Goal: Task Accomplishment & Management: Manage account settings

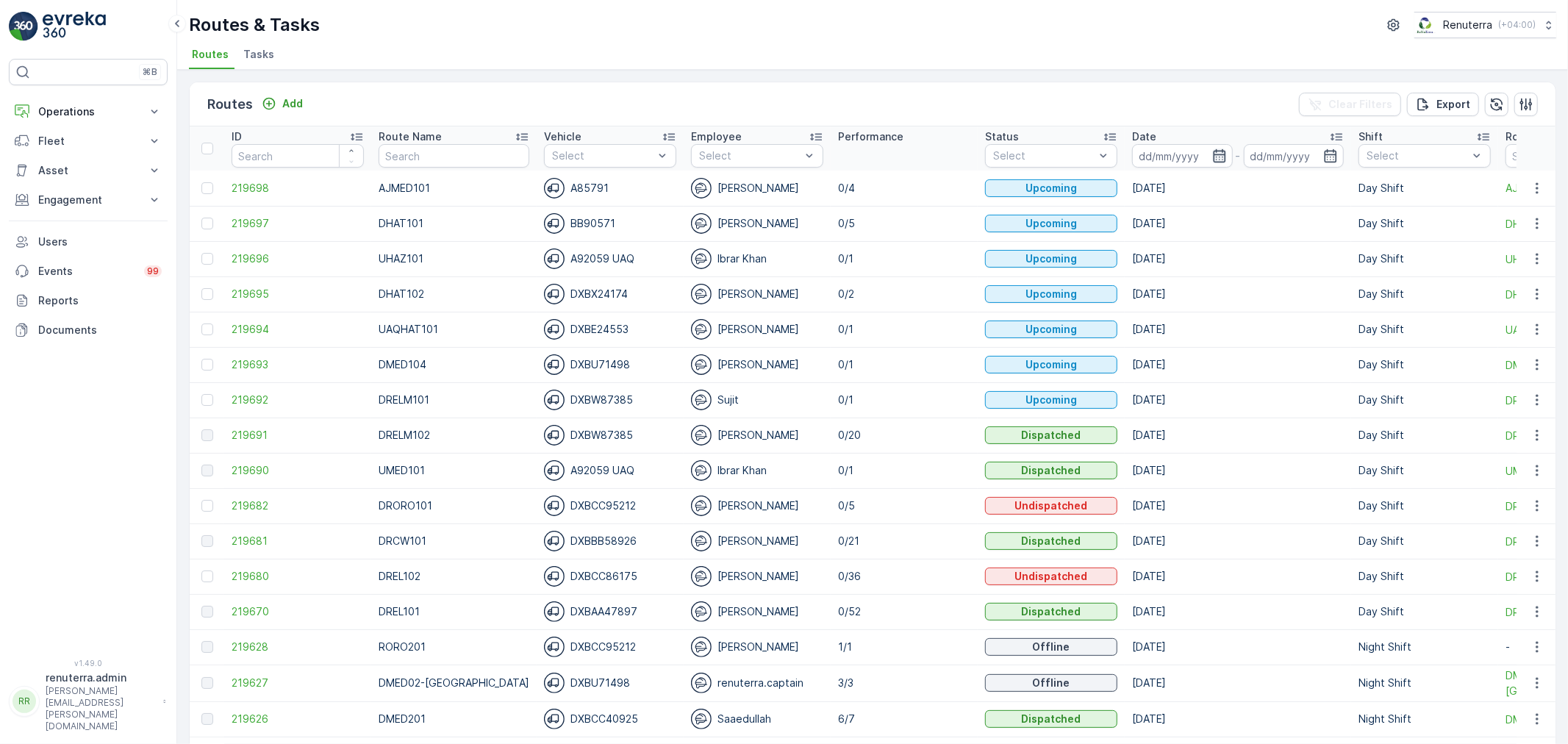
click at [1213, 153] on icon "button" at bounding box center [1219, 155] width 12 height 13
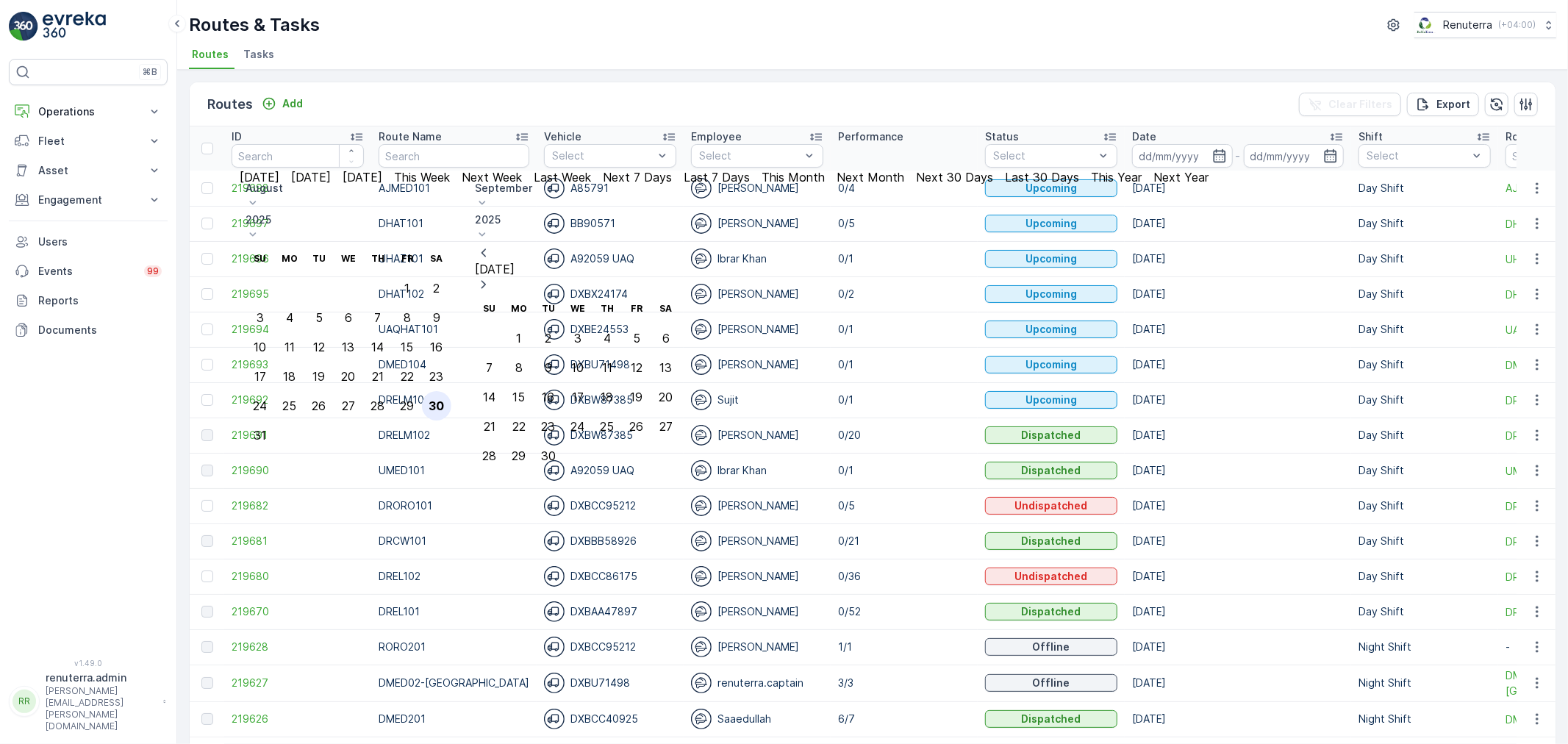
click at [444, 399] on div "30" at bounding box center [436, 405] width 16 height 13
type input "[DATE]"
click at [444, 399] on div "30" at bounding box center [436, 405] width 16 height 13
type input "[DATE]"
click at [444, 399] on div "30" at bounding box center [436, 405] width 16 height 13
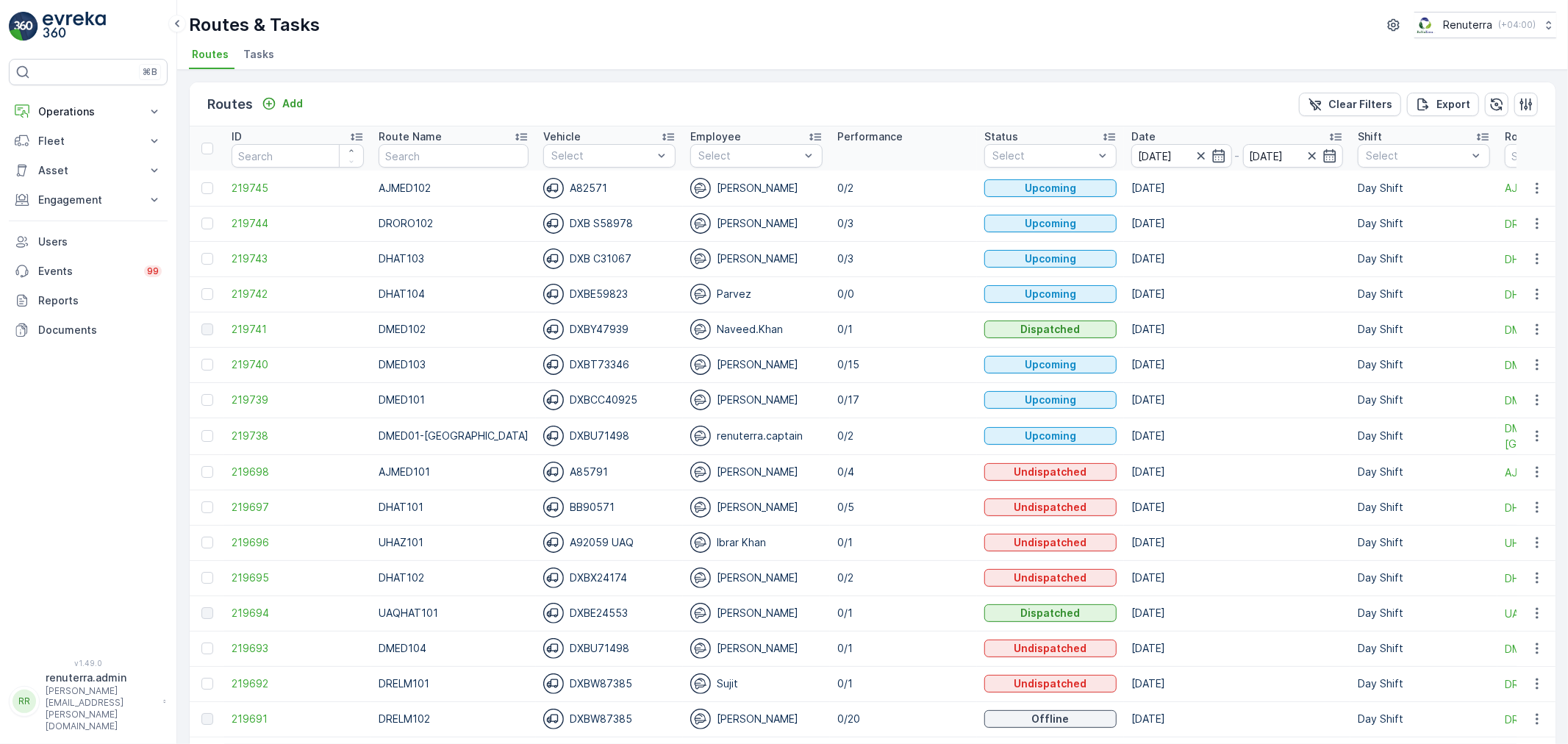
drag, startPoint x: 594, startPoint y: 52, endPoint x: 578, endPoint y: 59, distance: 17.5
click at [594, 52] on ul "Routes Tasks" at bounding box center [866, 56] width 1356 height 25
click at [268, 59] on span "Tasks" at bounding box center [259, 54] width 31 height 15
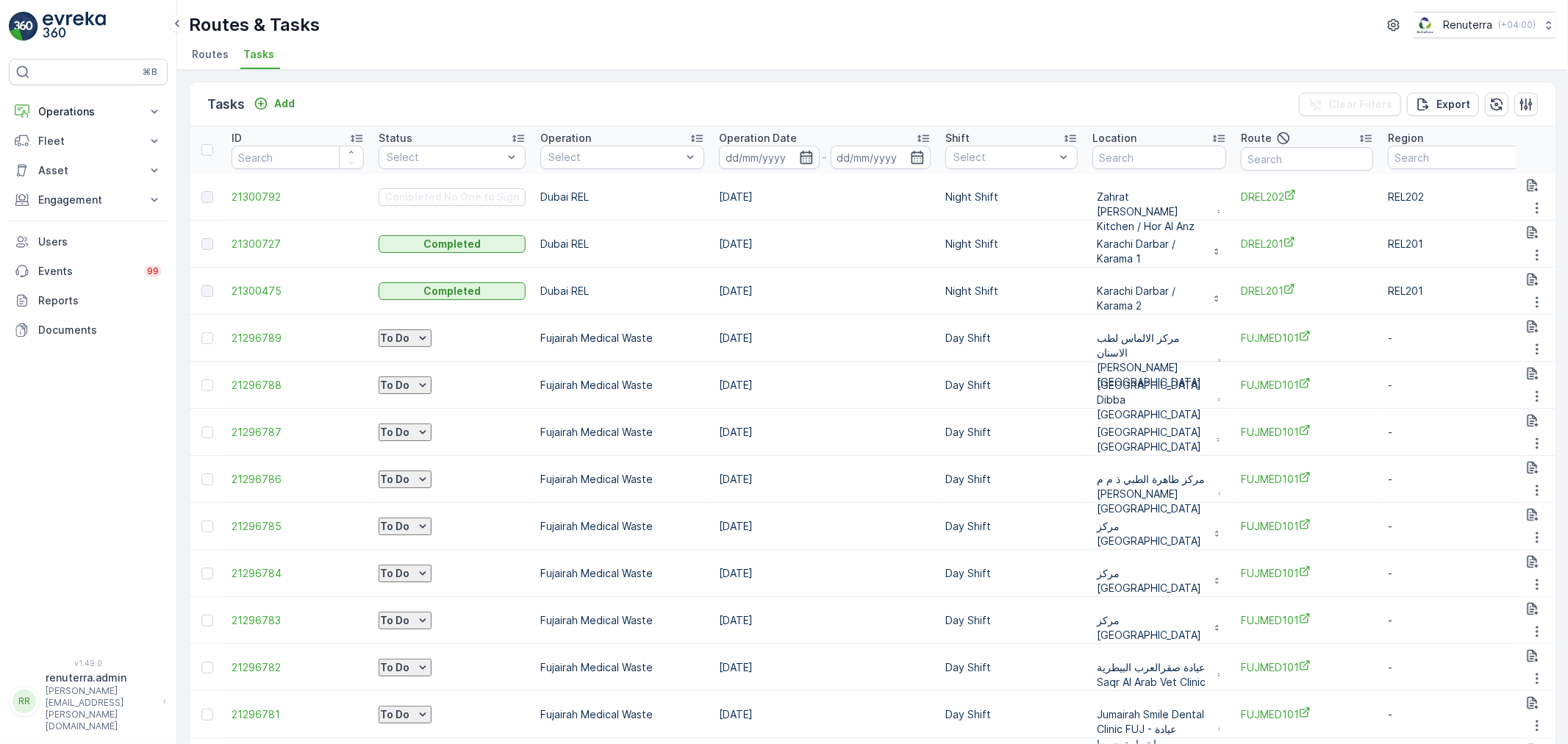
click at [802, 156] on icon "button" at bounding box center [806, 157] width 12 height 13
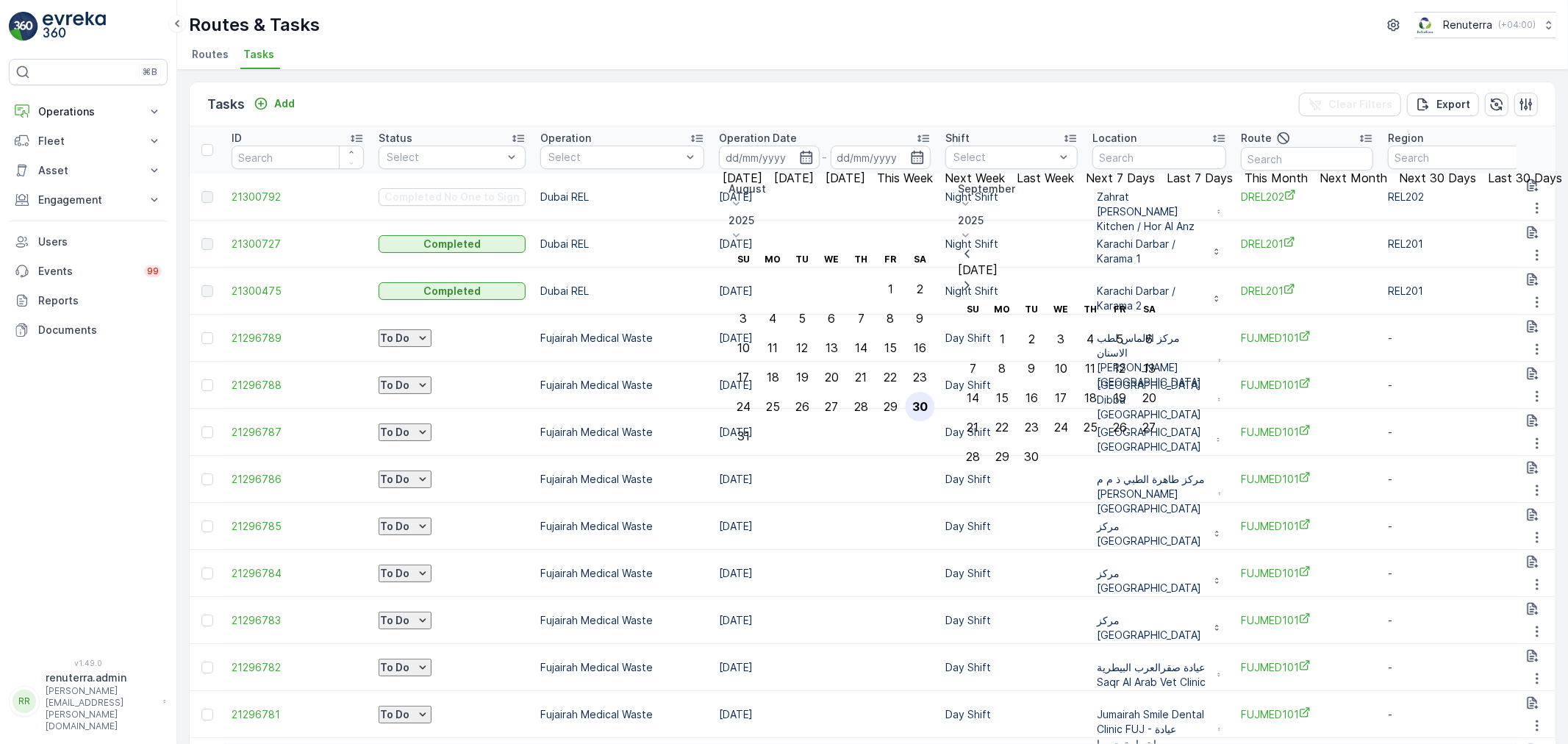
click at [928, 400] on div "30" at bounding box center [920, 406] width 16 height 13
type input "[DATE]"
click at [928, 400] on div "30" at bounding box center [920, 406] width 16 height 13
type input "[DATE]"
click at [928, 400] on div "30" at bounding box center [920, 406] width 16 height 13
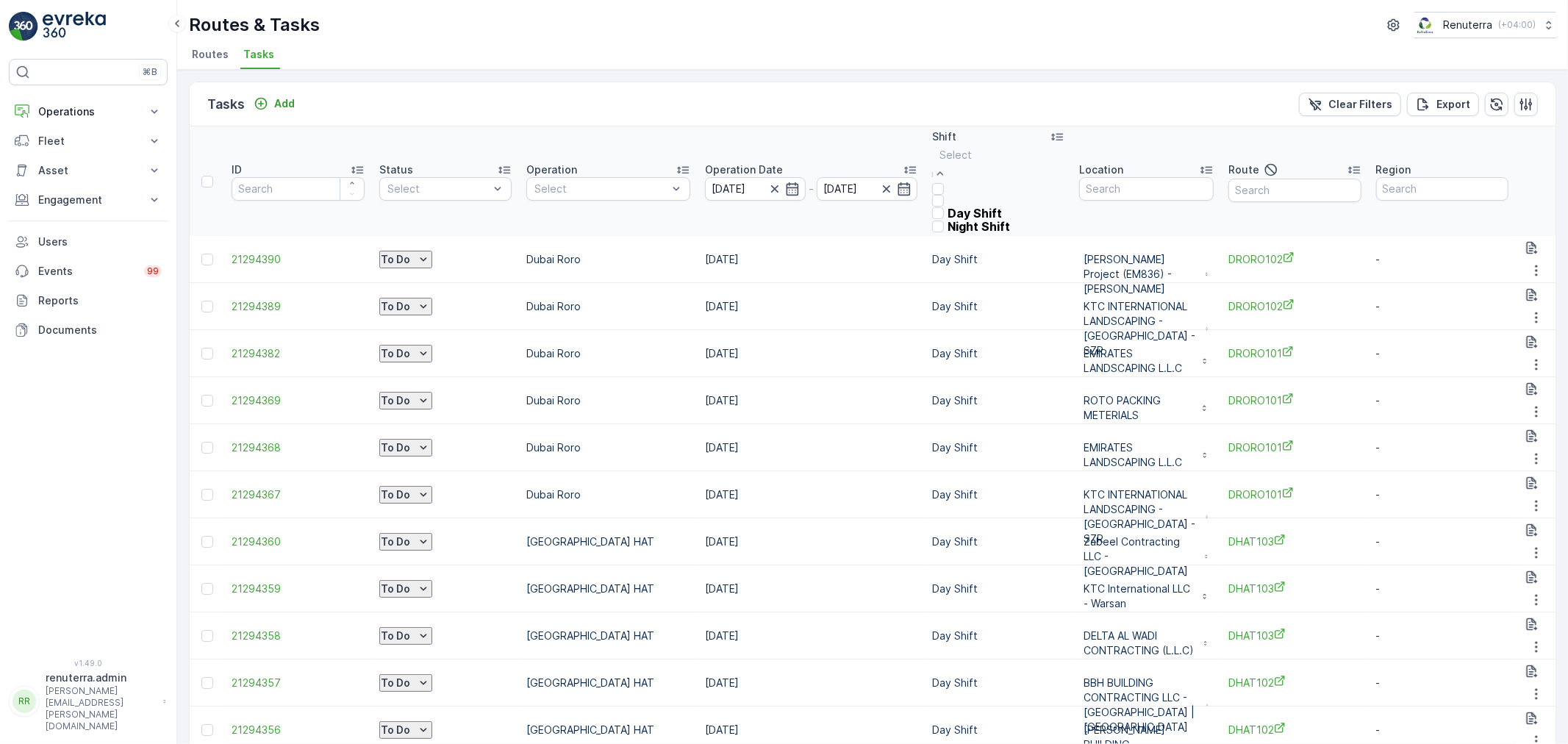
click at [964, 154] on div at bounding box center [970, 155] width 63 height 16
click at [908, 377] on td "[DATE]" at bounding box center [812, 401] width 227 height 47
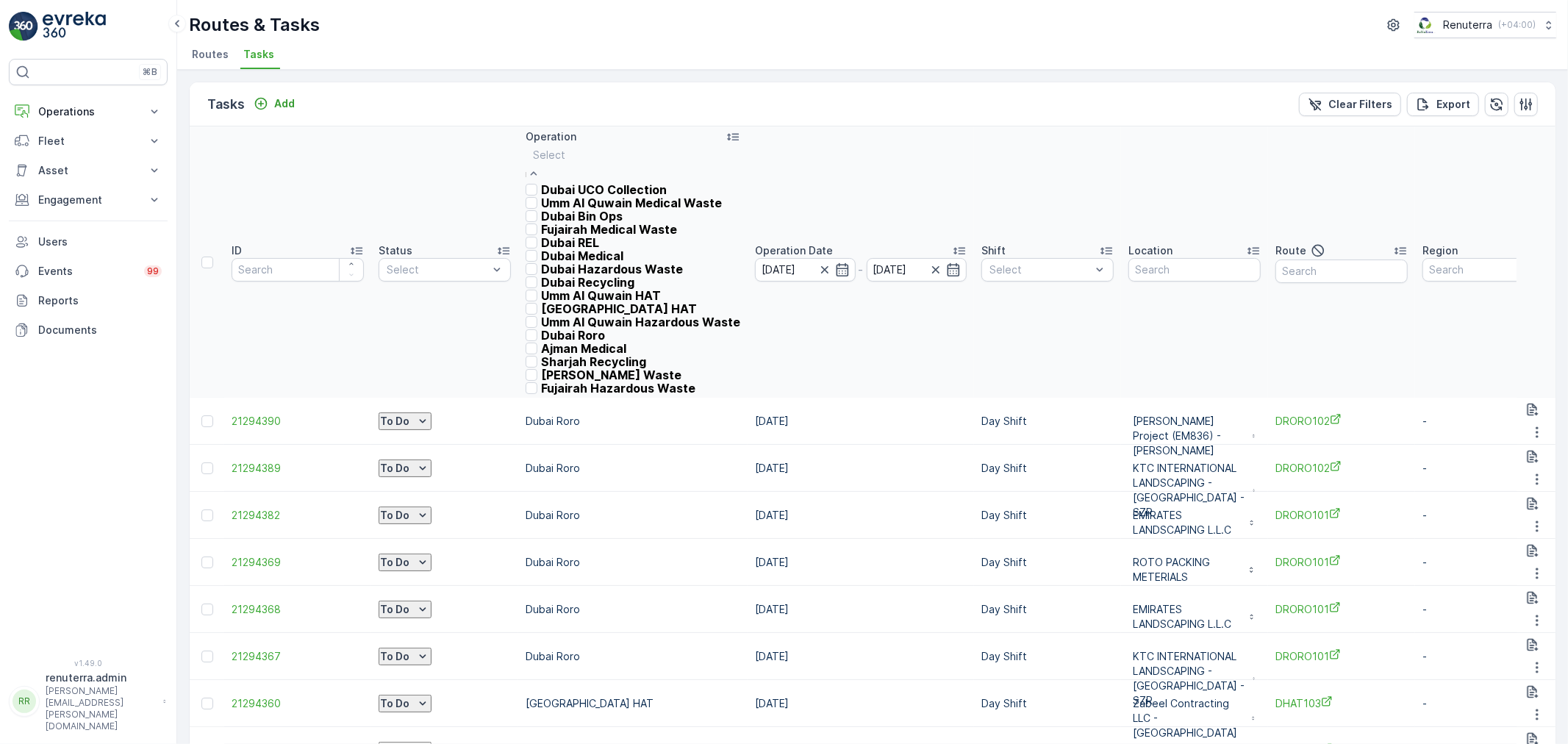
click at [591, 157] on div at bounding box center [633, 155] width 200 height 16
click at [583, 263] on p "Dubai Medical" at bounding box center [582, 255] width 82 height 13
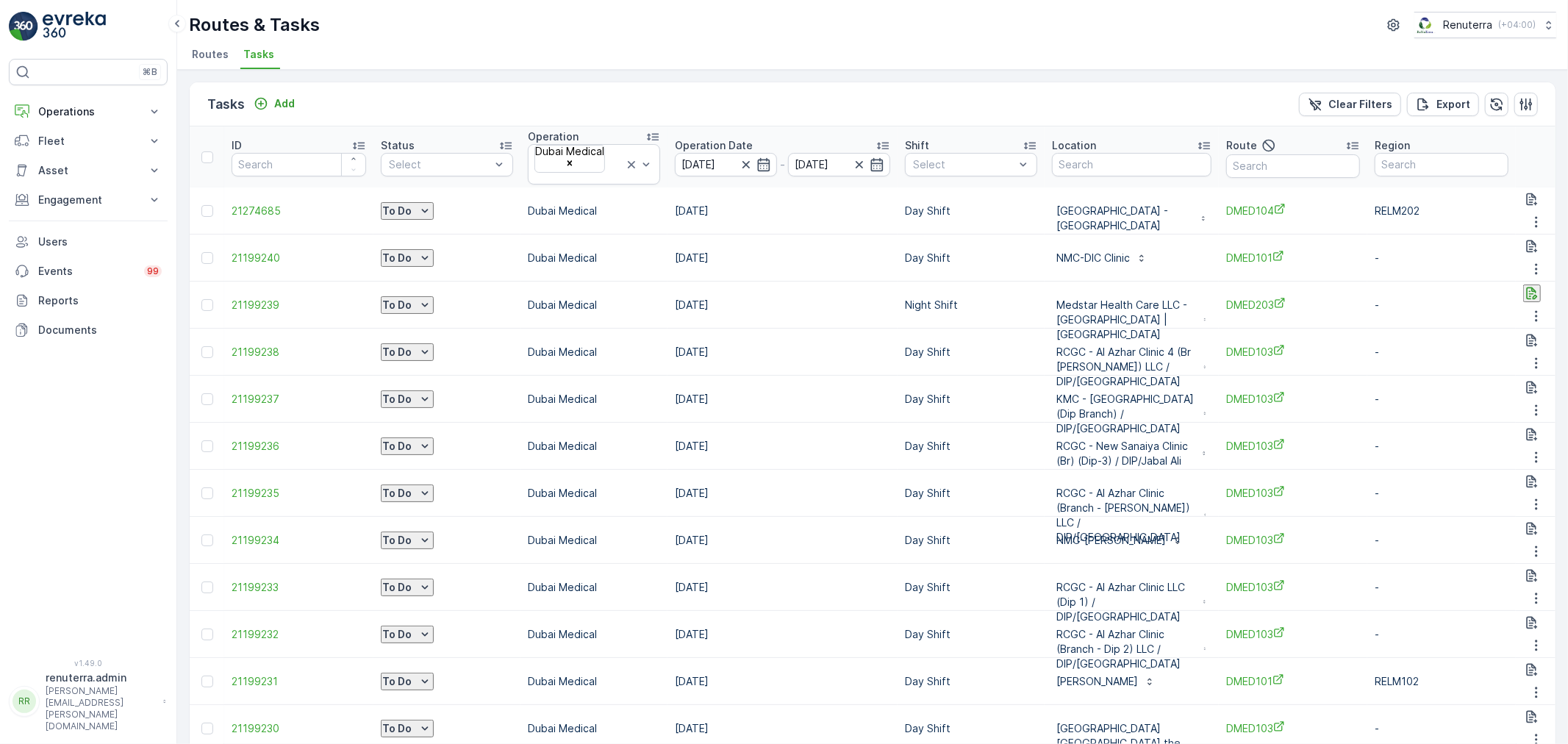
click at [1212, 246] on div "NMC-DIC Clinic" at bounding box center [1132, 258] width 160 height 23
click at [1305, 157] on input "text" at bounding box center [1293, 166] width 134 height 23
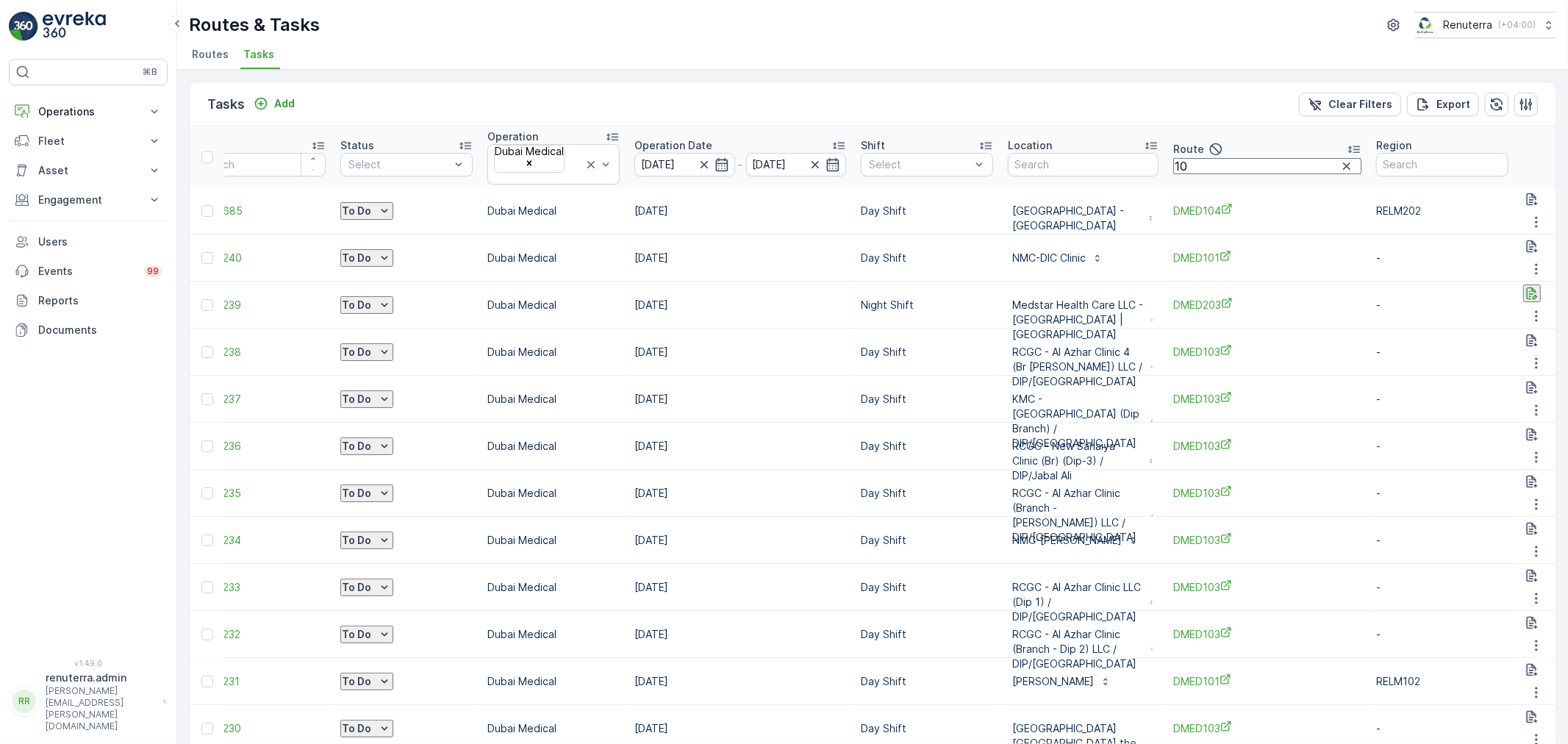
type input "104"
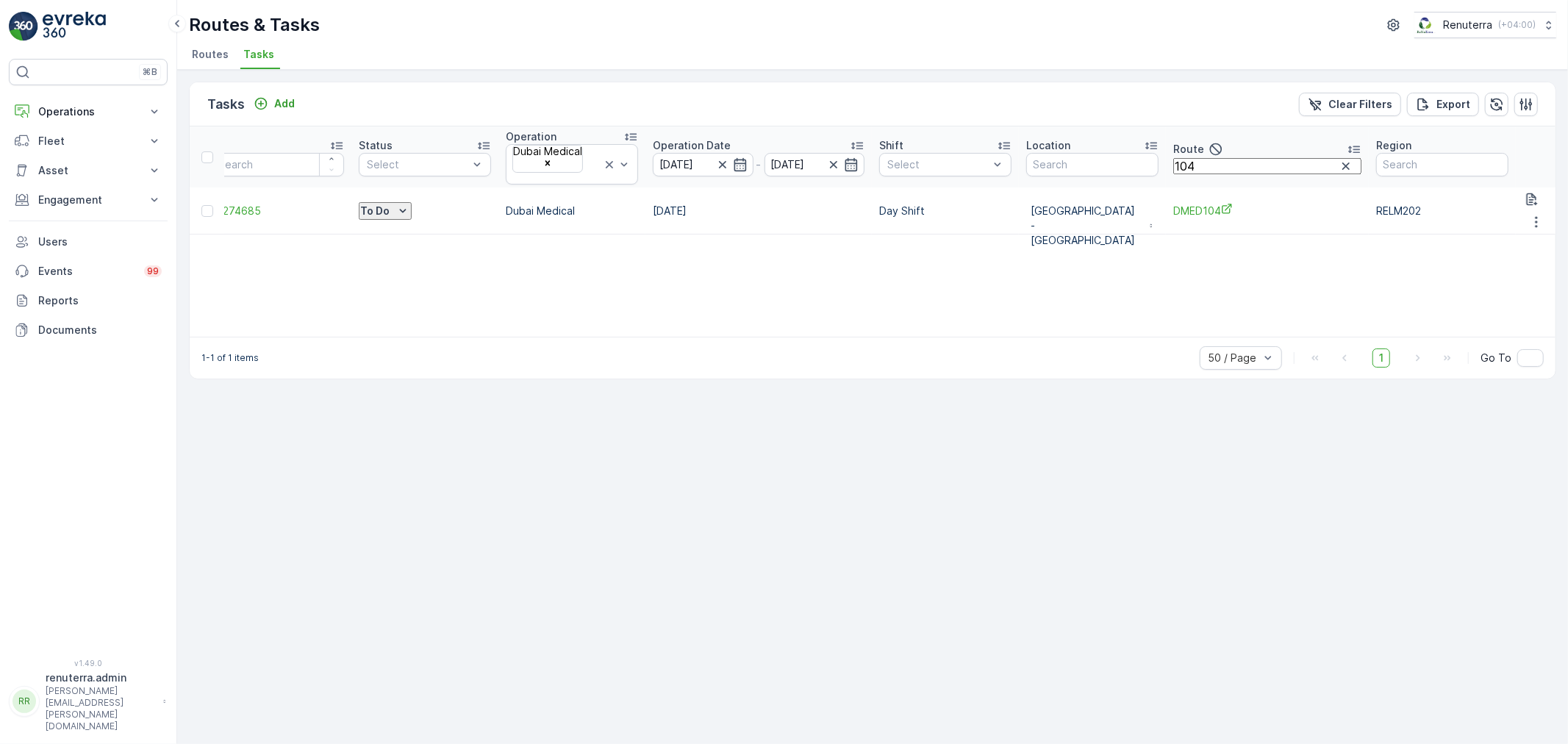
scroll to position [0, 40]
click at [1274, 162] on input "104" at bounding box center [1267, 166] width 188 height 16
type input "10"
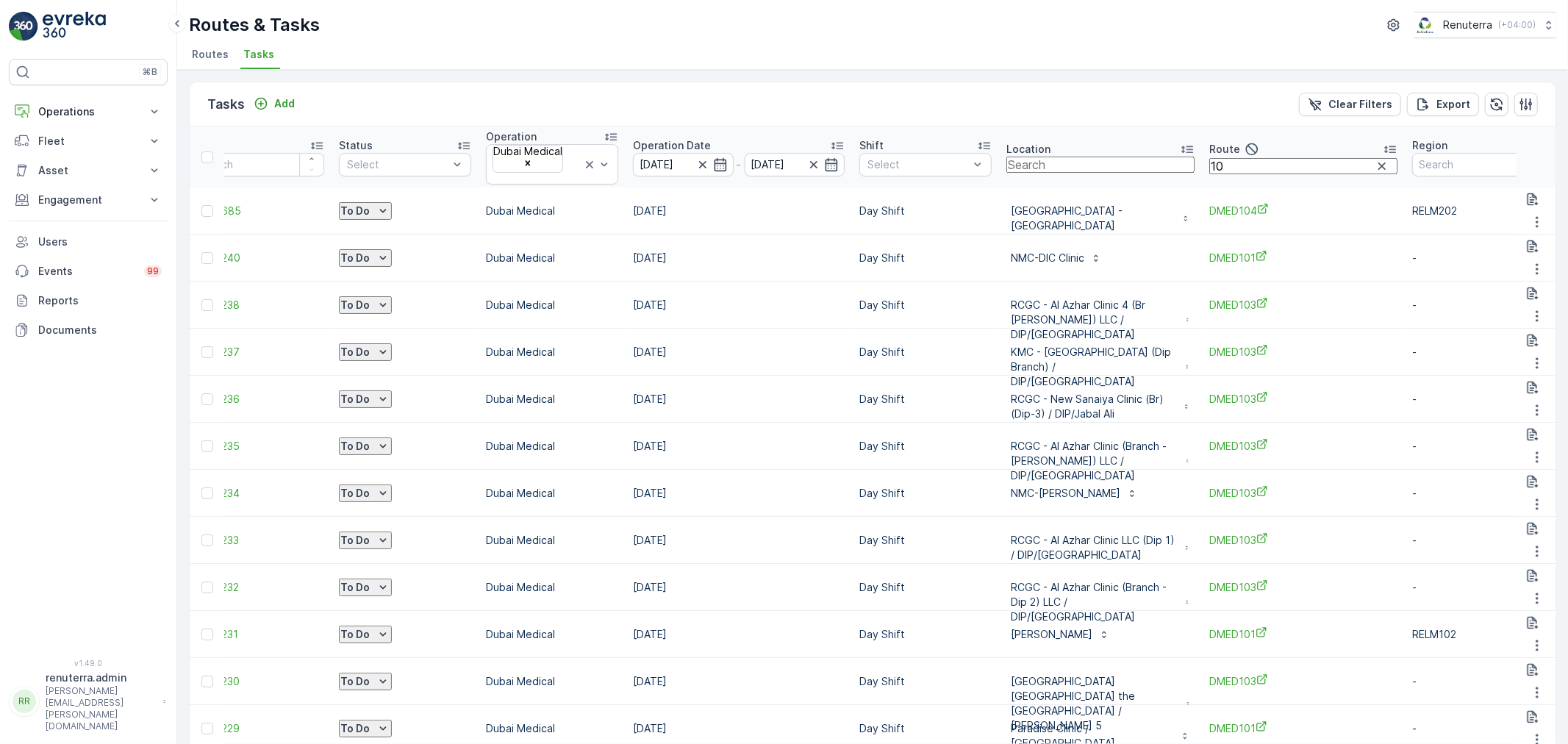
click at [1192, 169] on input "text" at bounding box center [1101, 165] width 188 height 16
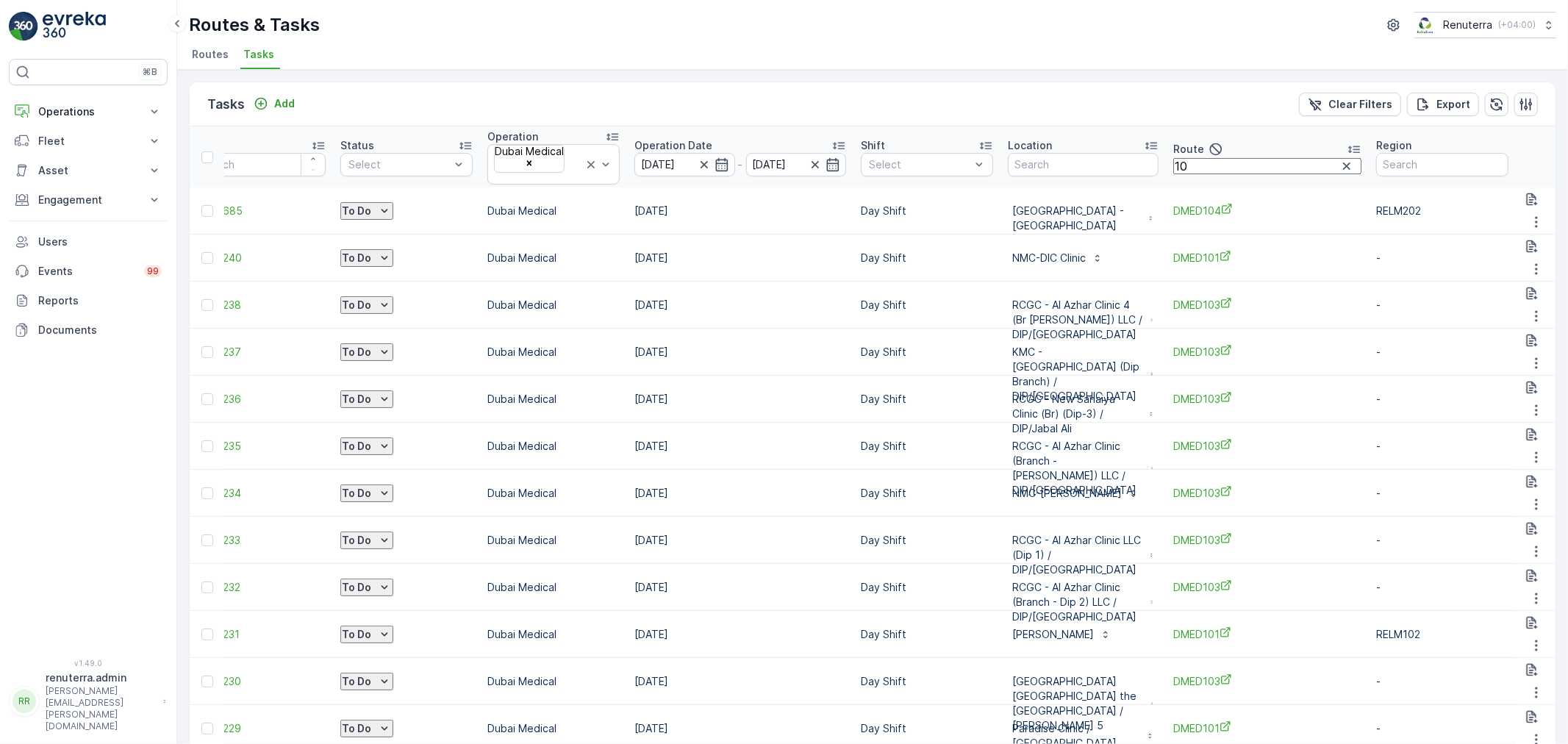
click at [1362, 158] on input "10" at bounding box center [1267, 166] width 188 height 16
type input "101"
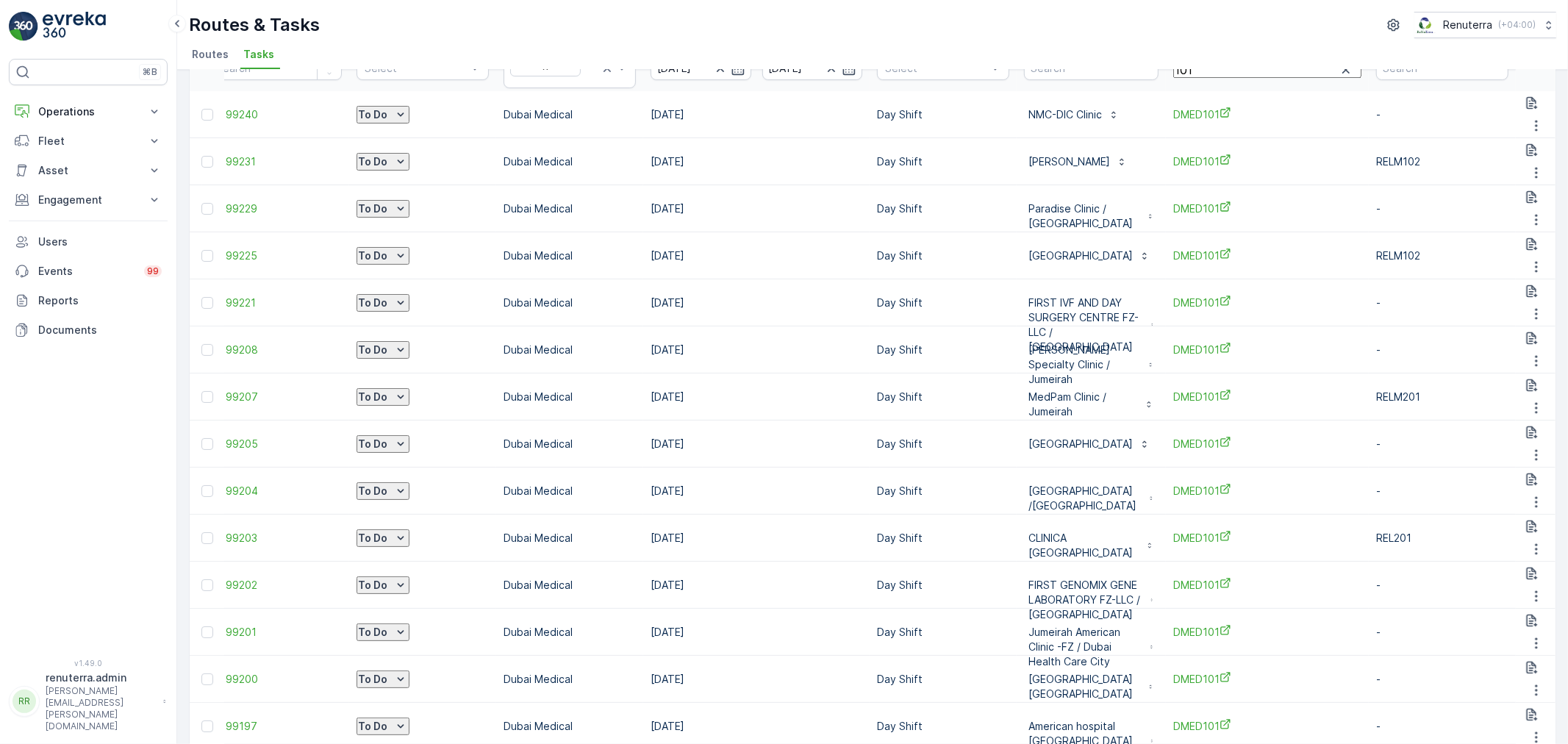
scroll to position [0, 189]
drag, startPoint x: 1537, startPoint y: 272, endPoint x: 1539, endPoint y: 284, distance: 12.2
click at [1539, 354] on icon "button" at bounding box center [1536, 361] width 15 height 15
click at [1498, 340] on span "Change Route" at bounding box center [1508, 347] width 71 height 15
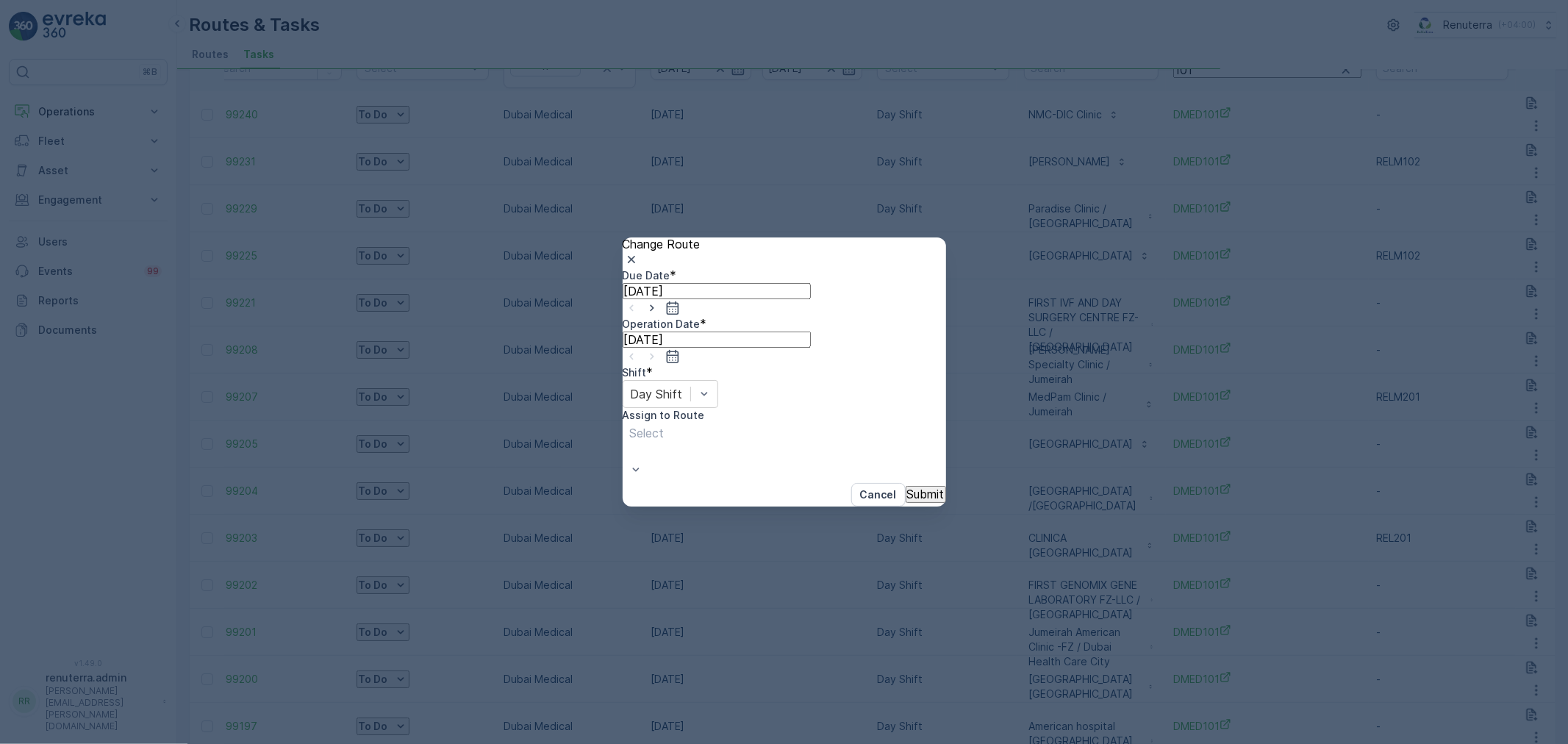
type input "[DATE]"
click at [639, 267] on icon "button" at bounding box center [631, 259] width 15 height 15
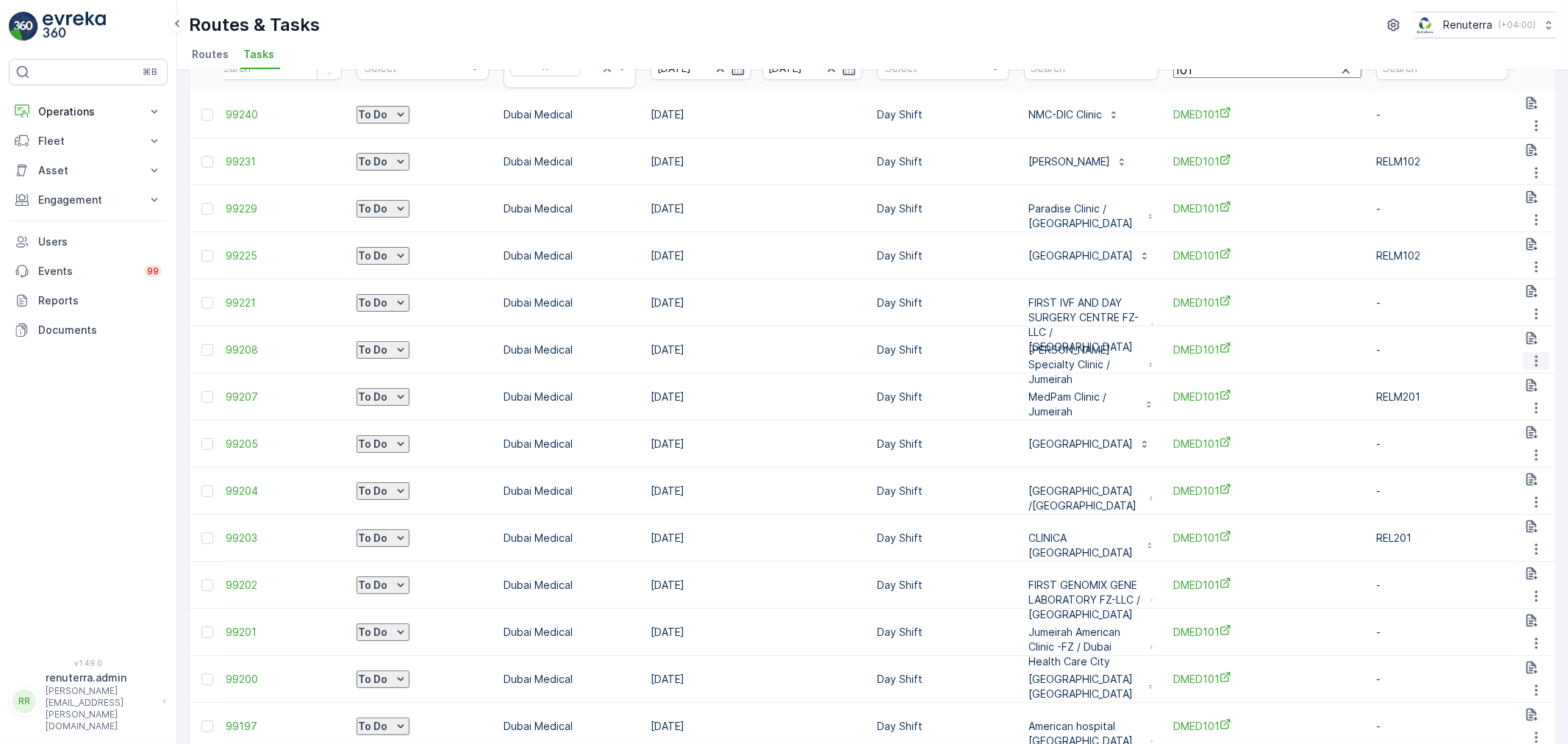
click at [1529, 354] on icon "button" at bounding box center [1536, 361] width 15 height 15
click at [1505, 387] on div "Delete" at bounding box center [1491, 393] width 36 height 13
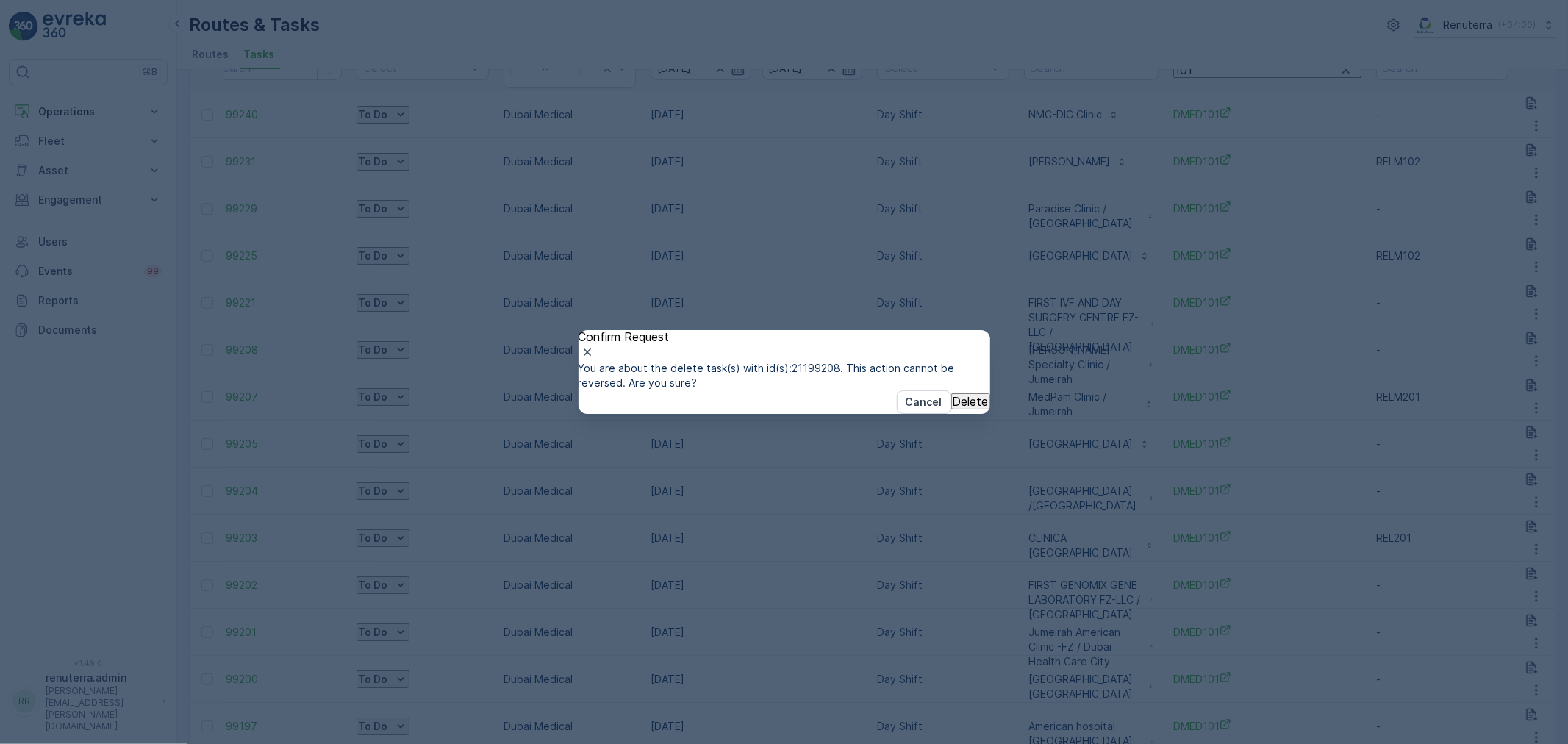
click at [958, 408] on p "Delete" at bounding box center [971, 401] width 36 height 13
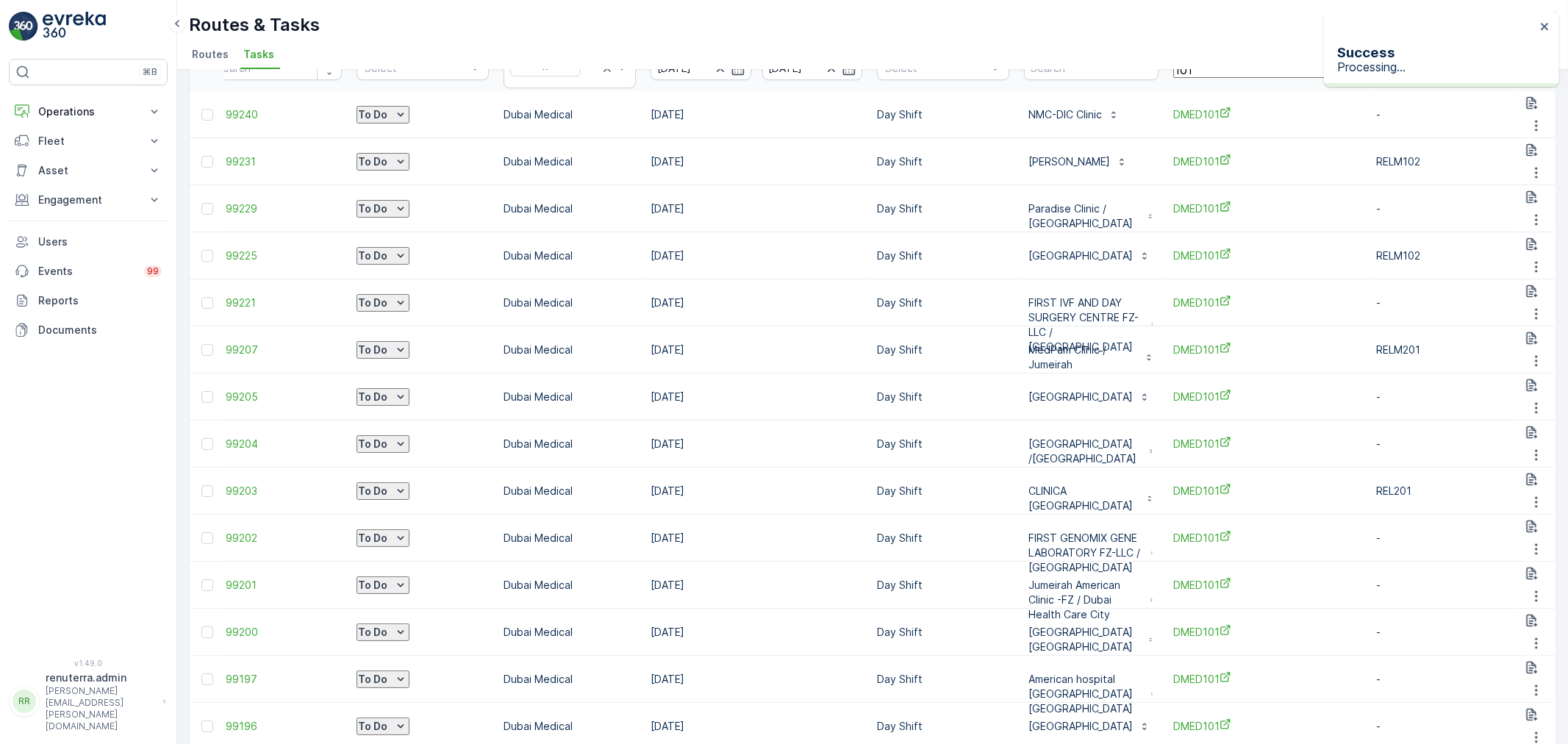
scroll to position [61, 0]
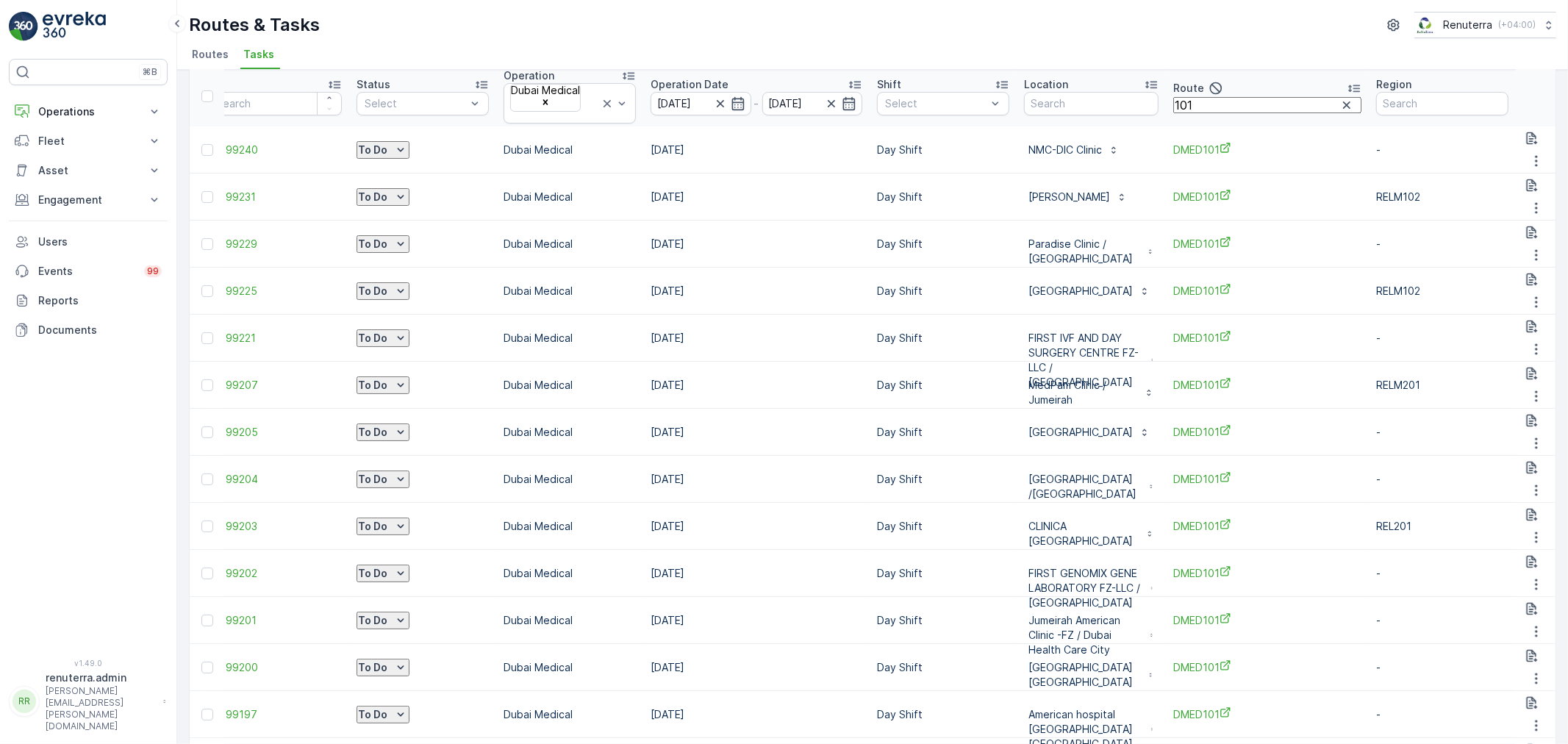
click at [1362, 99] on input "101" at bounding box center [1267, 105] width 188 height 16
type input "103"
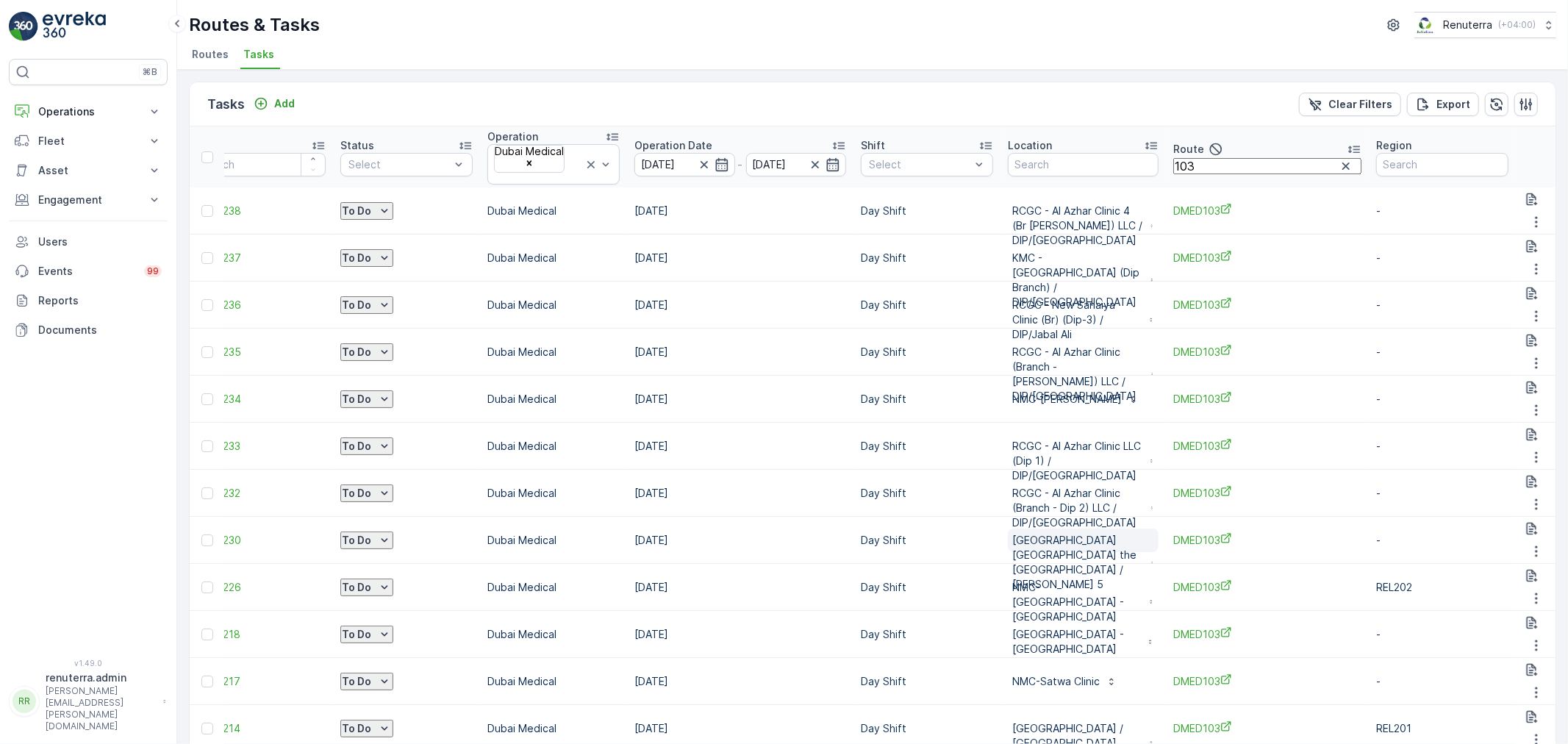
scroll to position [26, 0]
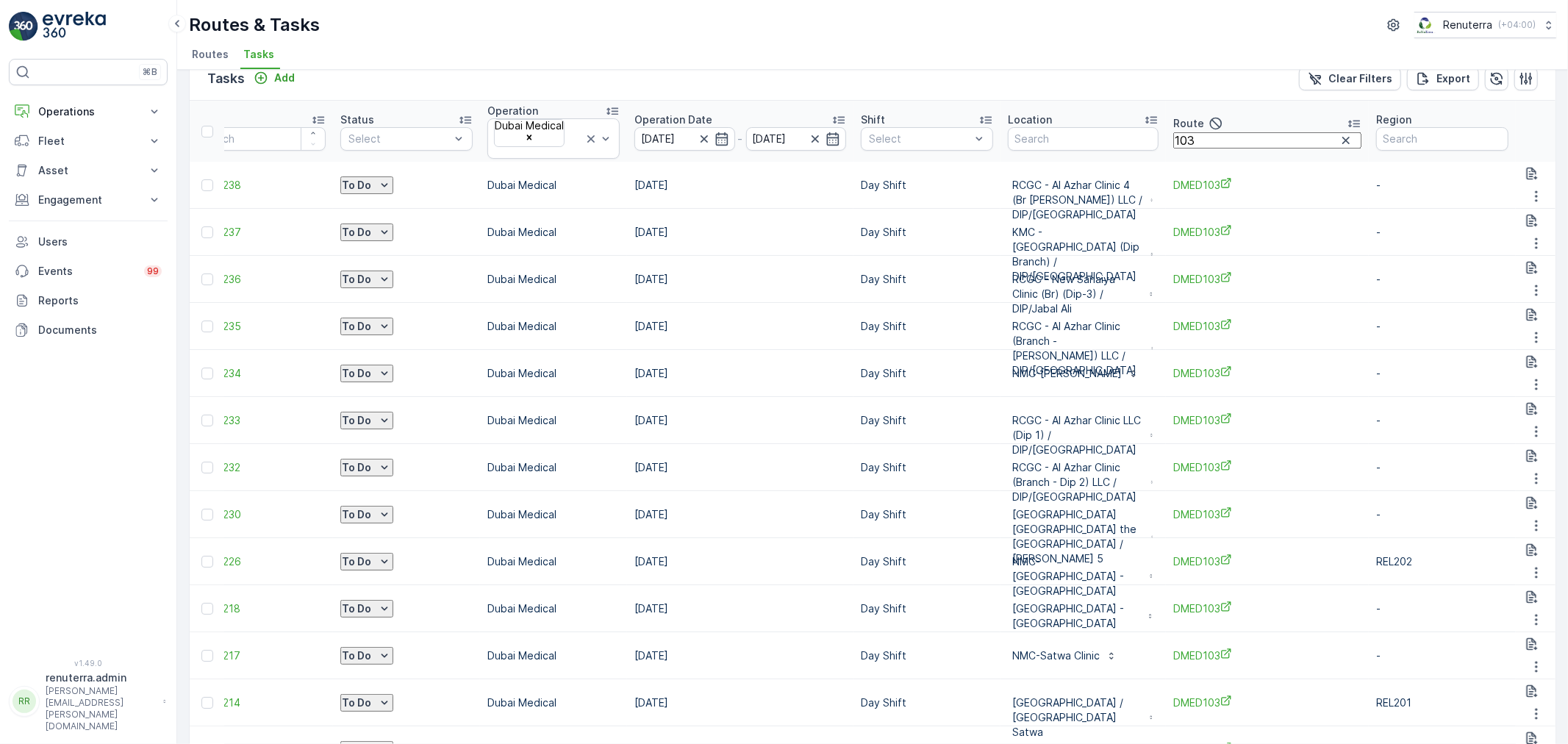
click at [1322, 134] on input "103" at bounding box center [1267, 140] width 188 height 16
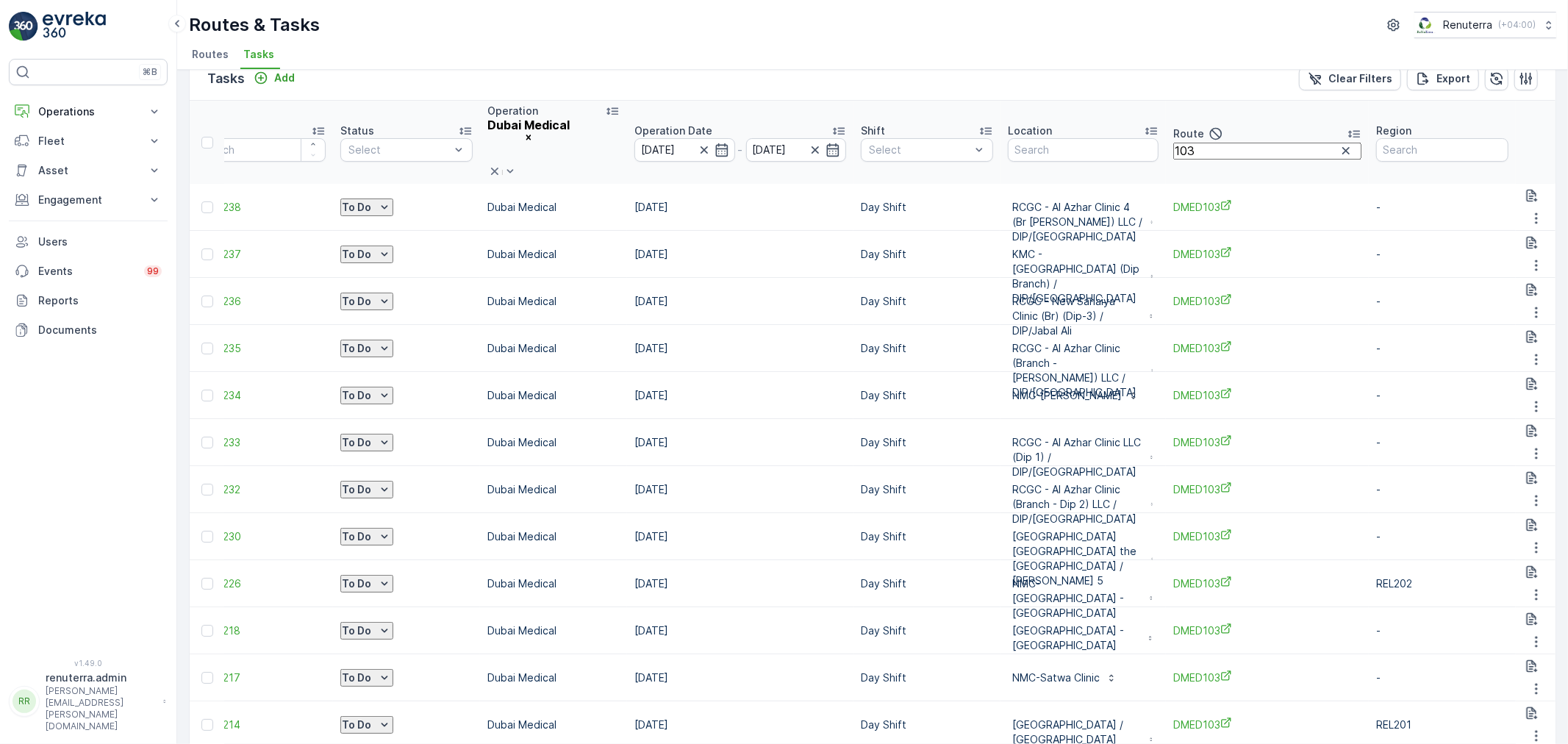
click at [498, 164] on icon at bounding box center [494, 171] width 15 height 15
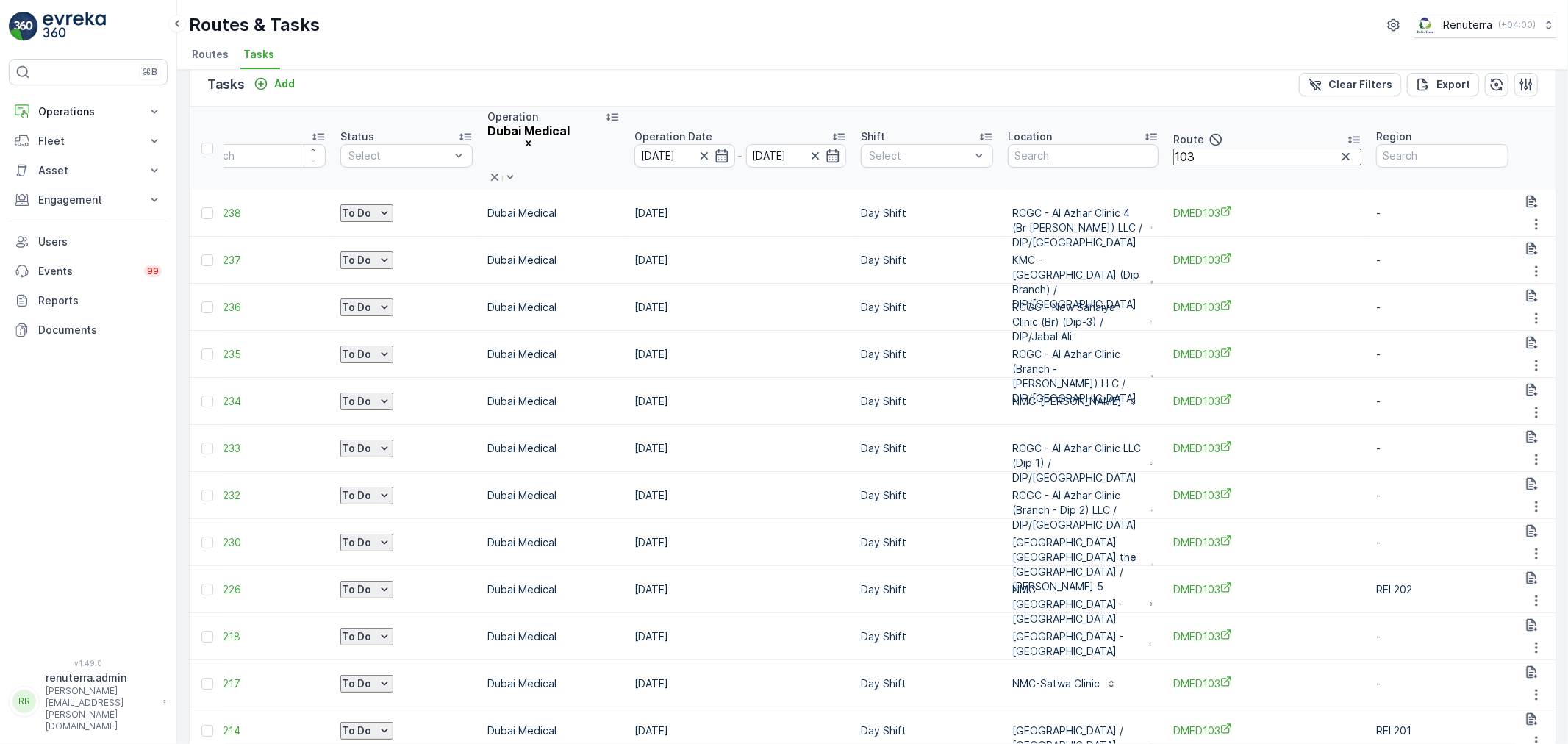
scroll to position [0, 49]
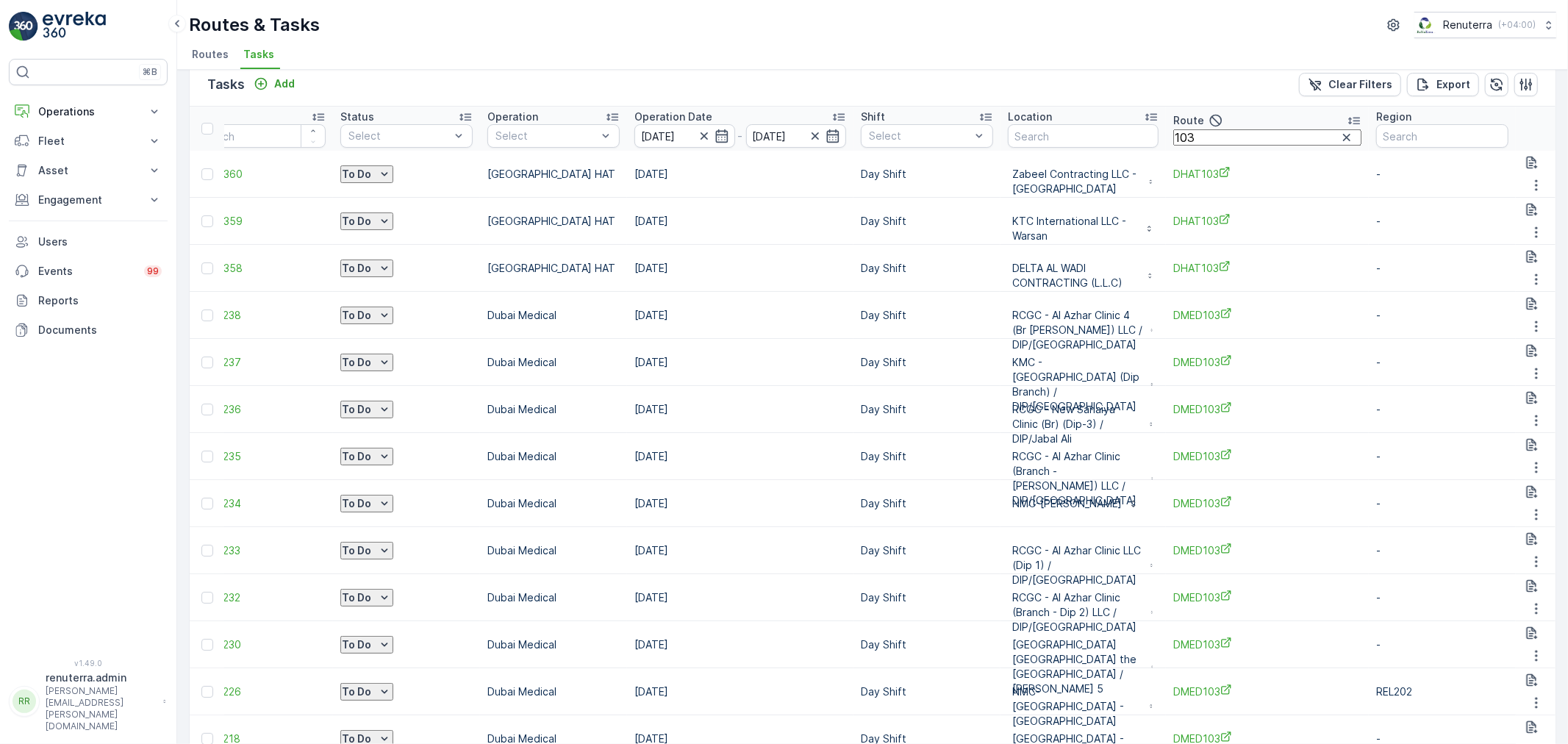
click at [1362, 136] on input "103" at bounding box center [1267, 137] width 188 height 16
type input "1"
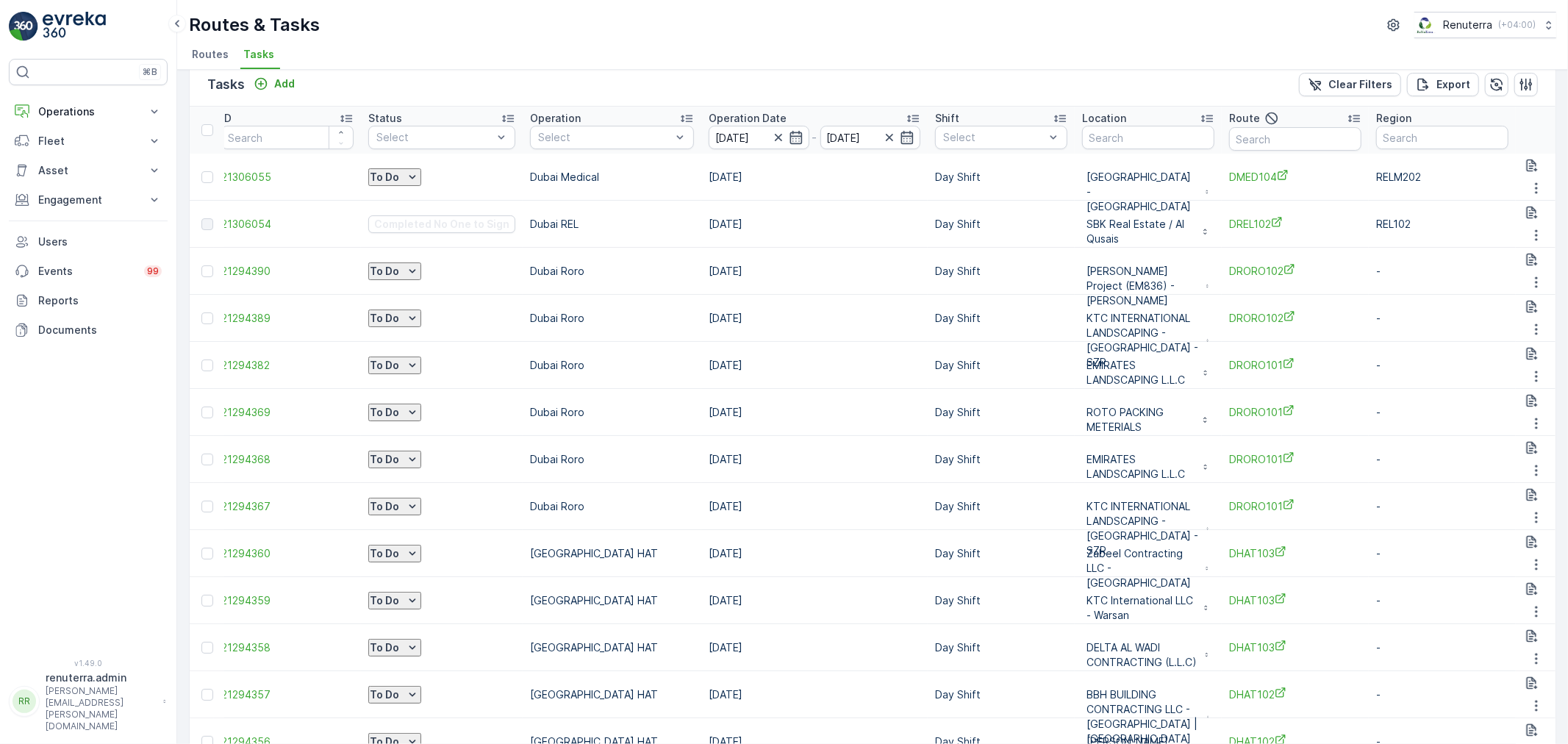
click at [226, 63] on li "Routes" at bounding box center [212, 56] width 46 height 25
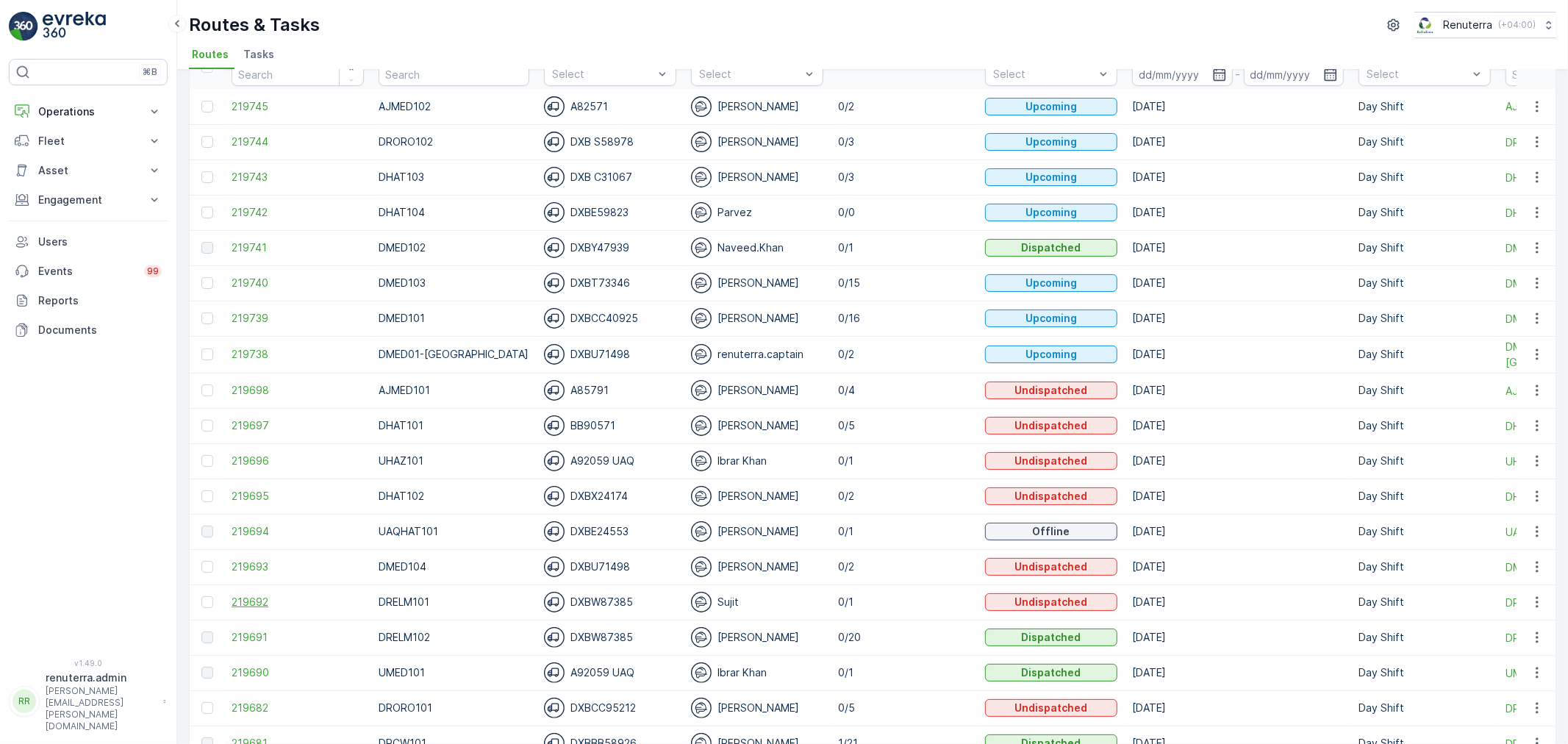
scroll to position [163, 0]
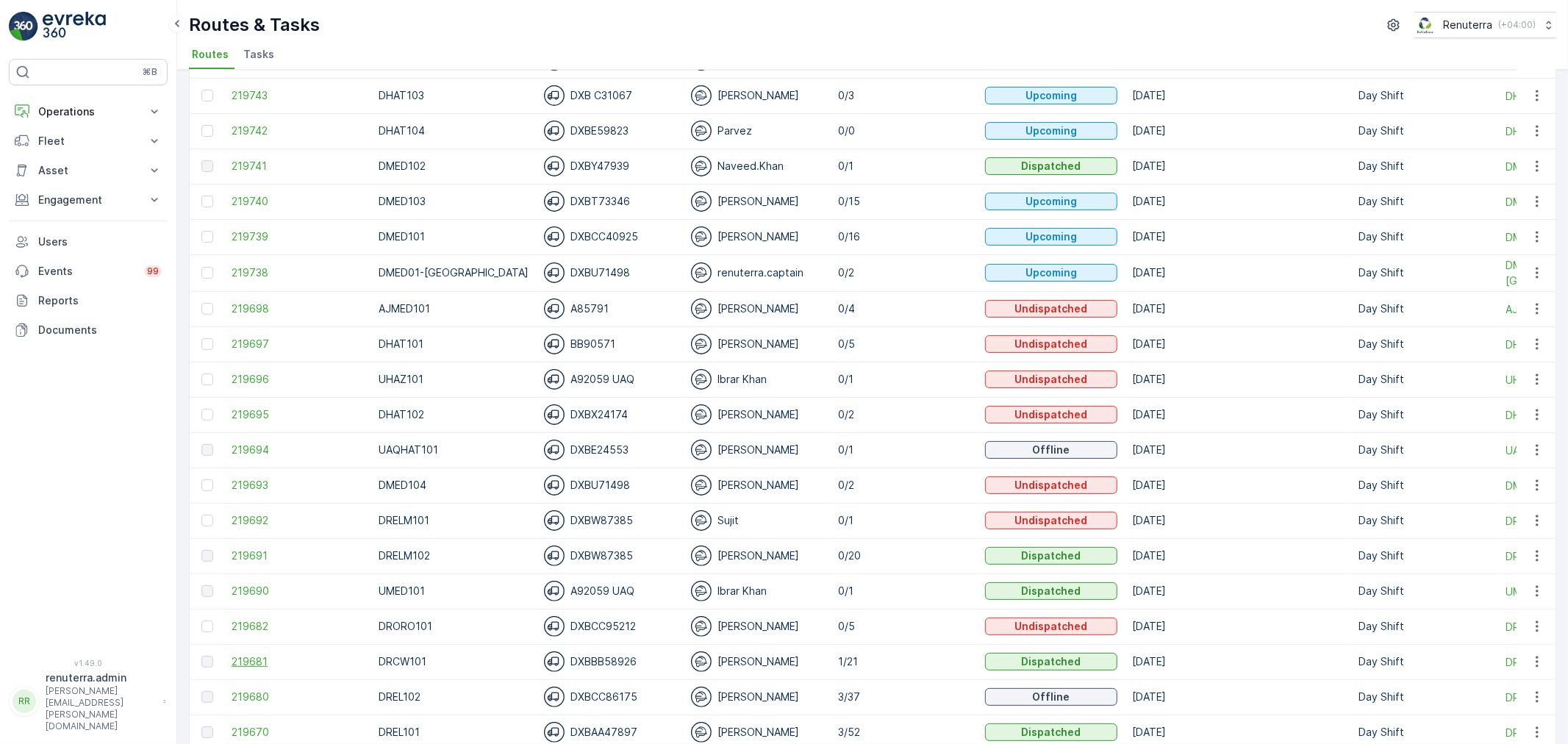
click at [263, 655] on span "219681" at bounding box center [297, 662] width 133 height 15
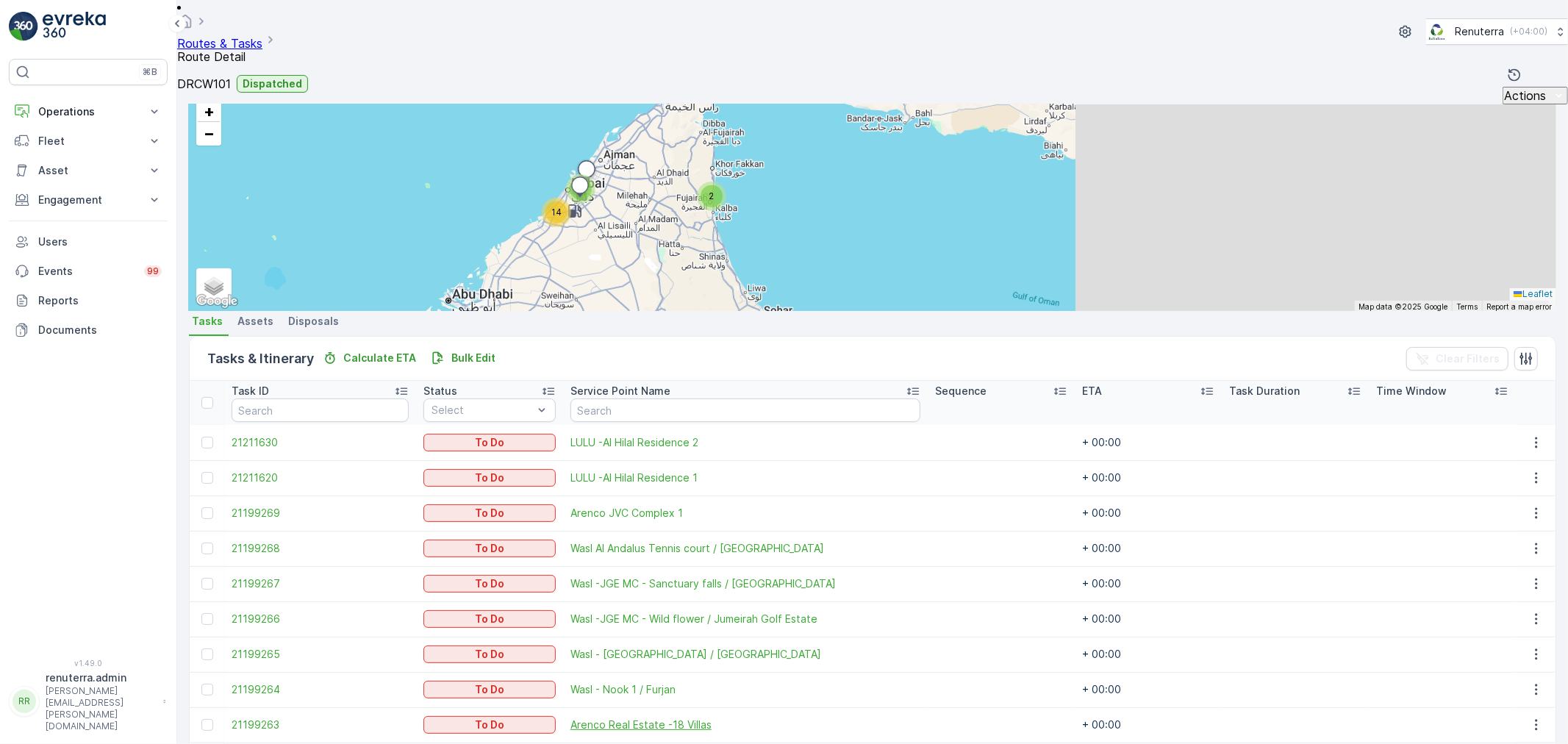
scroll to position [508, 0]
click at [1524, 570] on span "Change Route" at bounding box center [1508, 577] width 71 height 15
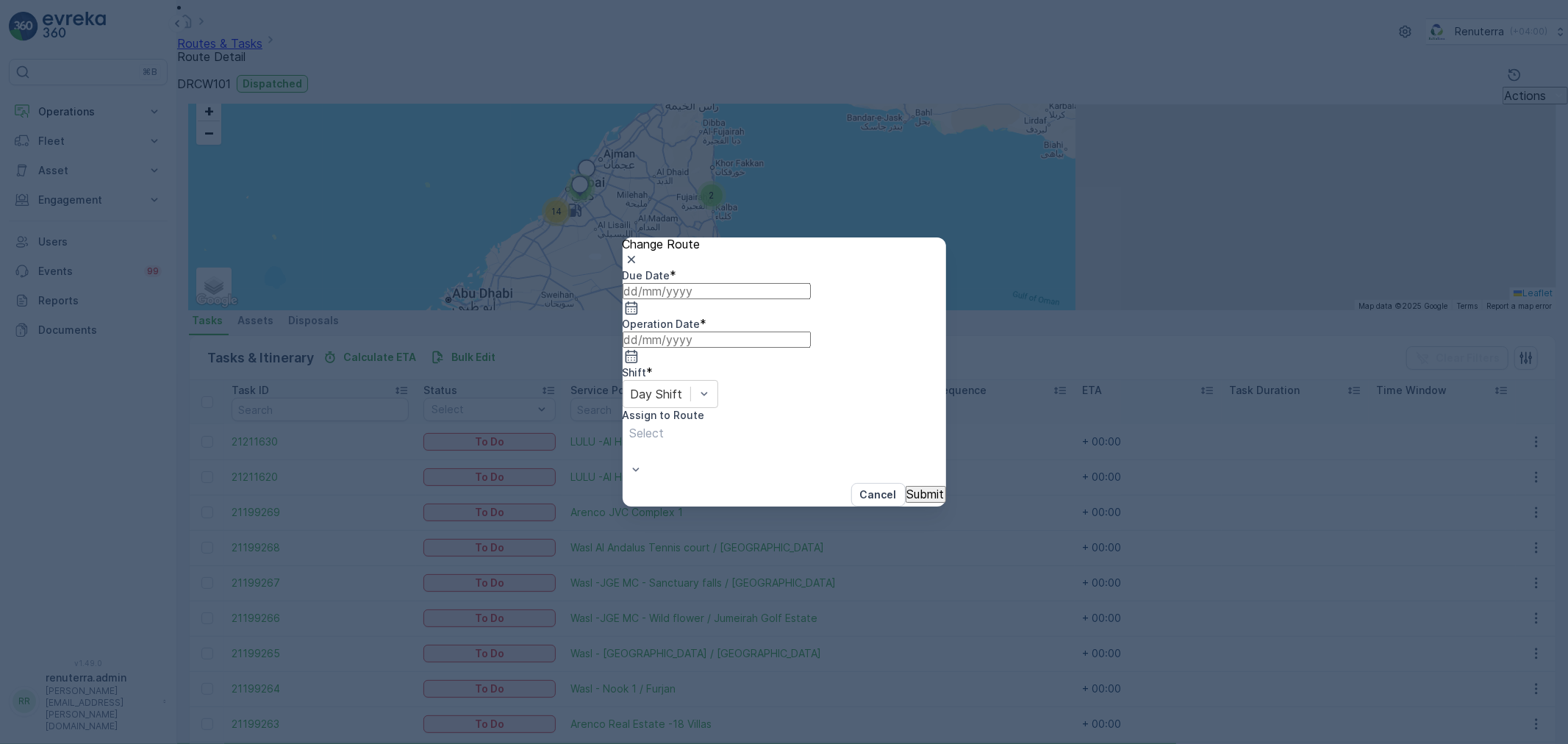
type input "[DATE]"
click at [659, 316] on icon "button" at bounding box center [651, 308] width 15 height 15
type input "[DATE]"
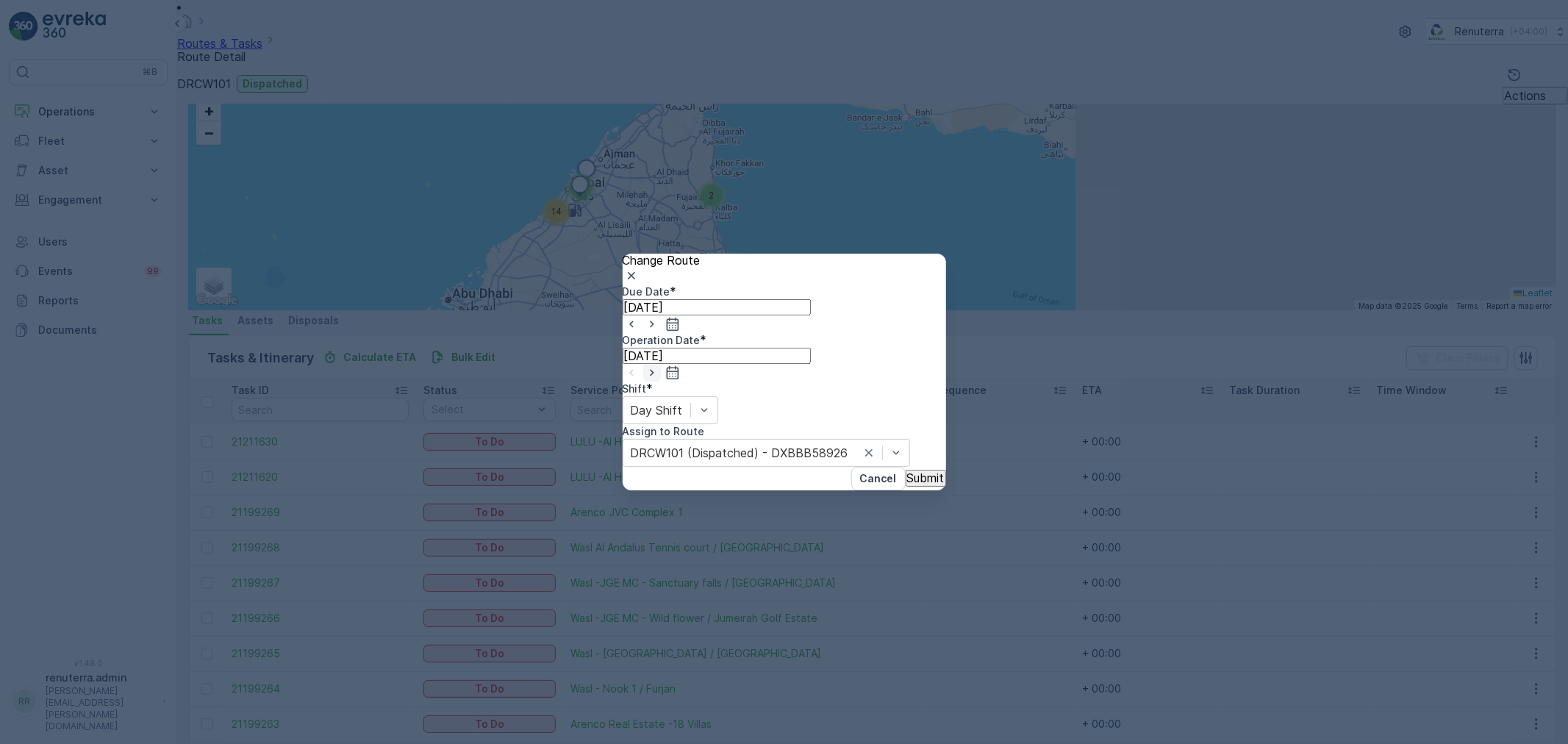
click at [659, 365] on icon "button" at bounding box center [651, 372] width 15 height 15
type input "[DATE]"
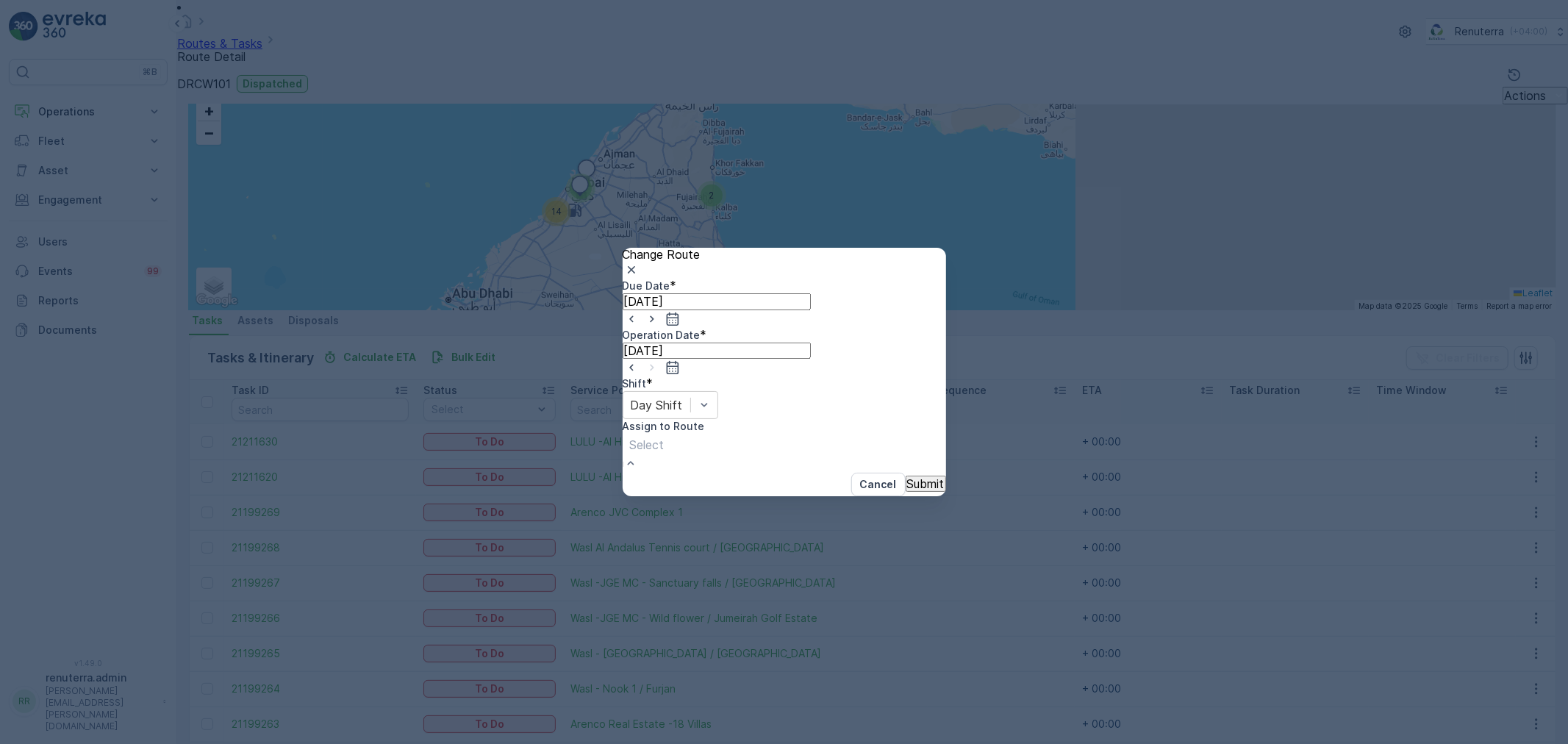
click at [664, 437] on div at bounding box center [648, 445] width 35 height 16
type input "101"
click at [215, 743] on span "DRCW101 (Route Plan) - DXBBB58926" at bounding box center [108, 750] width 215 height 15
click at [911, 477] on p "Submit" at bounding box center [925, 483] width 37 height 13
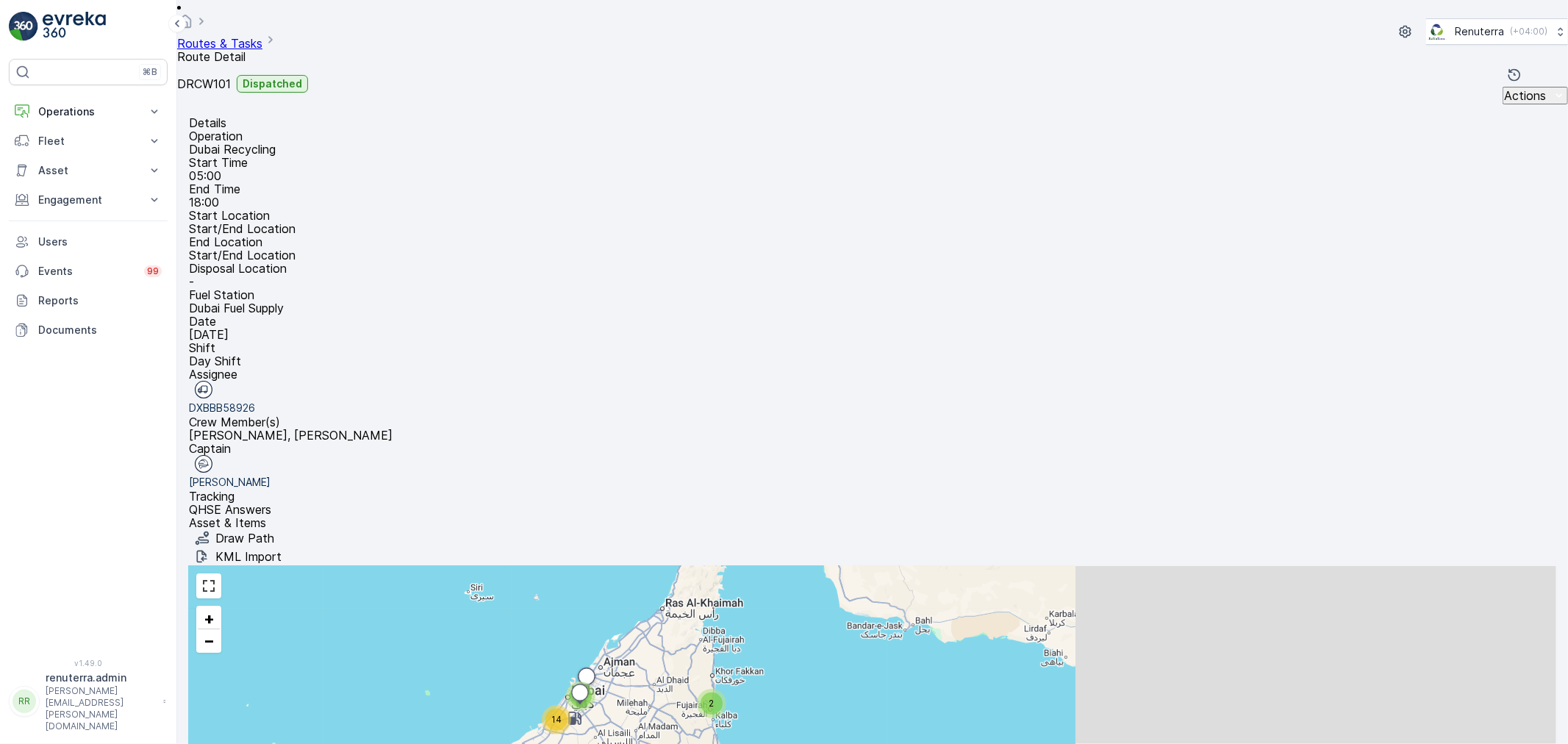
scroll to position [0, 0]
drag, startPoint x: 51, startPoint y: 104, endPoint x: 67, endPoint y: 169, distance: 66.9
click at [52, 104] on button "Operations" at bounding box center [88, 112] width 159 height 29
drag, startPoint x: 76, startPoint y: 154, endPoint x: 114, endPoint y: 154, distance: 38.0
click at [76, 154] on p "Planning" at bounding box center [57, 157] width 41 height 15
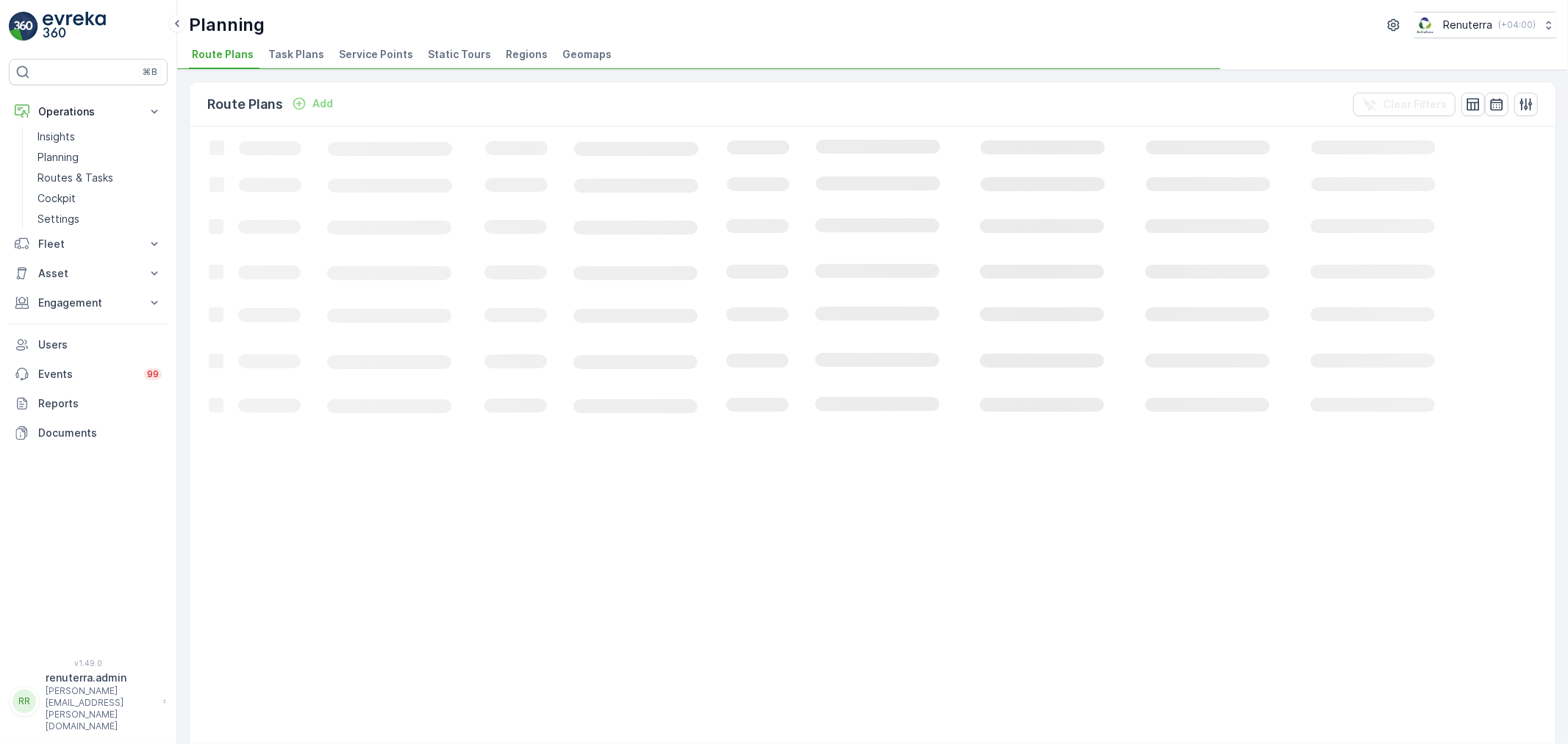
drag, startPoint x: 402, startPoint y: 50, endPoint x: 394, endPoint y: 53, distance: 8.5
click at [400, 51] on span "Service Points" at bounding box center [376, 54] width 75 height 15
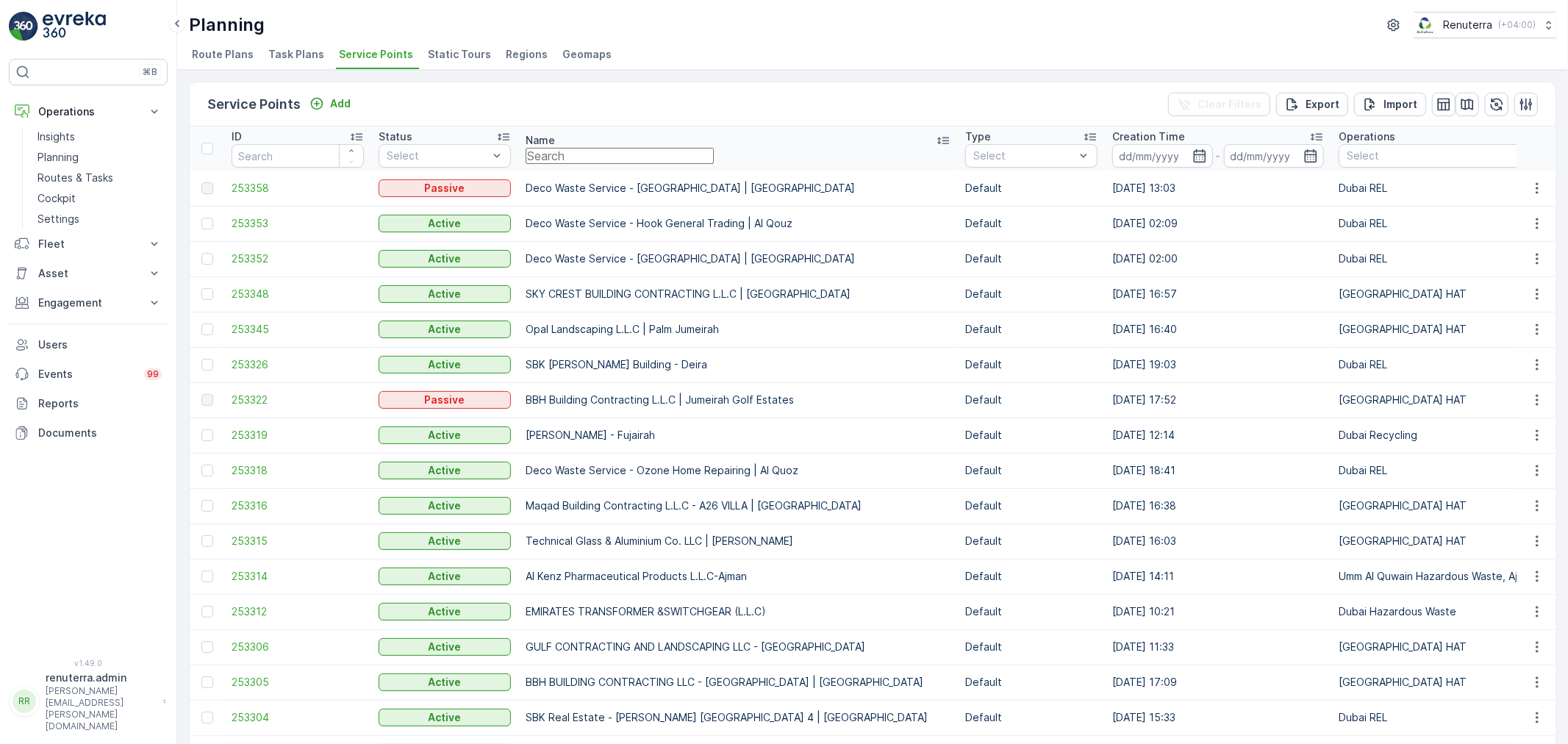
drag, startPoint x: 626, startPoint y: 162, endPoint x: 601, endPoint y: 130, distance: 40.6
click at [626, 160] on input "text" at bounding box center [619, 155] width 188 height 16
type input "ktc w"
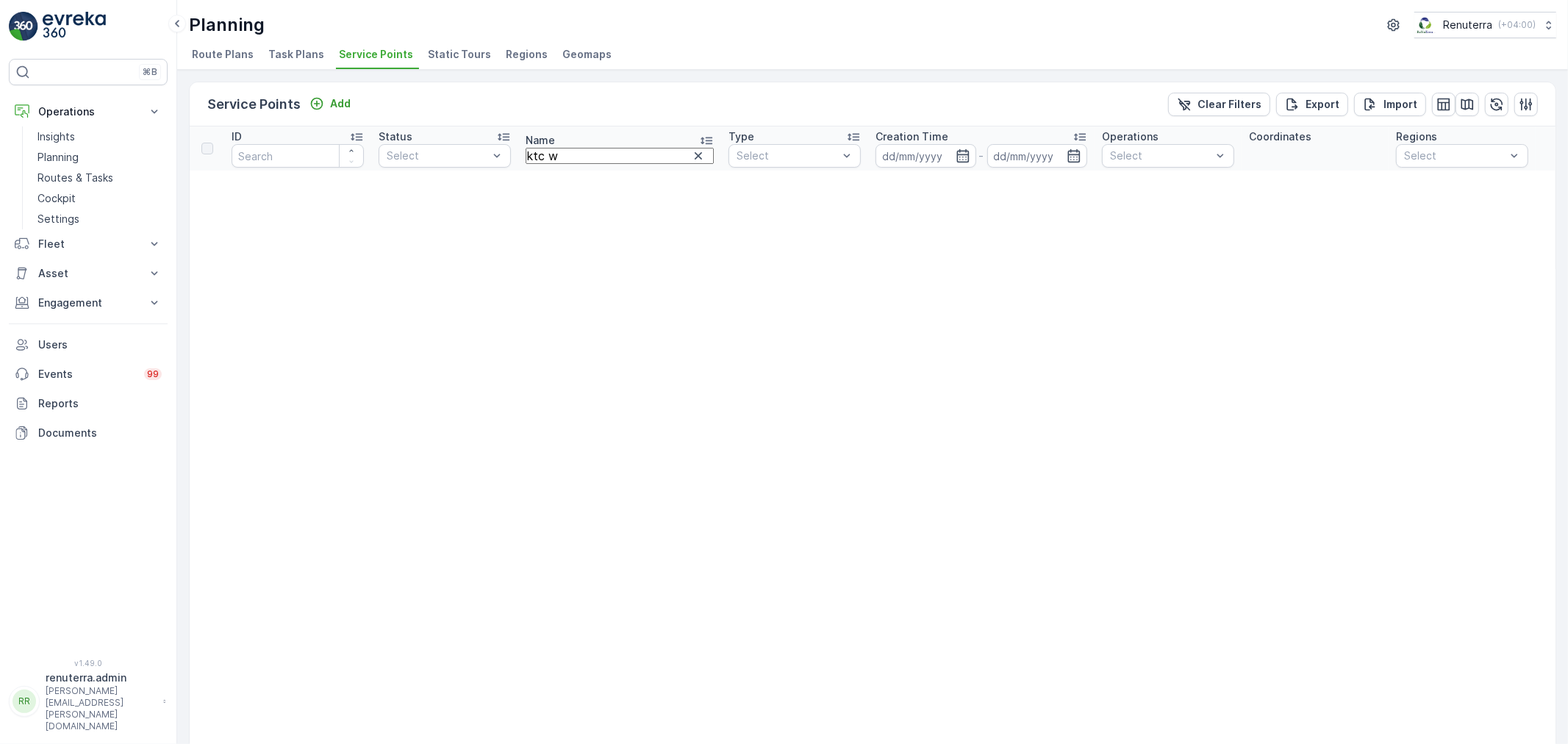
scroll to position [590, 0]
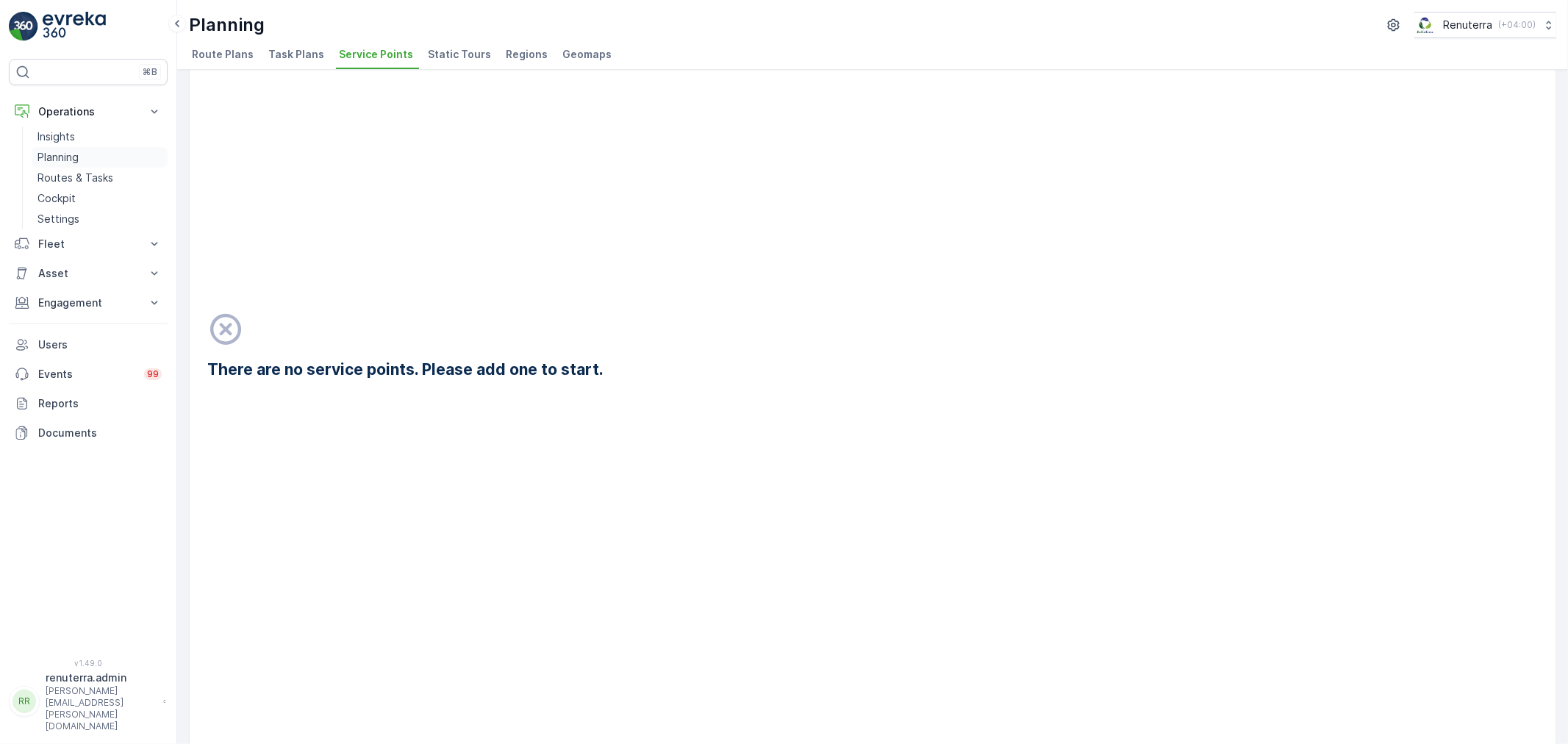
drag, startPoint x: 32, startPoint y: 162, endPoint x: 41, endPoint y: 162, distance: 9.0
click at [33, 162] on link "Planning" at bounding box center [99, 158] width 136 height 21
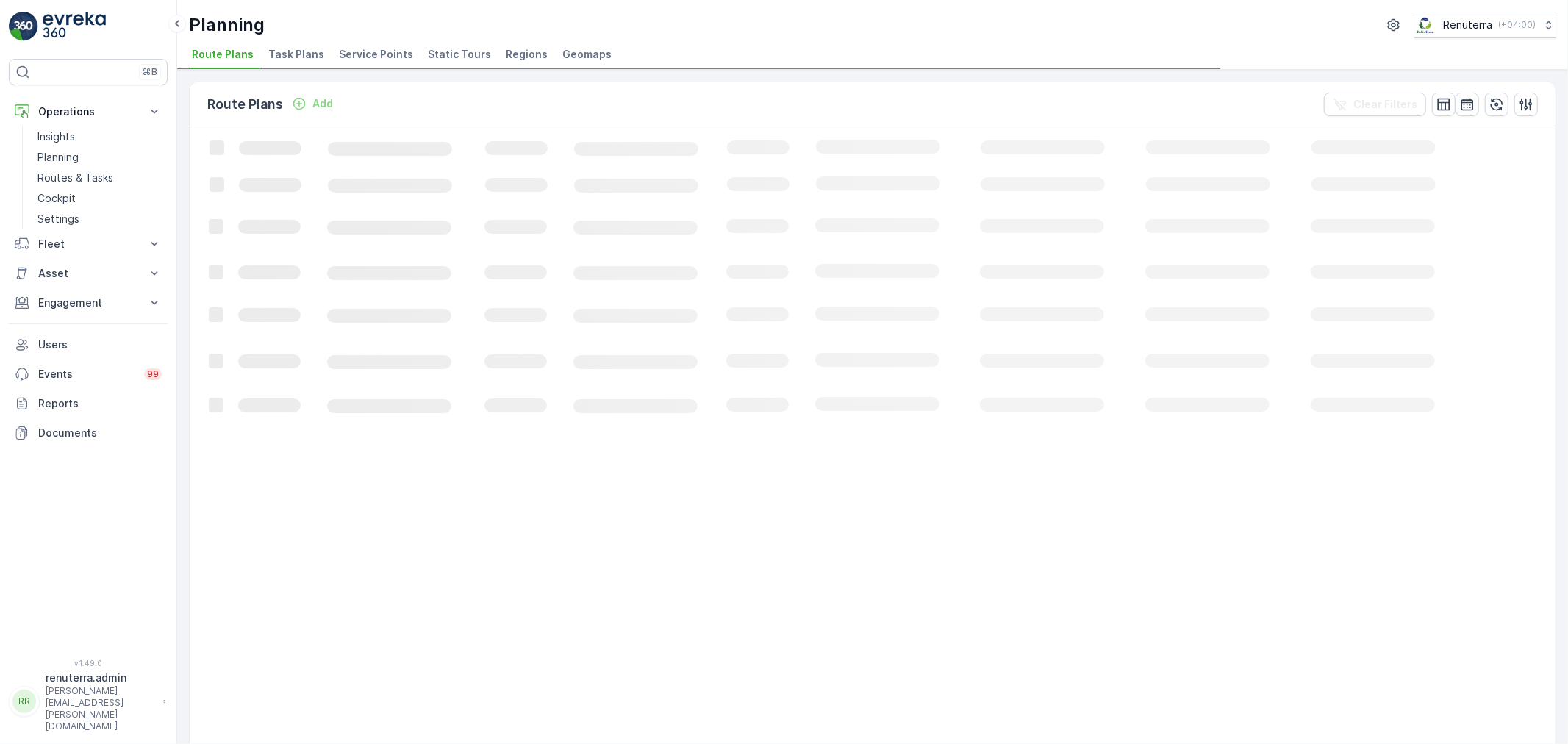
click at [383, 44] on li "Service Points" at bounding box center [377, 56] width 83 height 25
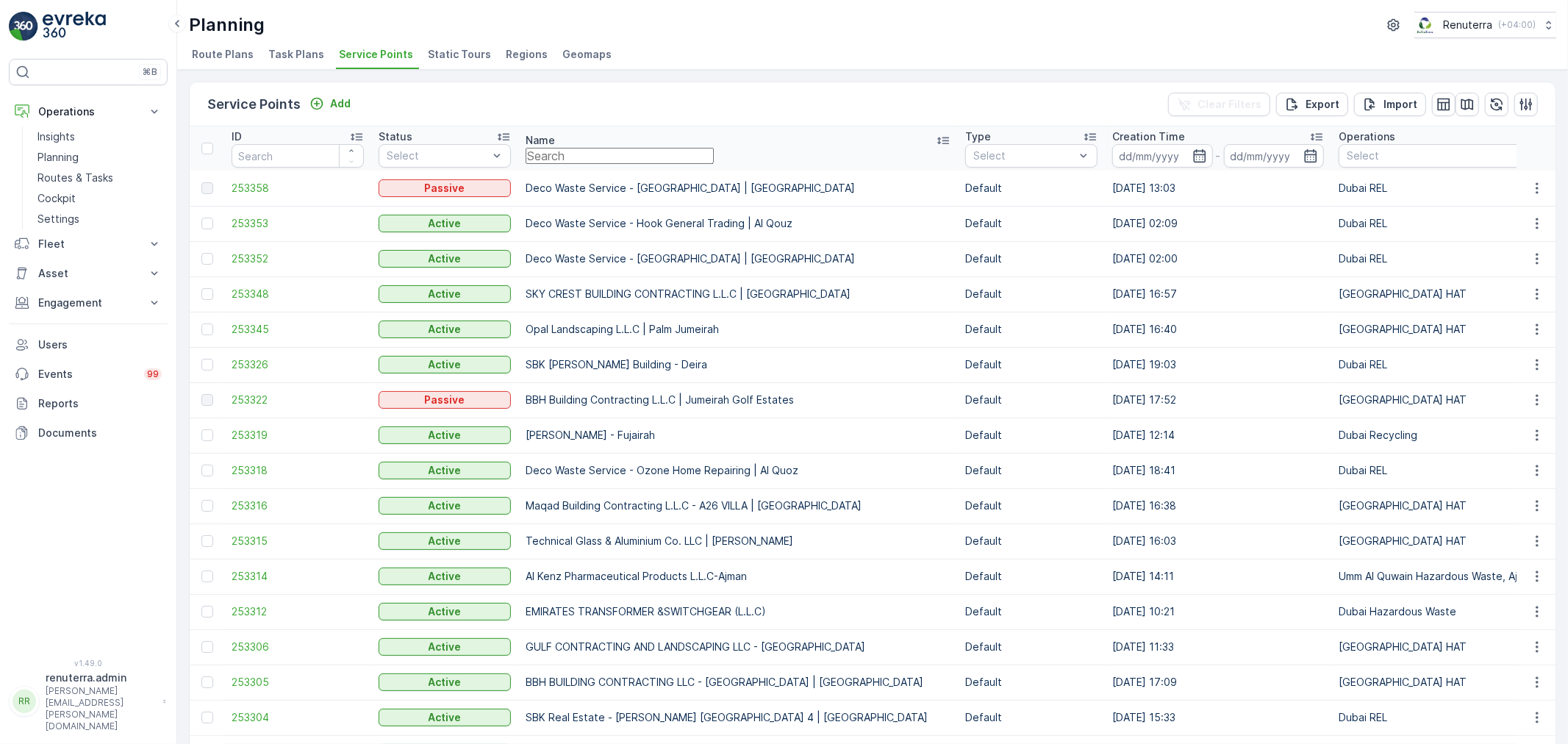
click at [613, 160] on input "text" at bounding box center [619, 155] width 188 height 16
type input "ktc wa"
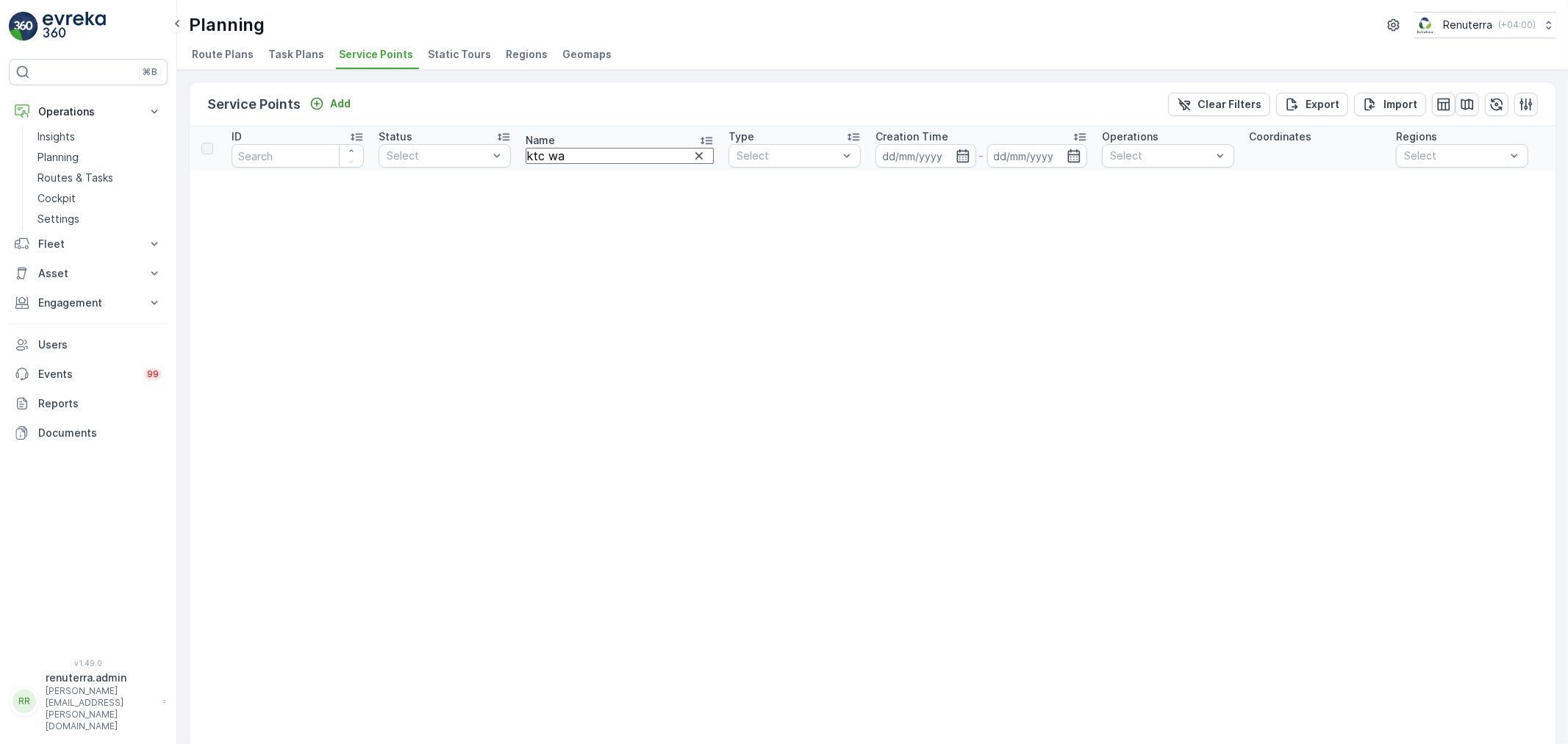
click at [578, 152] on input "ktc wa" at bounding box center [619, 155] width 188 height 16
drag, startPoint x: 592, startPoint y: 159, endPoint x: 585, endPoint y: 156, distance: 7.6
click at [587, 157] on input "ktc wa" at bounding box center [619, 155] width 188 height 16
type input "ktc"
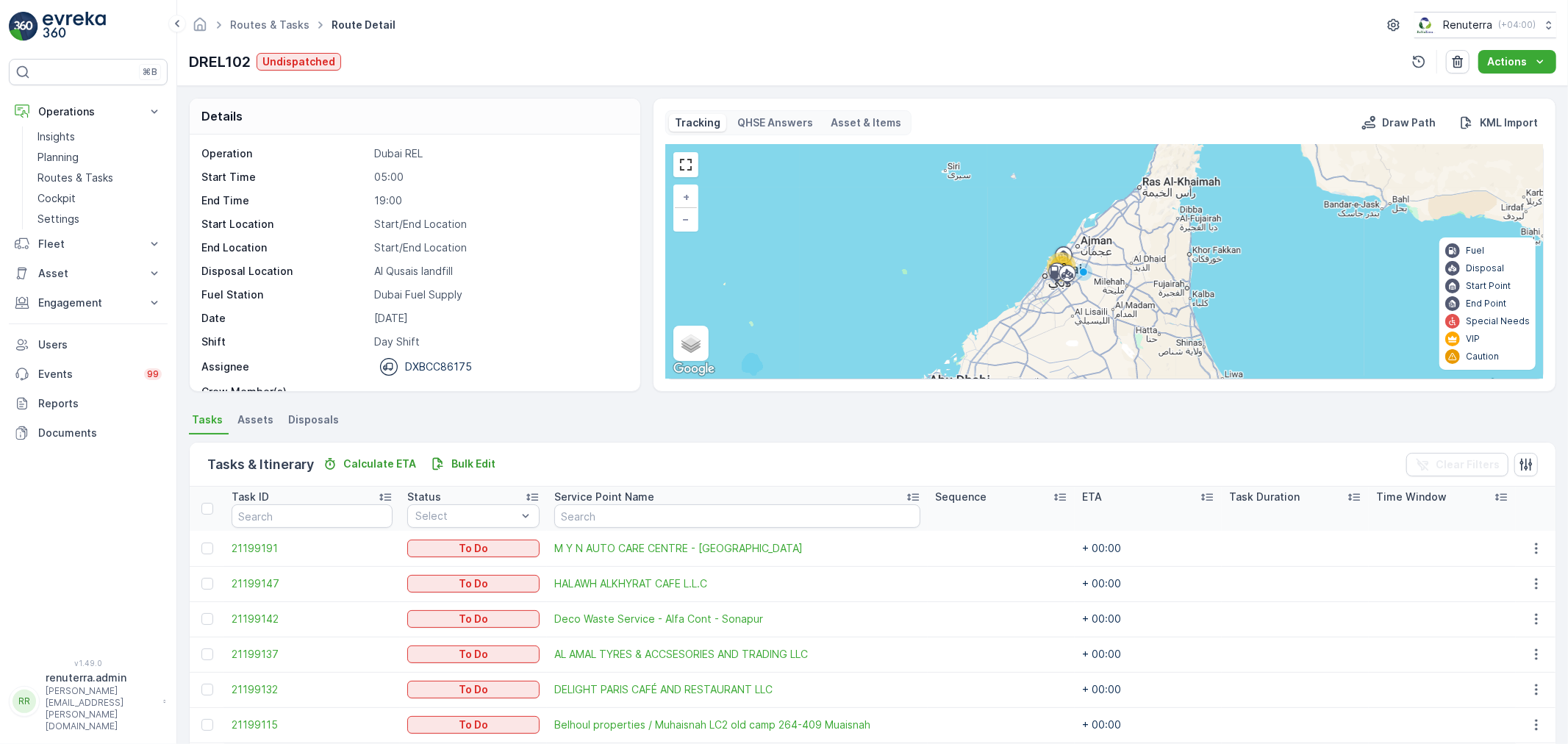
scroll to position [385, 0]
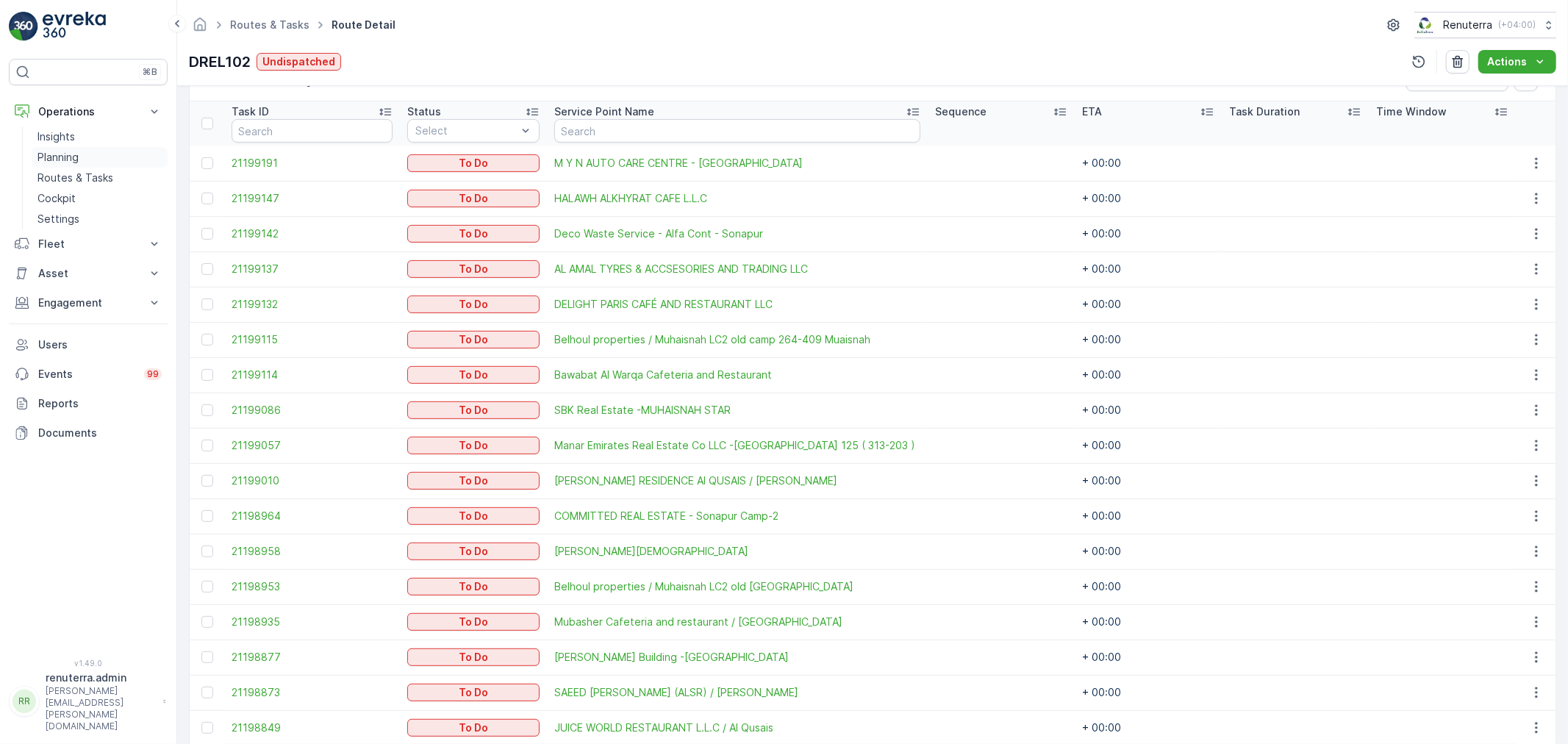
drag, startPoint x: 77, startPoint y: 149, endPoint x: 91, endPoint y: 150, distance: 14.0
click at [77, 150] on p "Planning" at bounding box center [57, 157] width 41 height 15
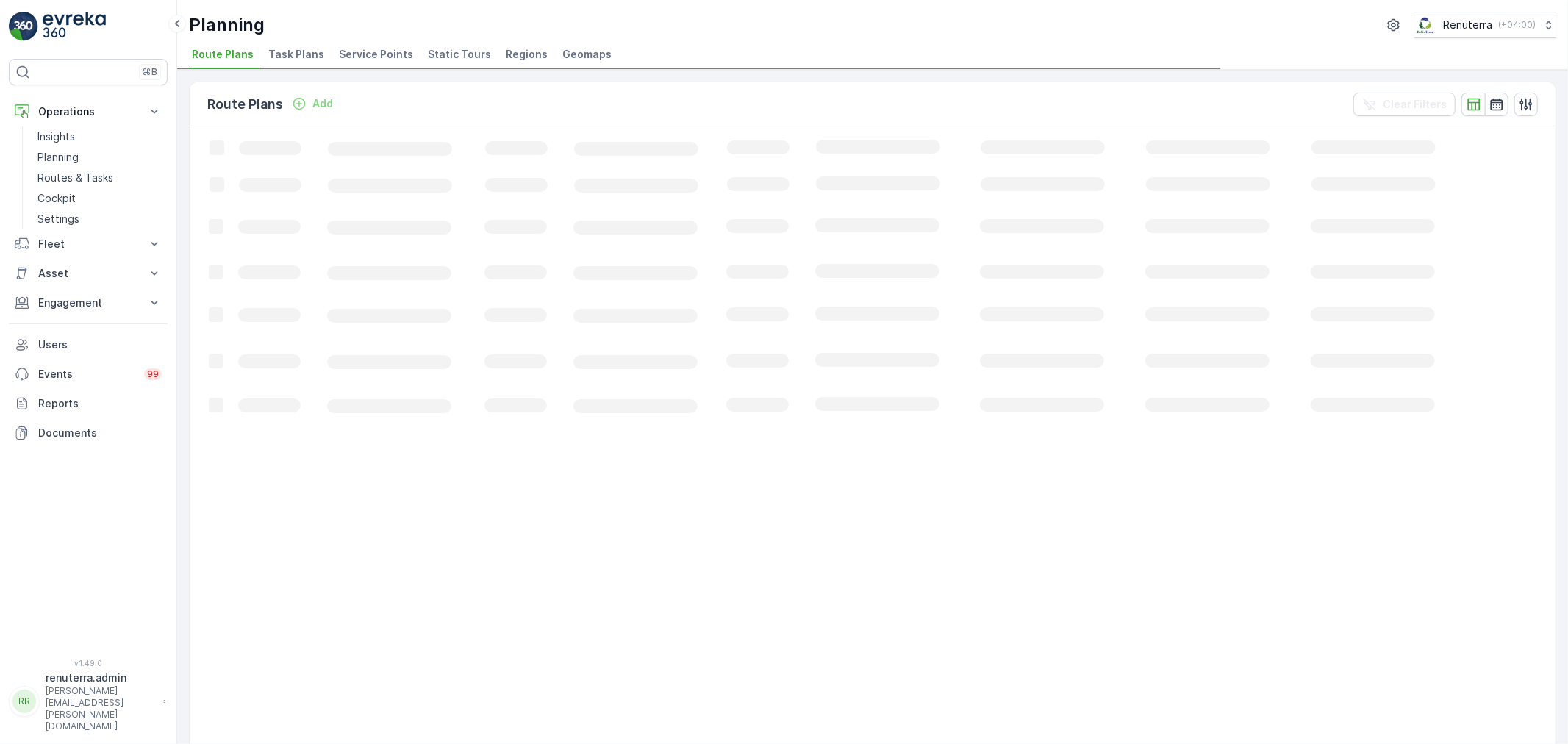
click at [369, 62] on li "Service Points" at bounding box center [377, 56] width 83 height 25
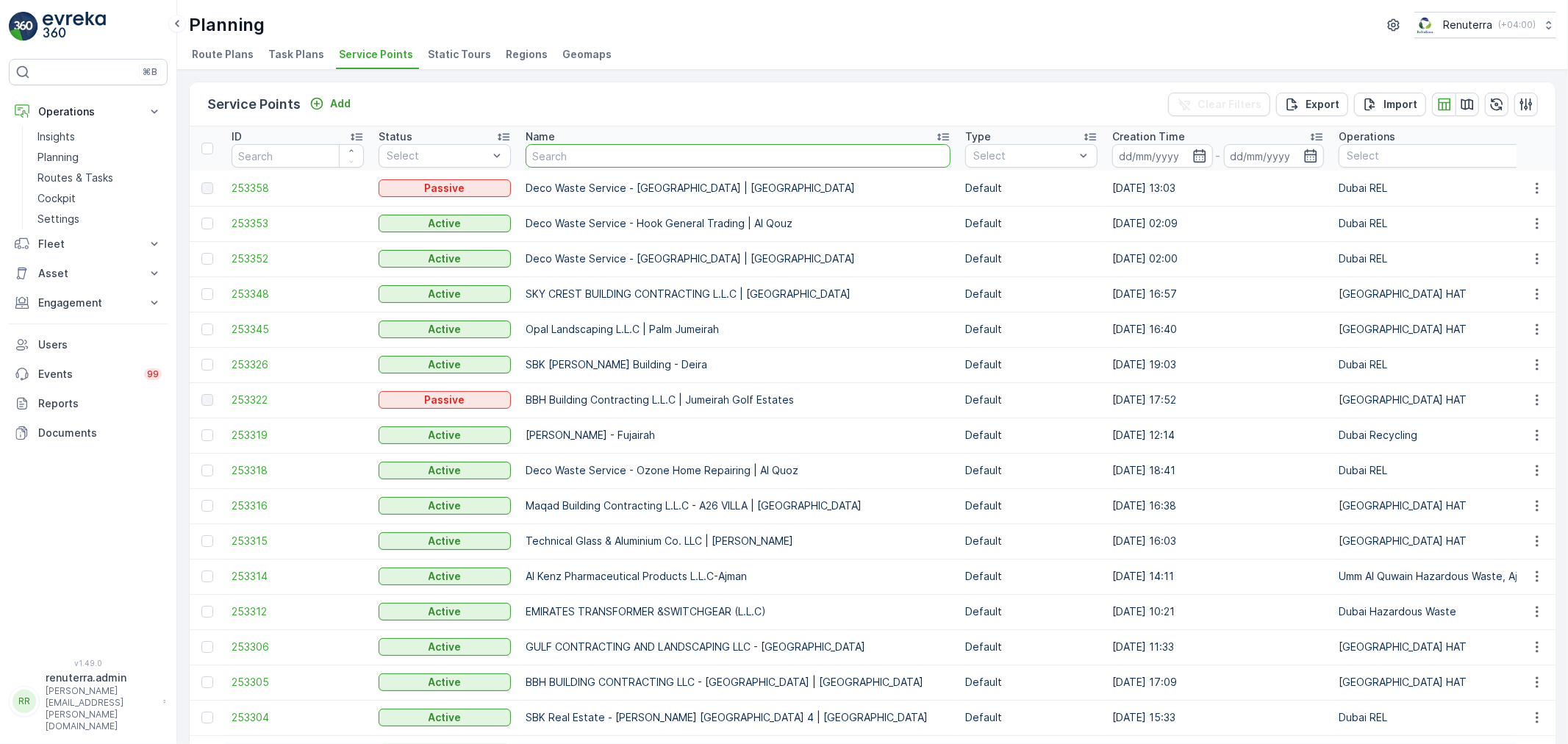
click at [628, 158] on input "text" at bounding box center [738, 155] width 425 height 23
type input "saudi"
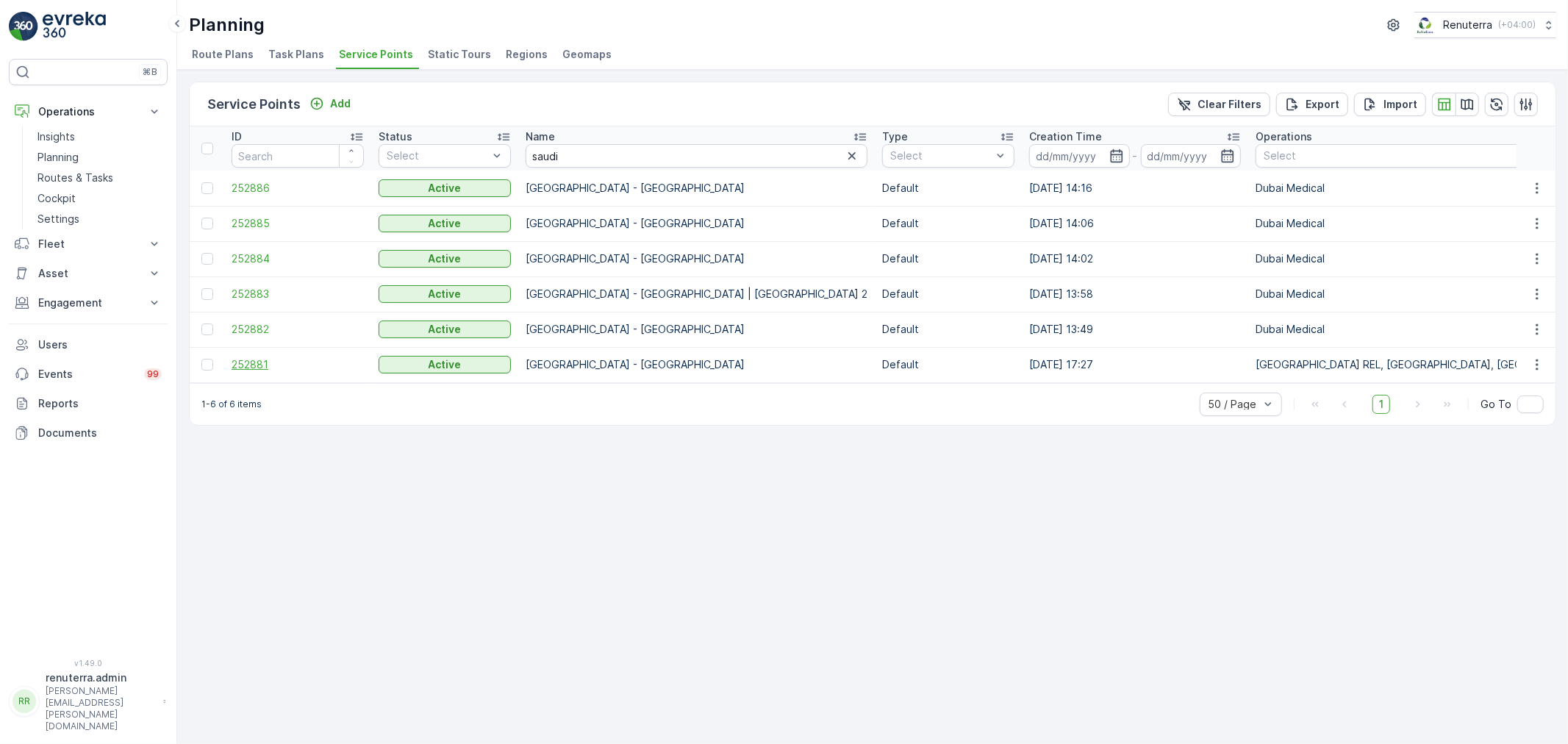
click at [252, 366] on span "252881" at bounding box center [297, 364] width 133 height 15
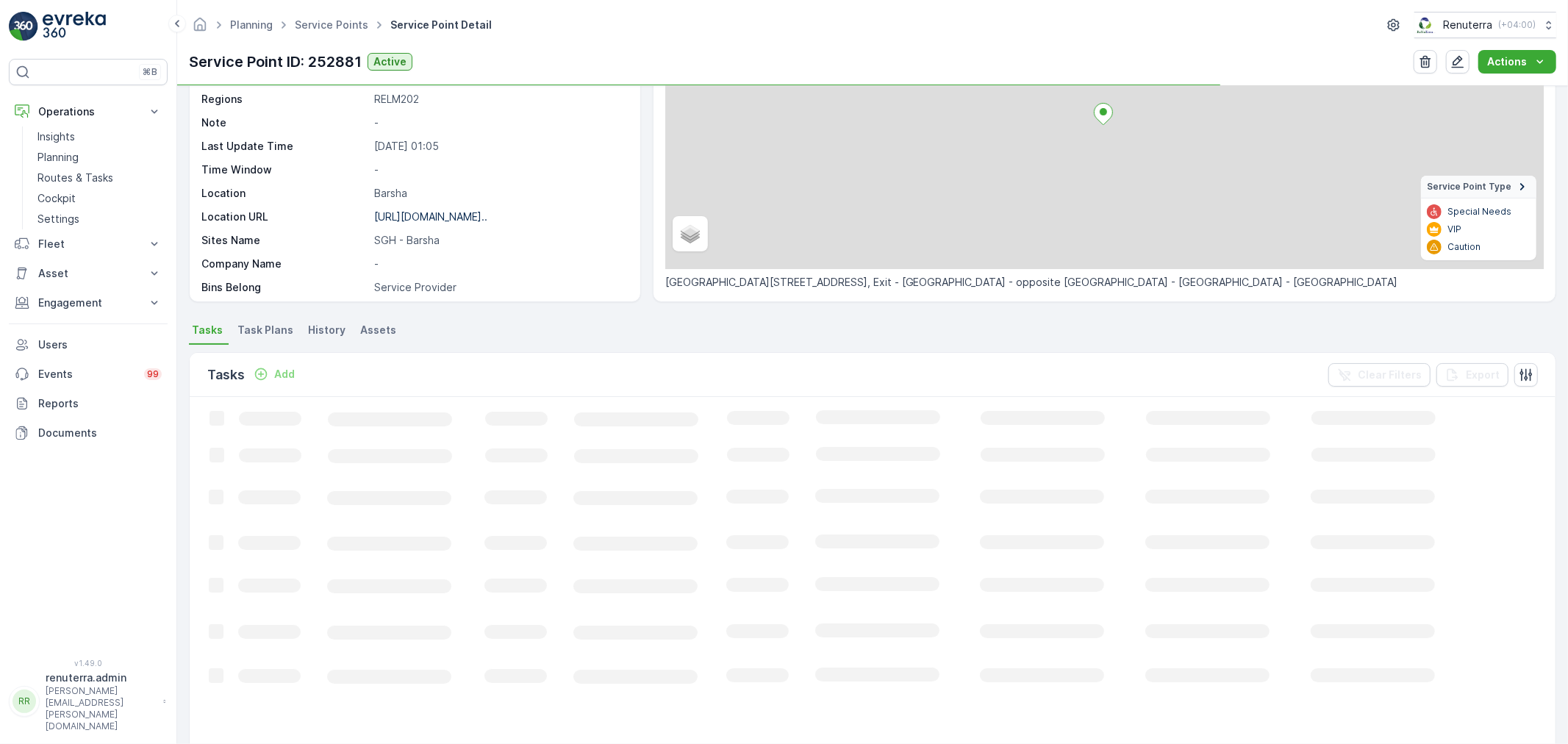
scroll to position [163, 0]
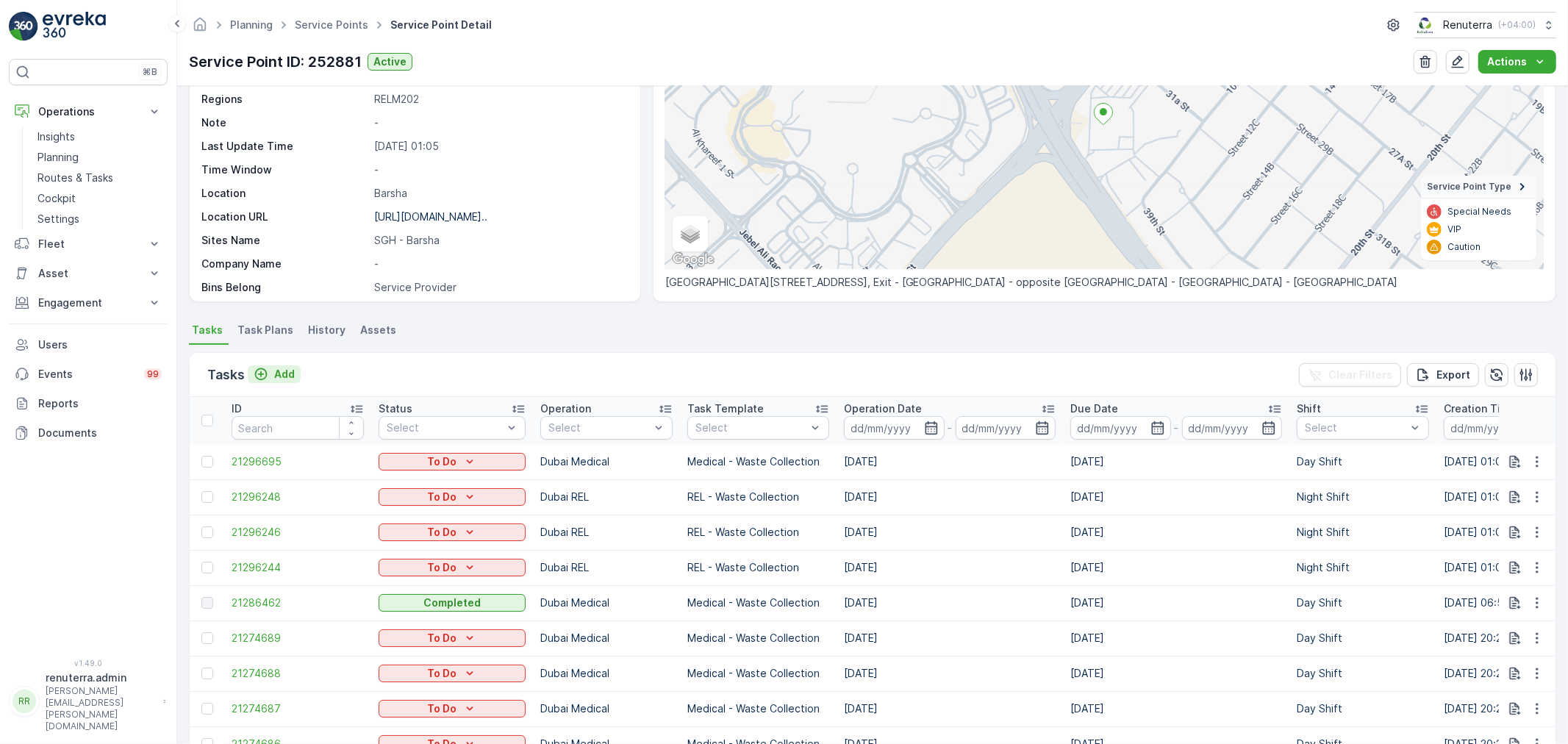
click at [279, 372] on p "Add" at bounding box center [284, 374] width 21 height 15
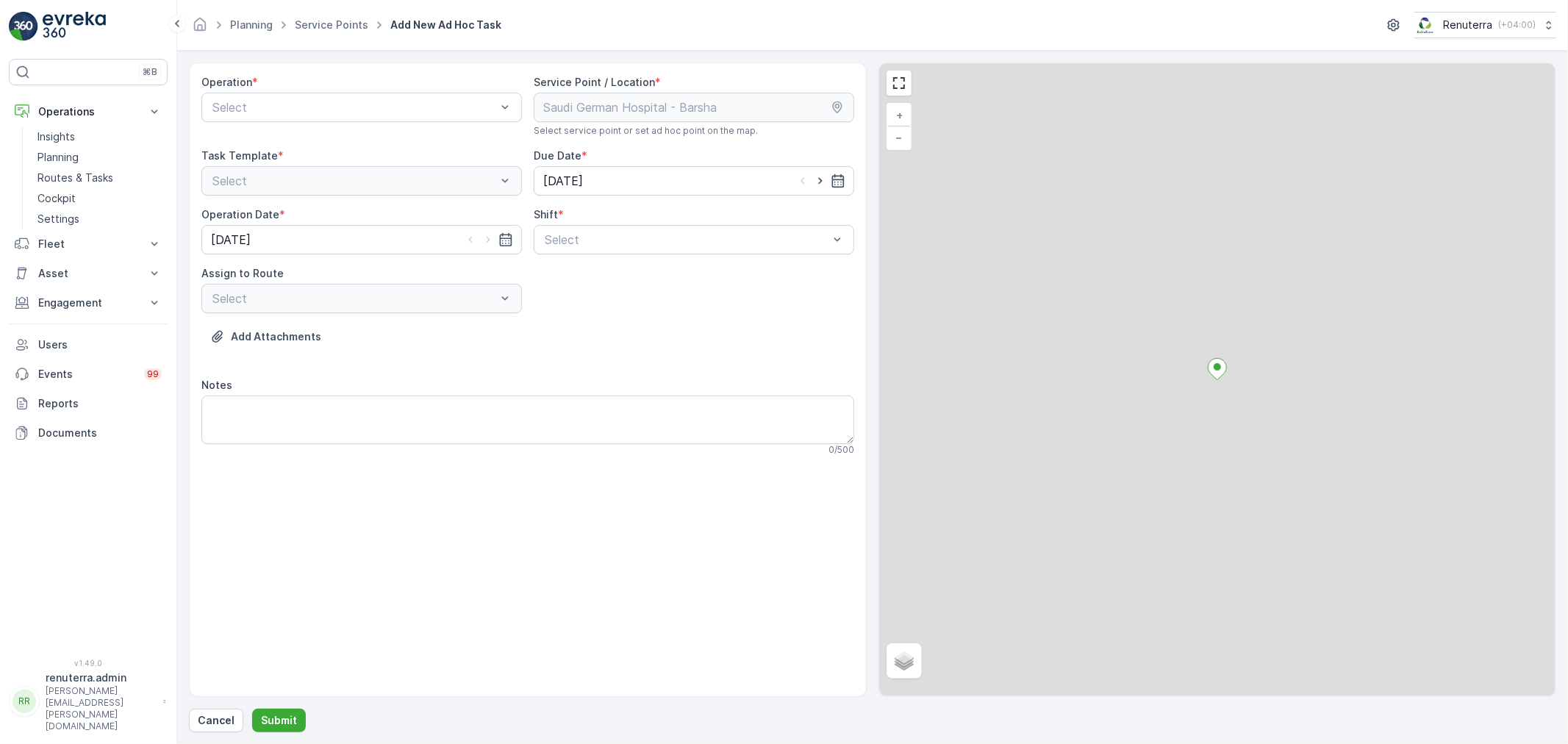
click at [333, 120] on div "Select" at bounding box center [362, 108] width 321 height 29
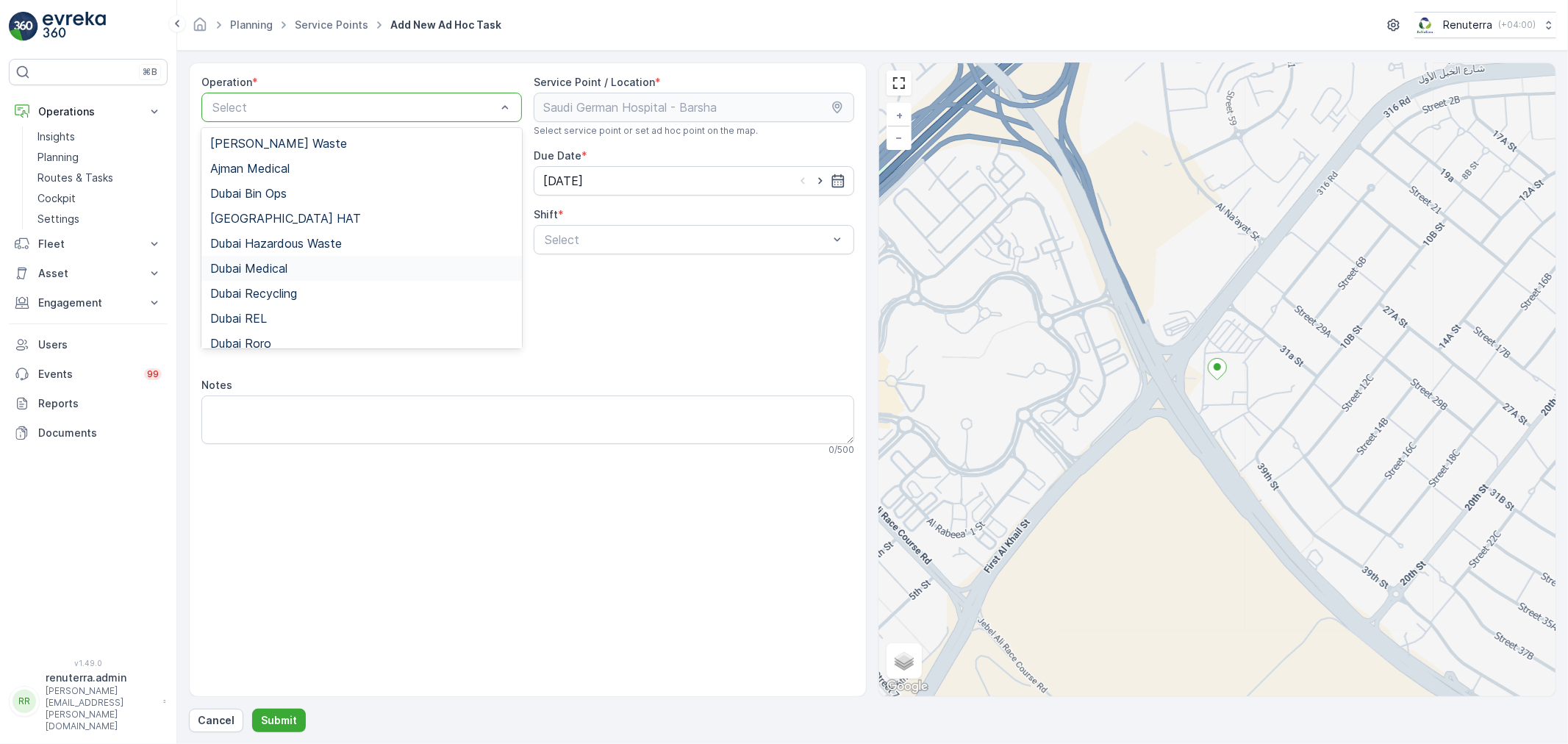
click at [328, 273] on div "Dubai Medical" at bounding box center [361, 268] width 303 height 13
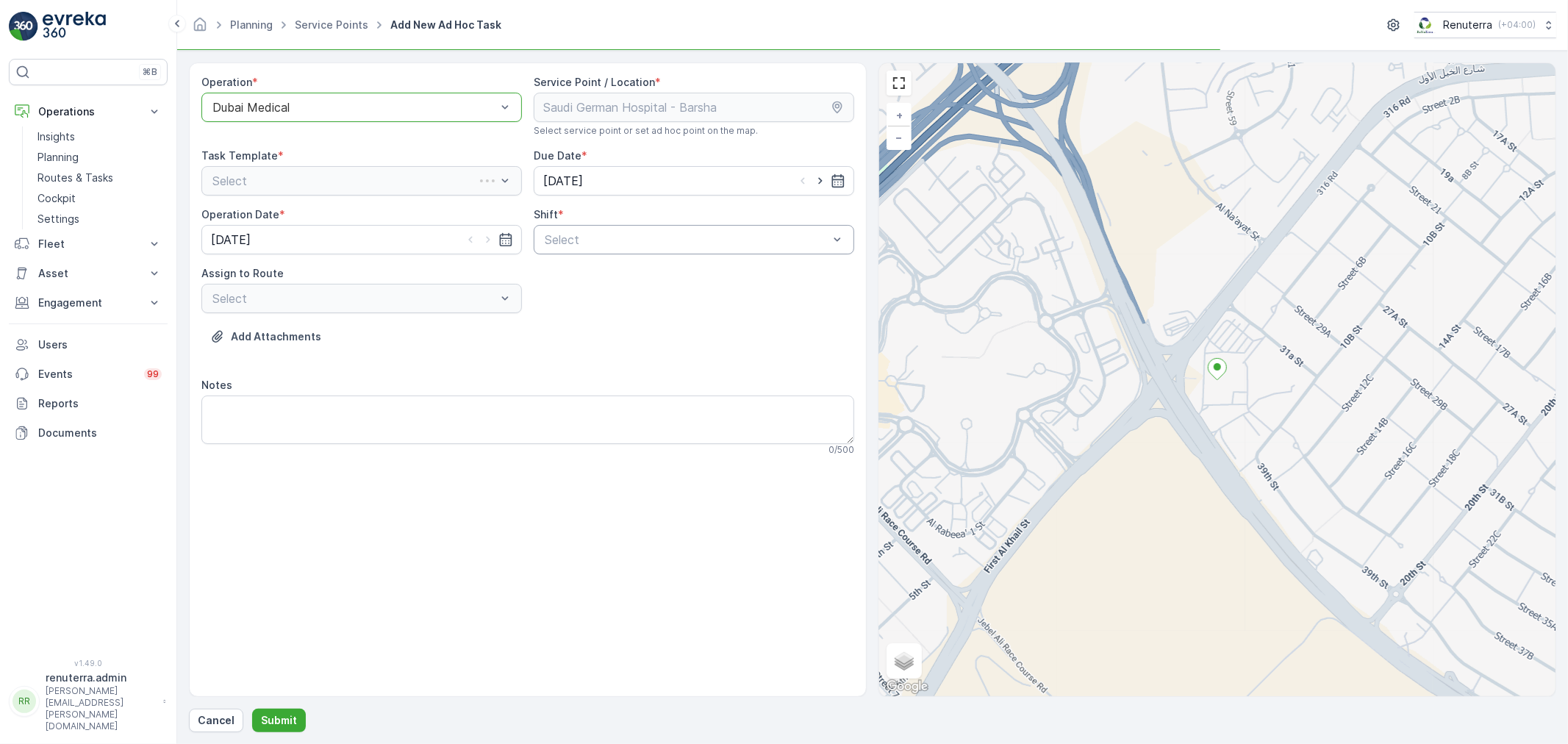
click at [833, 232] on div at bounding box center [837, 239] width 15 height 28
drag, startPoint x: 841, startPoint y: 230, endPoint x: 497, endPoint y: 290, distance: 349.2
click at [650, 277] on div "Day Shift" at bounding box center [694, 275] width 303 height 13
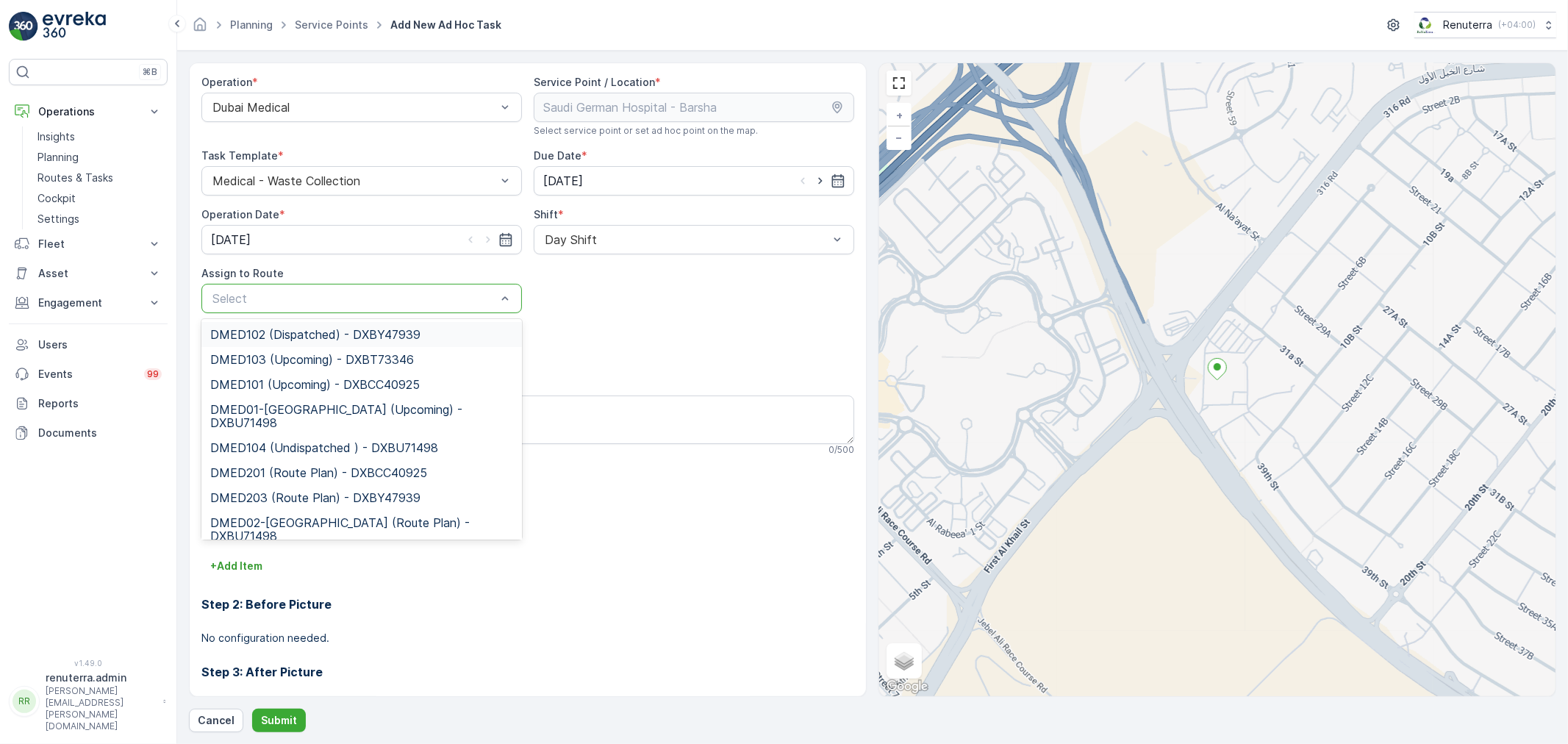
drag, startPoint x: 440, startPoint y: 290, endPoint x: 428, endPoint y: 307, distance: 20.8
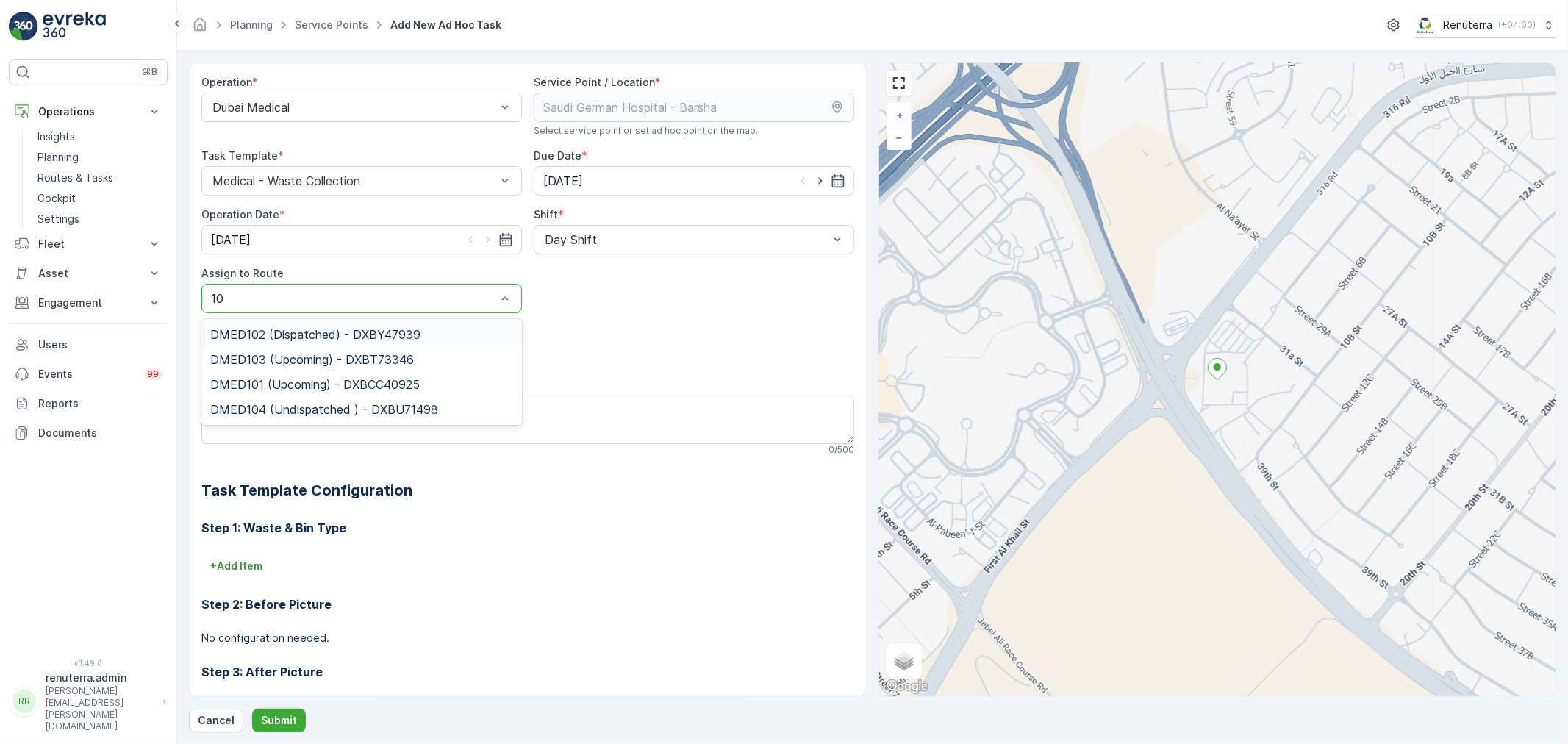
type input "104"
click at [419, 326] on div "DMED104 (Undispatched ) - DXBU71498" at bounding box center [362, 334] width 321 height 25
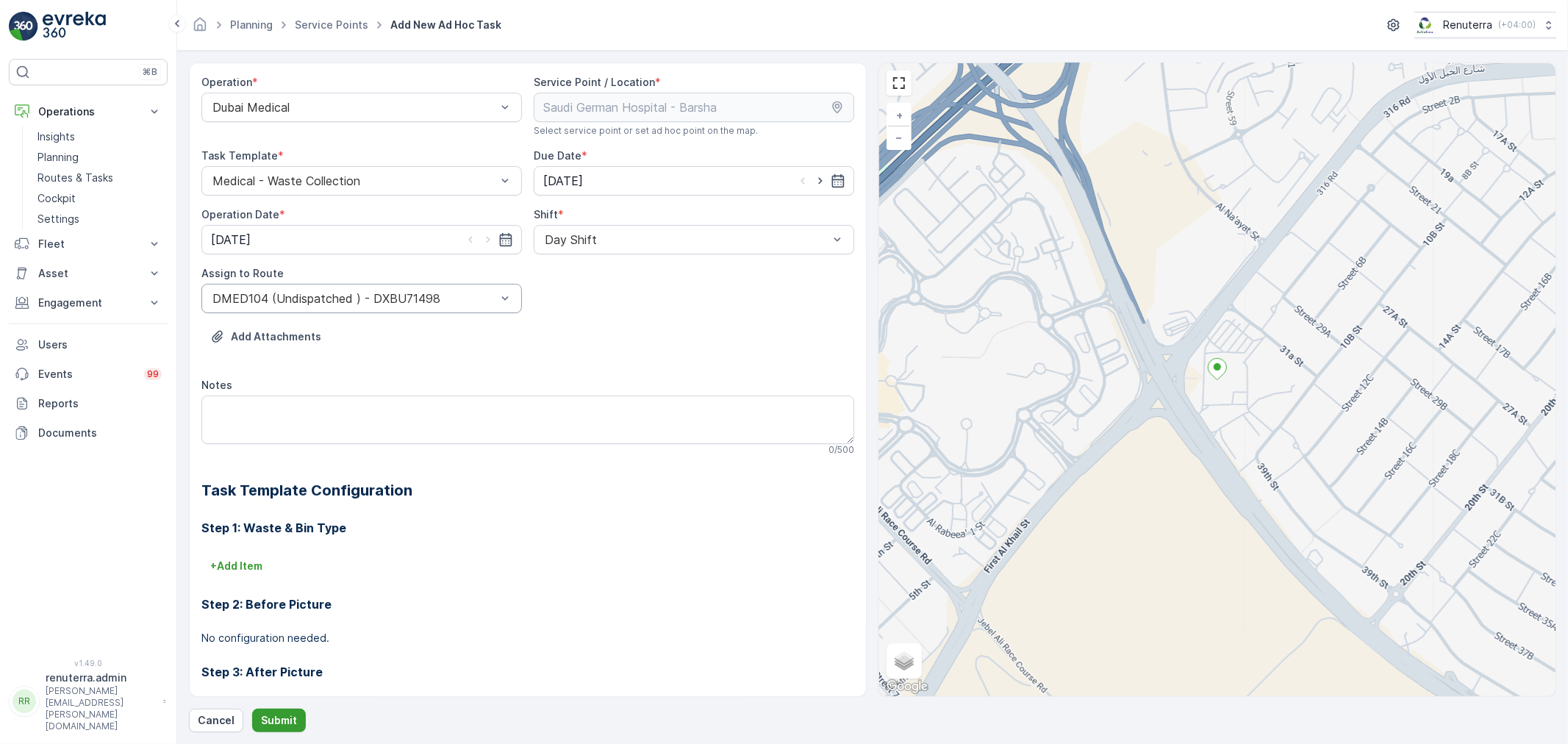
click at [287, 708] on button "Submit" at bounding box center [279, 720] width 54 height 23
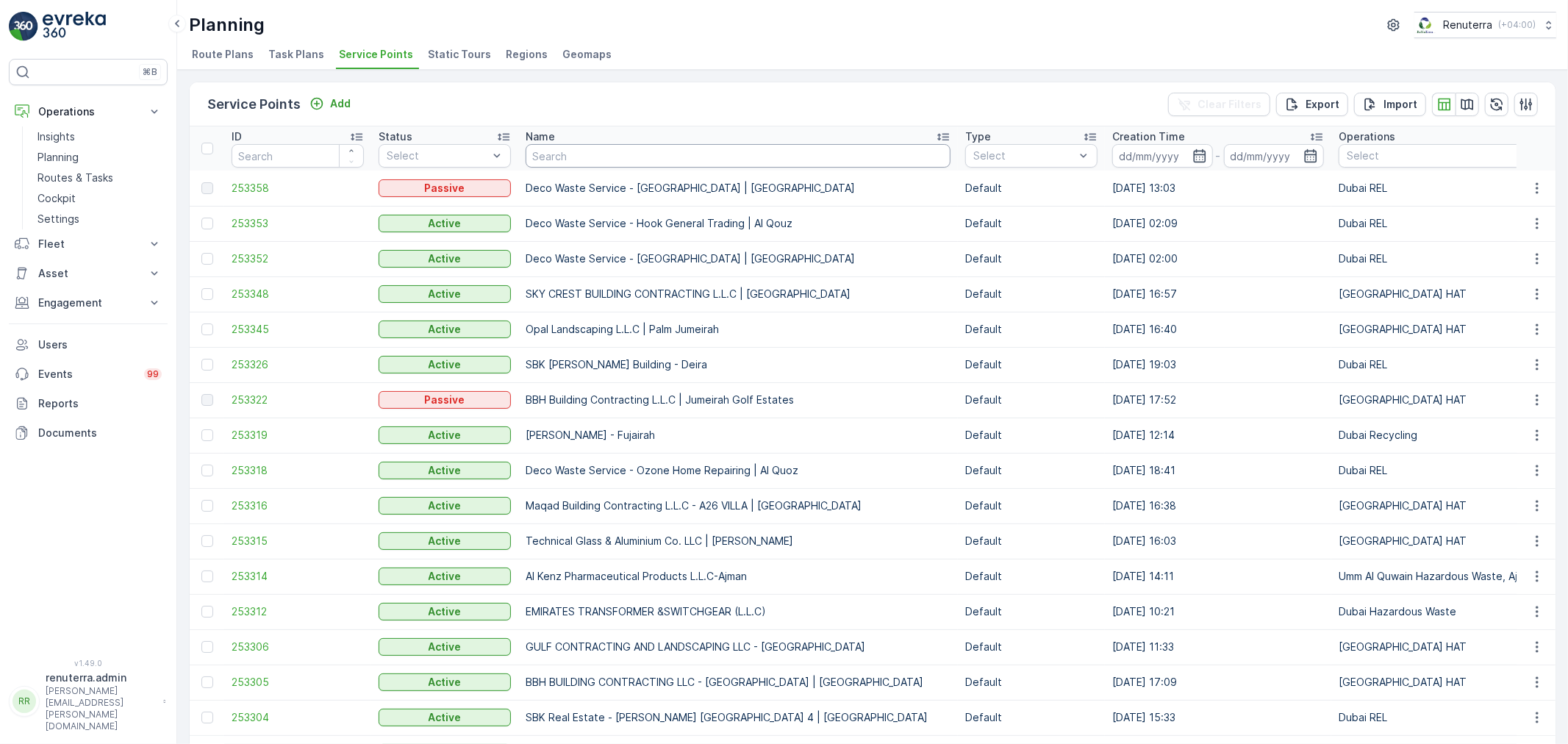
click at [630, 148] on input "text" at bounding box center [738, 155] width 425 height 23
type input "wade adams"
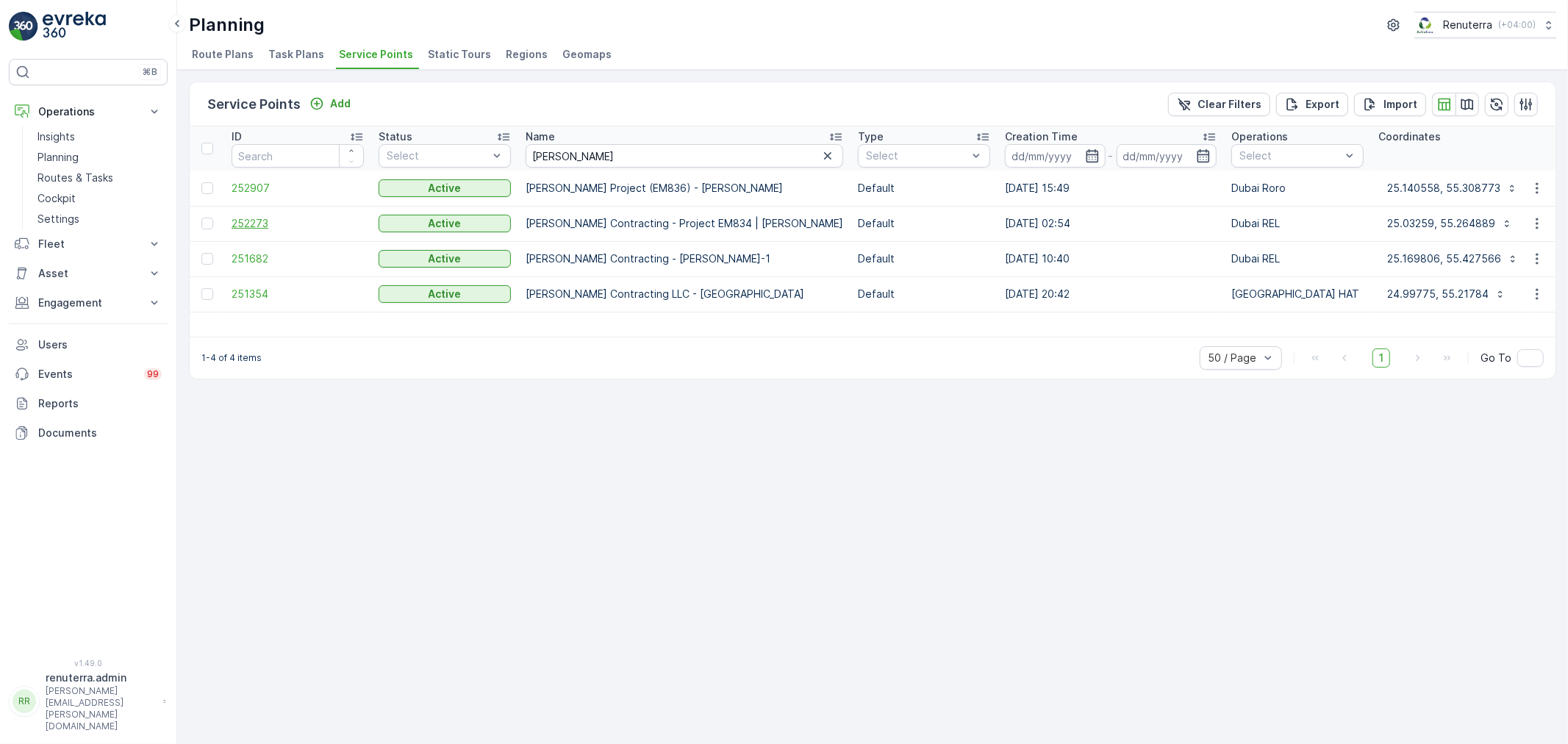
click at [265, 217] on span "252273" at bounding box center [297, 223] width 133 height 15
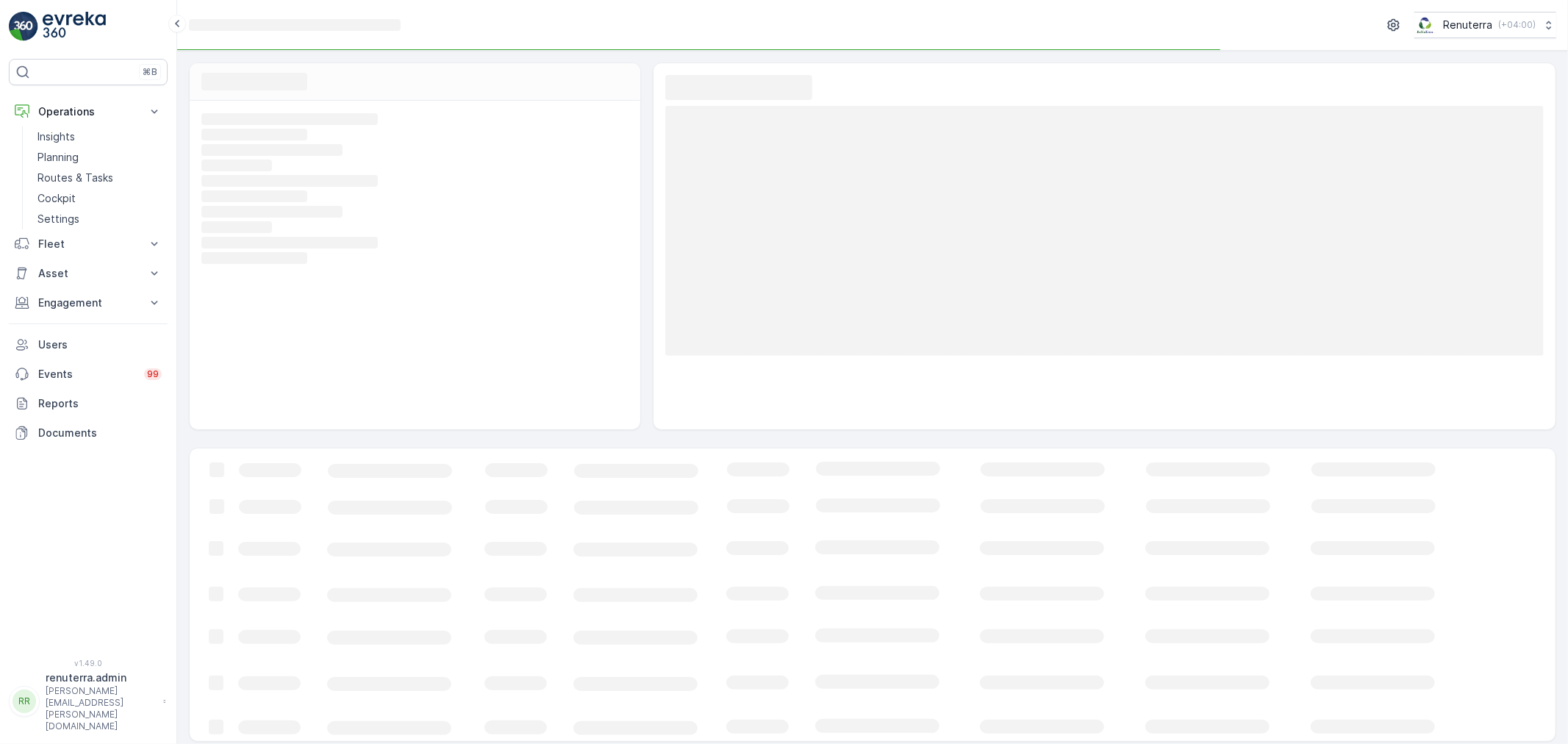
scroll to position [10, 0]
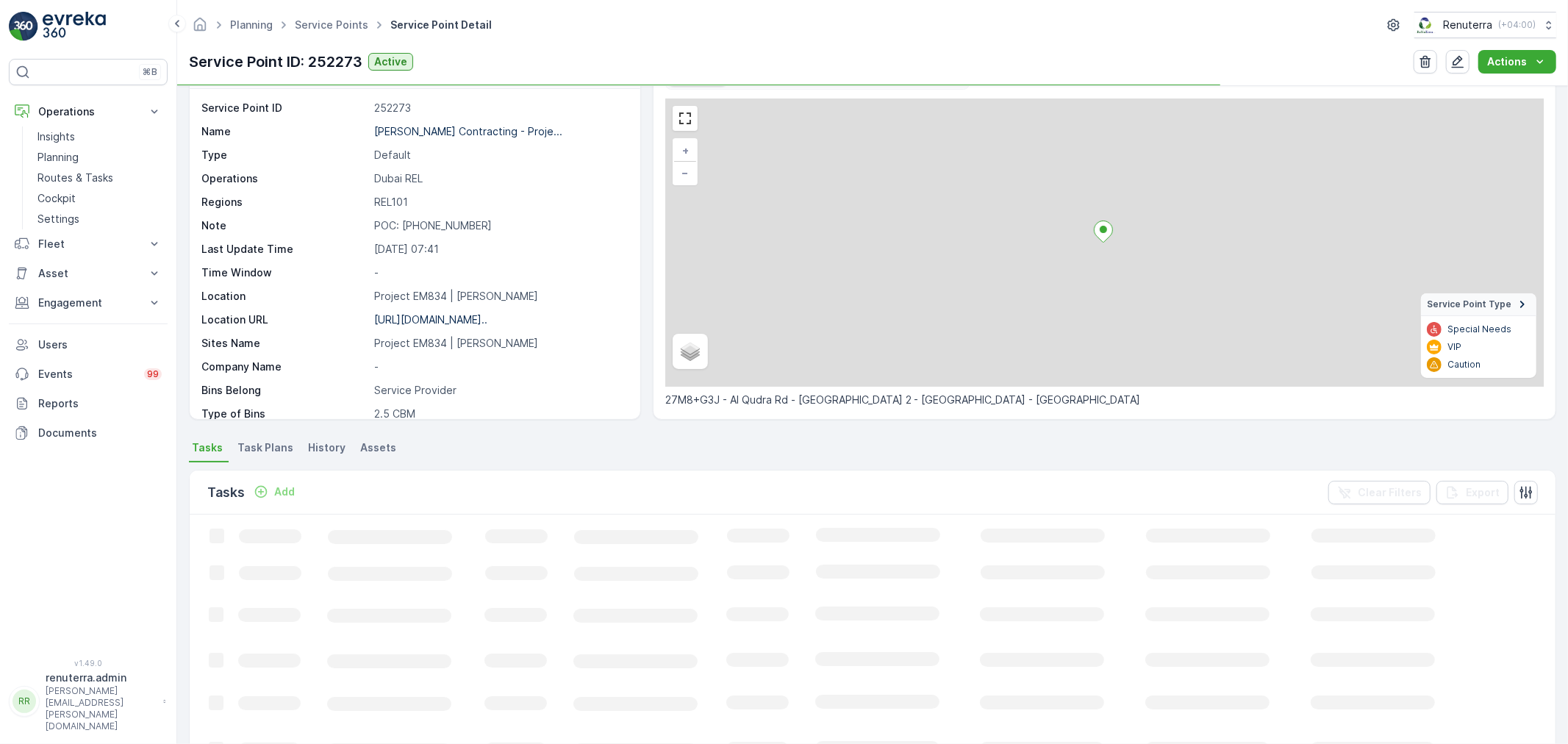
scroll to position [126, 0]
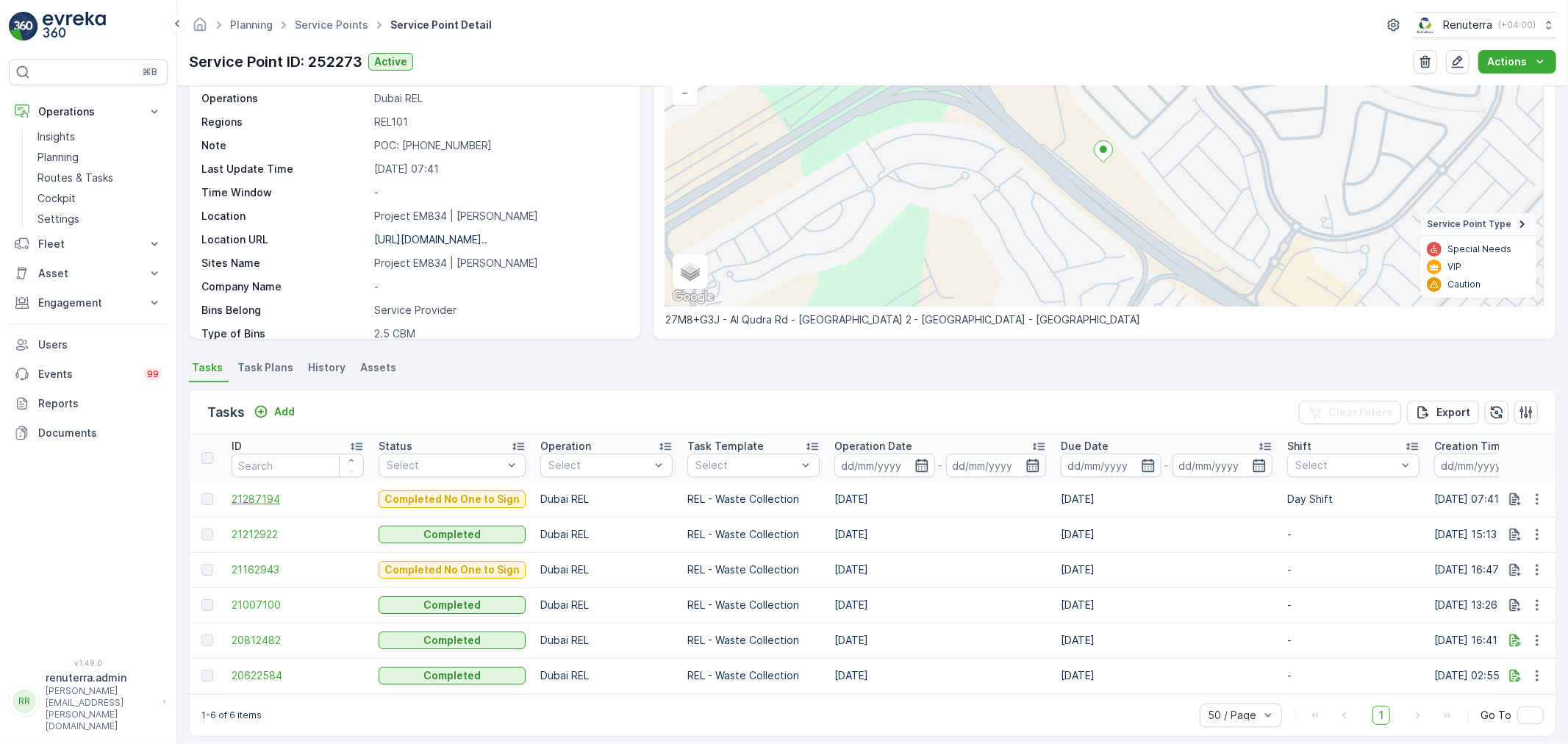
click at [266, 499] on span "21287194" at bounding box center [297, 499] width 133 height 15
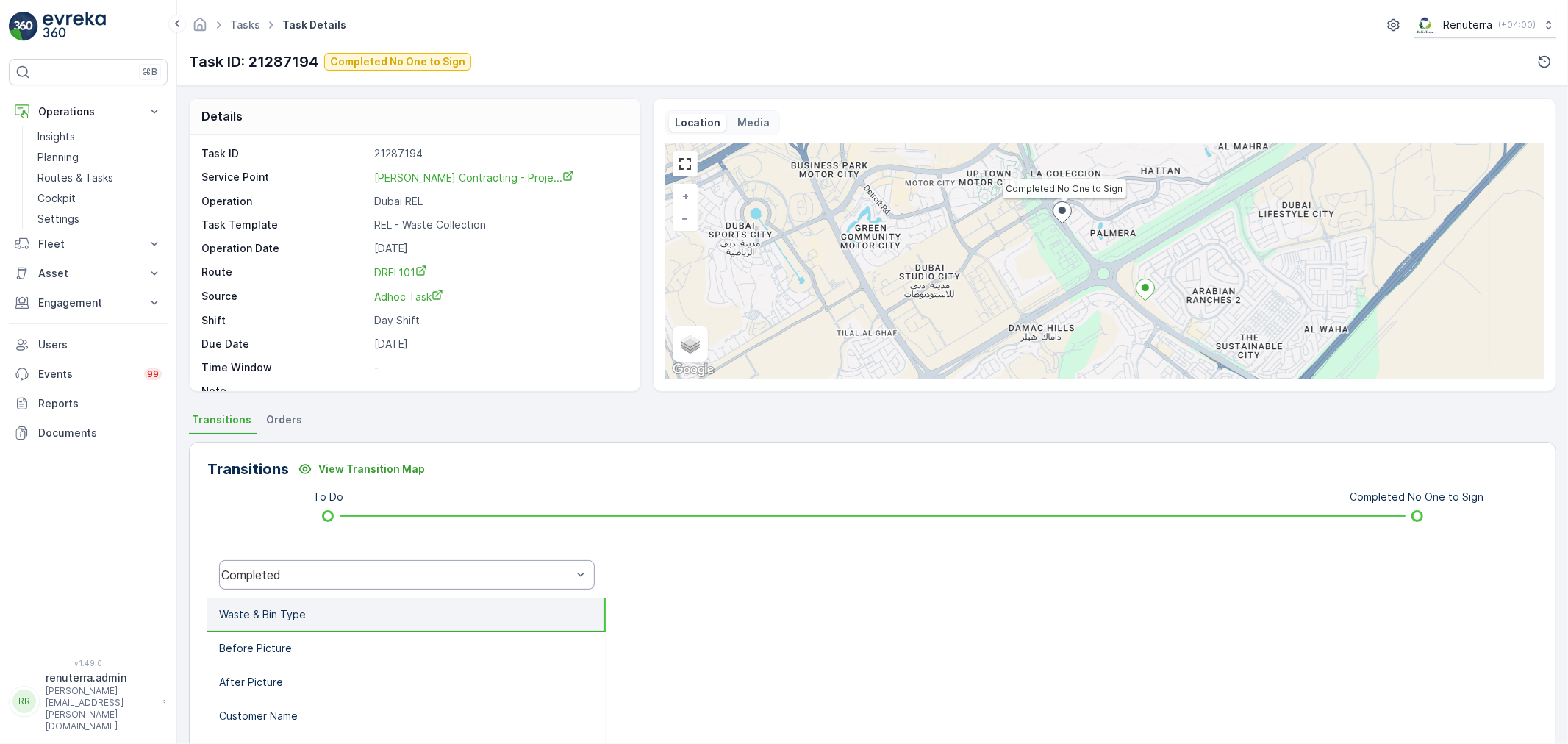
click at [350, 570] on div "Completed" at bounding box center [396, 574] width 350 height 13
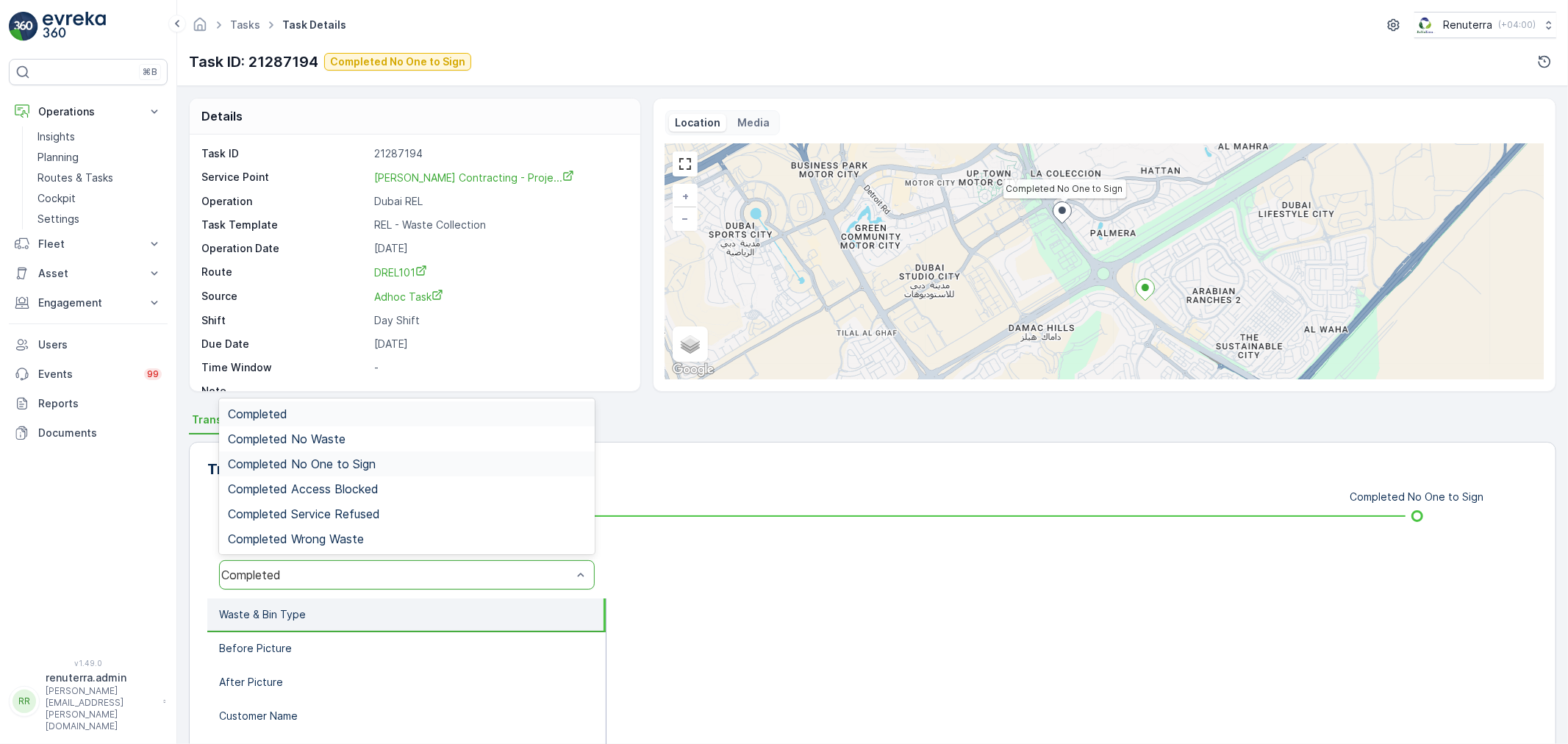
click at [362, 457] on span "Completed No One to Sign" at bounding box center [302, 463] width 147 height 13
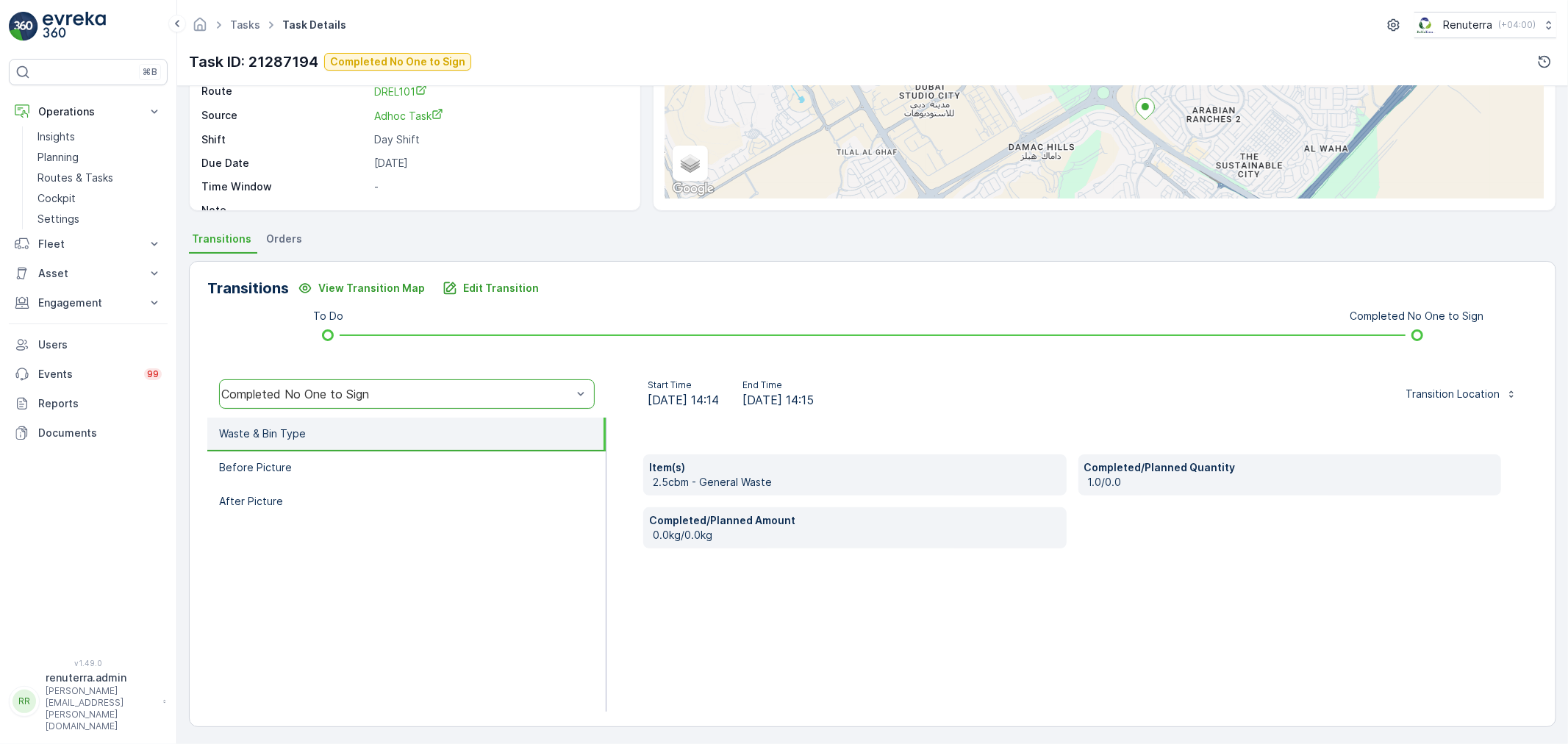
scroll to position [181, 0]
click at [341, 465] on li "Before Picture" at bounding box center [406, 467] width 398 height 34
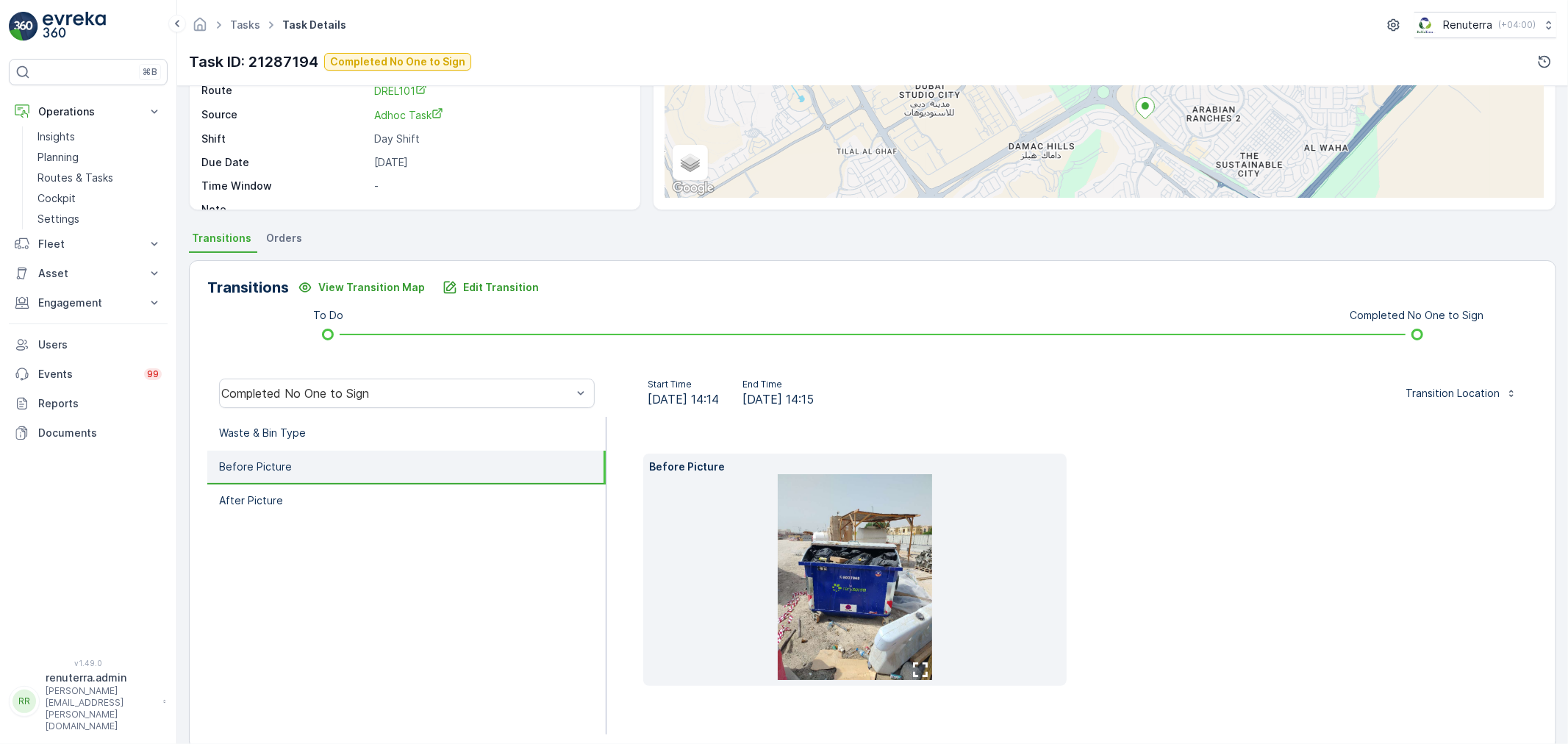
click at [879, 520] on img at bounding box center [855, 577] width 154 height 206
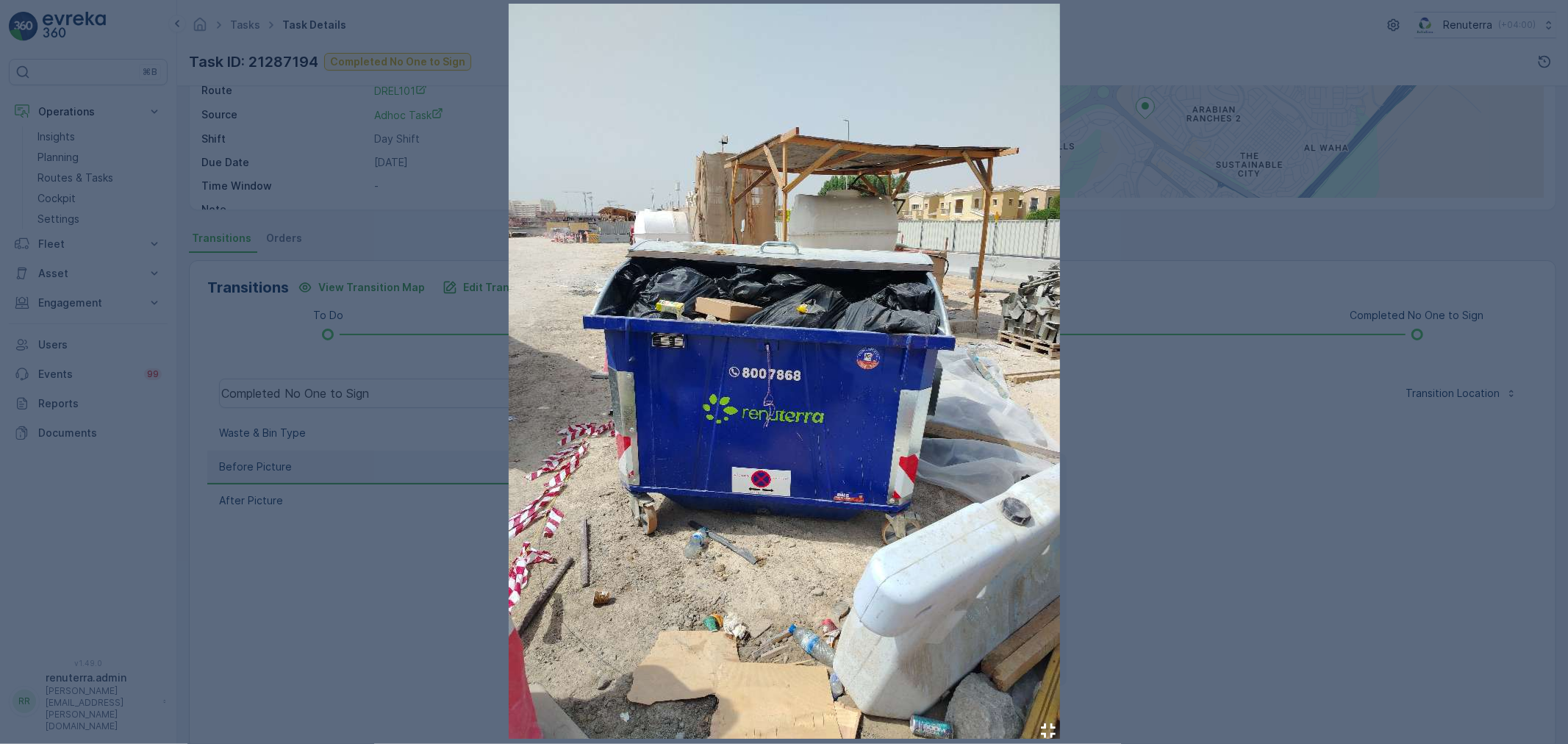
drag, startPoint x: 1181, startPoint y: 475, endPoint x: 1091, endPoint y: 488, distance: 90.9
click at [1179, 478] on div at bounding box center [784, 372] width 1568 height 744
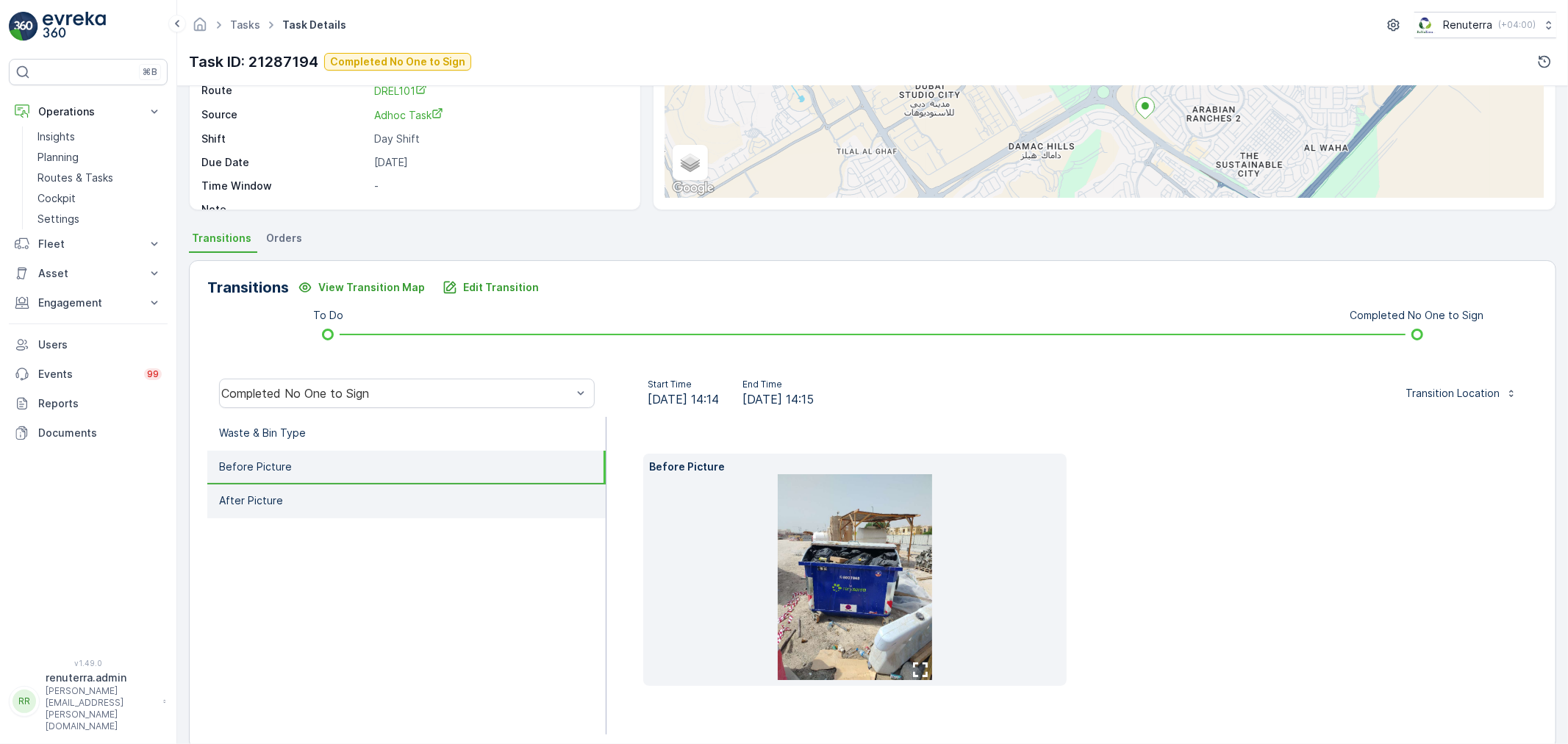
click at [317, 490] on li "After Picture" at bounding box center [406, 501] width 398 height 34
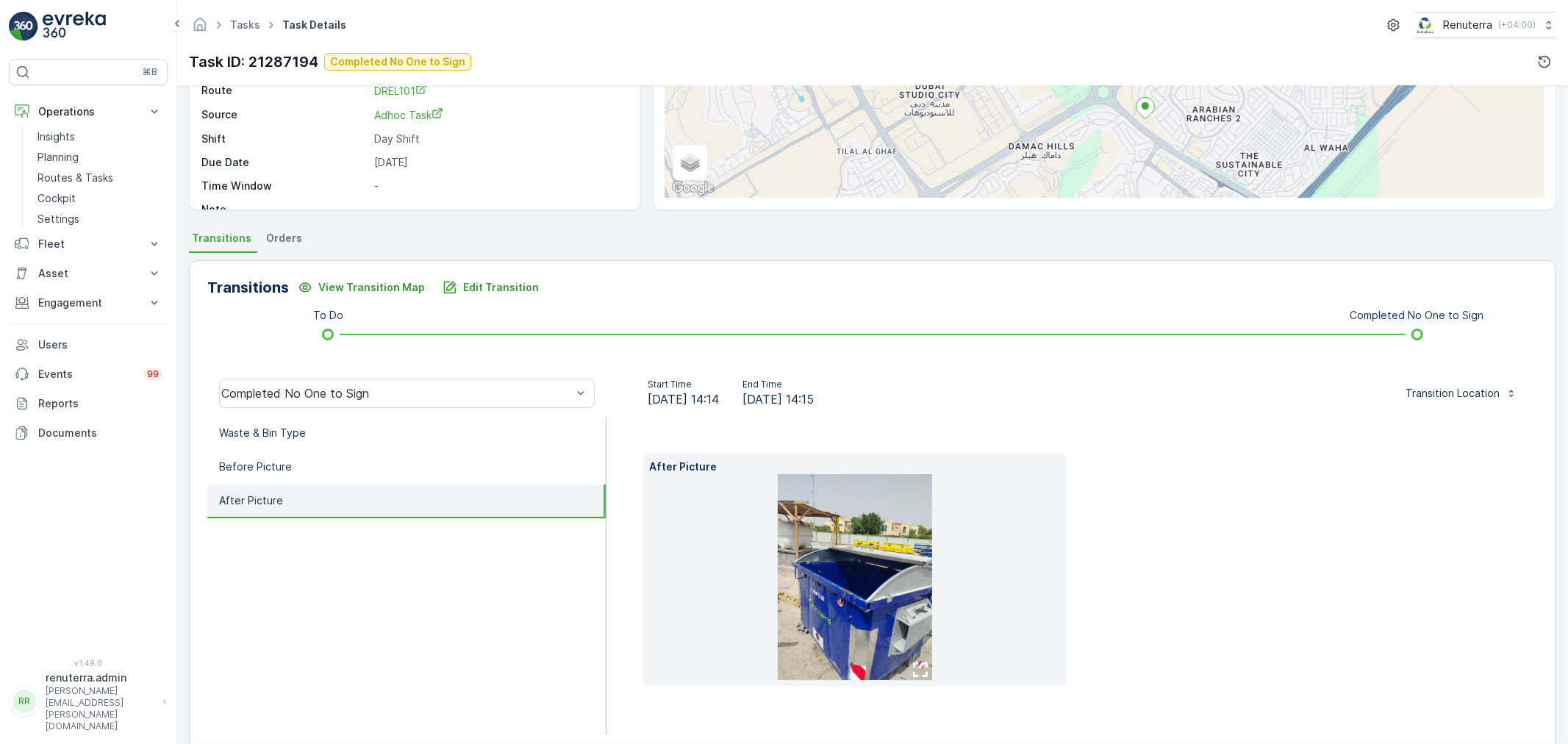
click at [820, 543] on img at bounding box center [855, 577] width 154 height 206
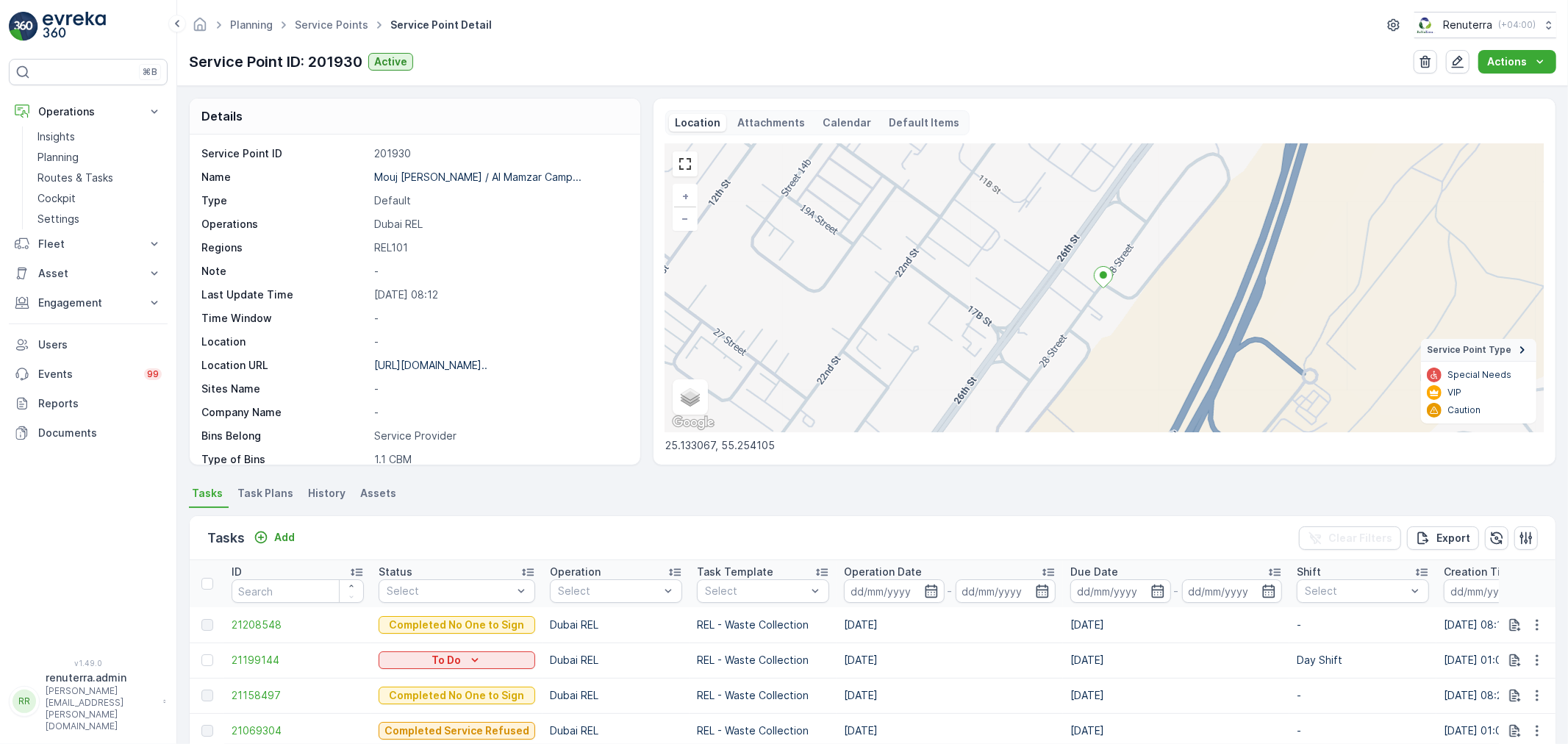
scroll to position [202, 0]
